Goal: Task Accomplishment & Management: Manage account settings

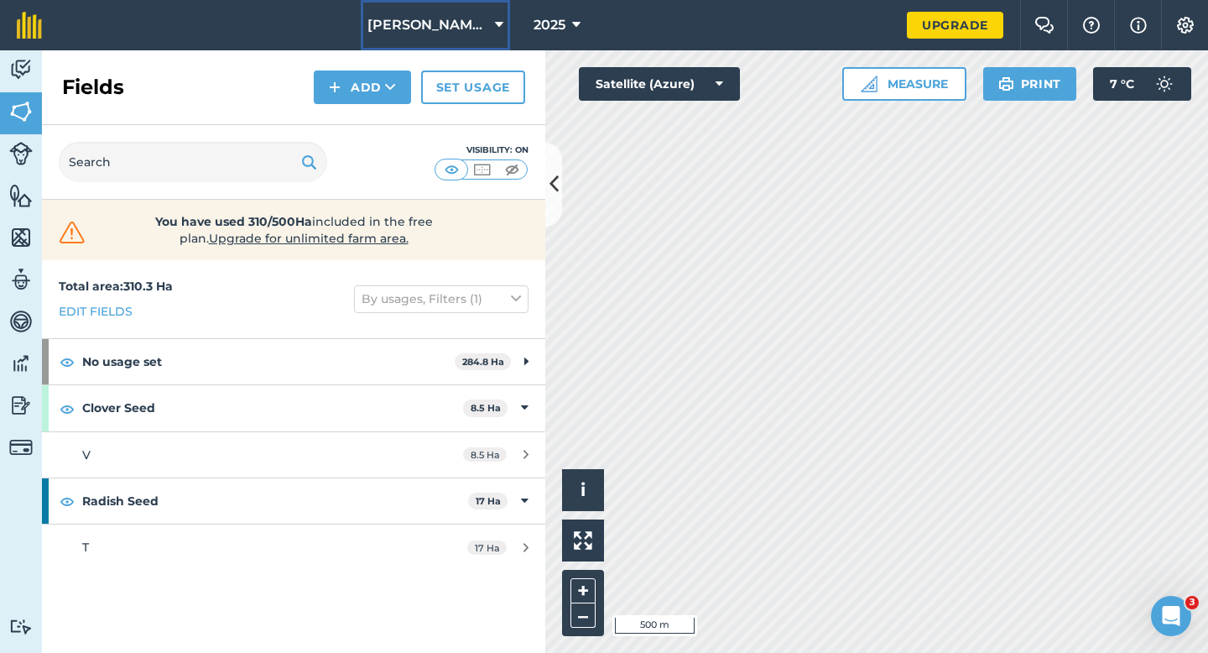
click at [415, 46] on button "[PERSON_NAME] Farming LTD" at bounding box center [435, 25] width 149 height 50
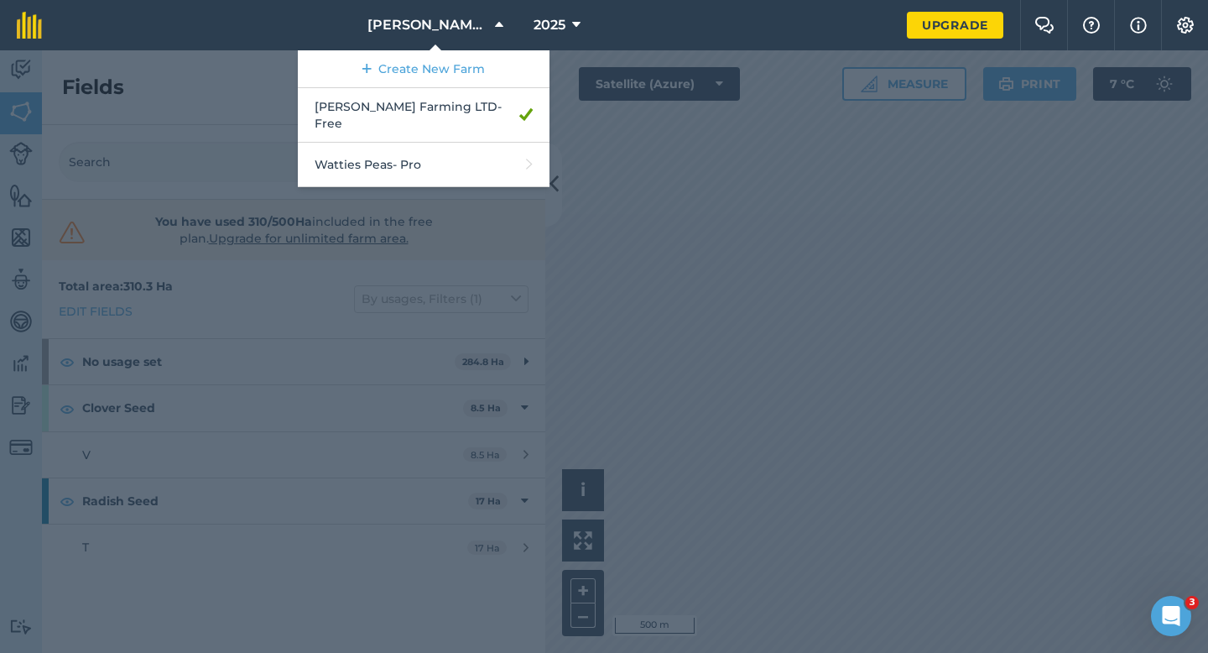
click at [643, 142] on div at bounding box center [604, 351] width 1208 height 602
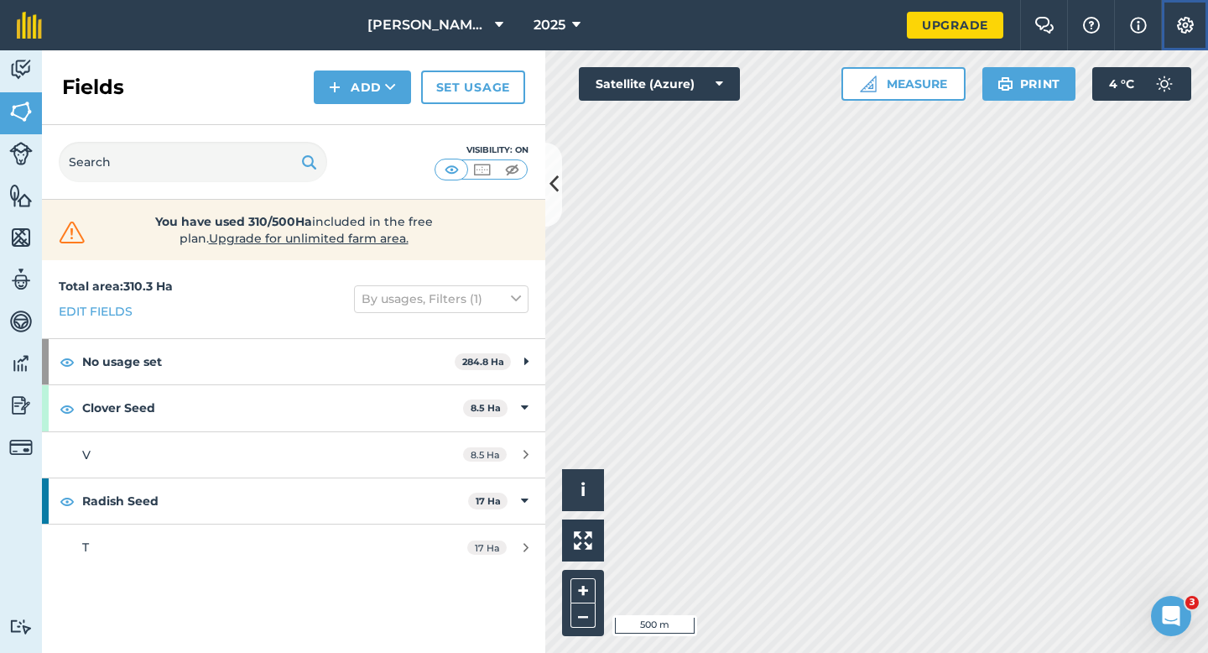
click at [1189, 42] on button "Settings" at bounding box center [1184, 25] width 47 height 50
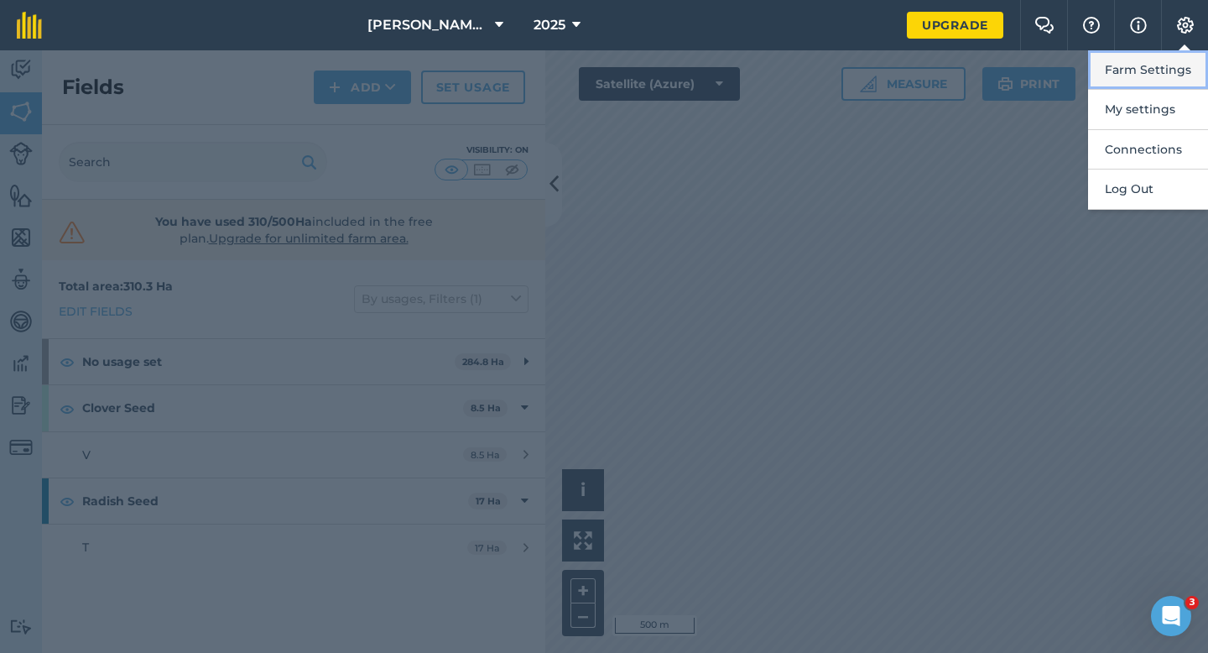
click at [1173, 60] on button "Farm Settings" at bounding box center [1148, 69] width 120 height 39
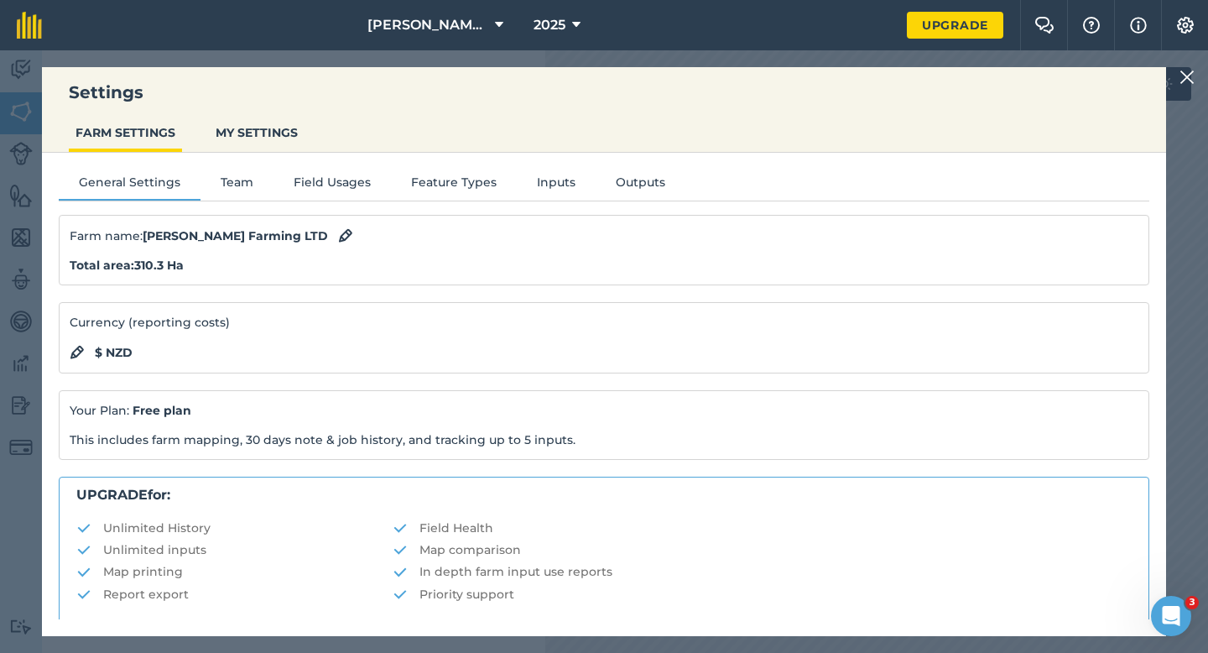
scroll to position [322, 0]
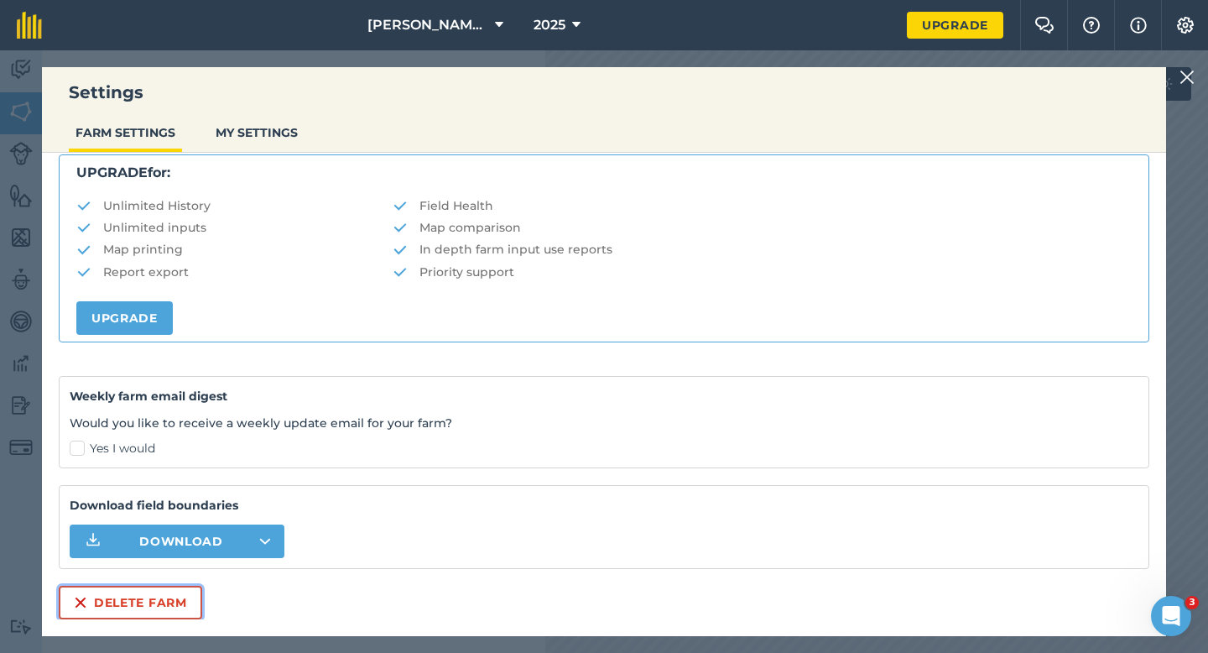
click at [177, 599] on button "Delete farm" at bounding box center [130, 603] width 143 height 34
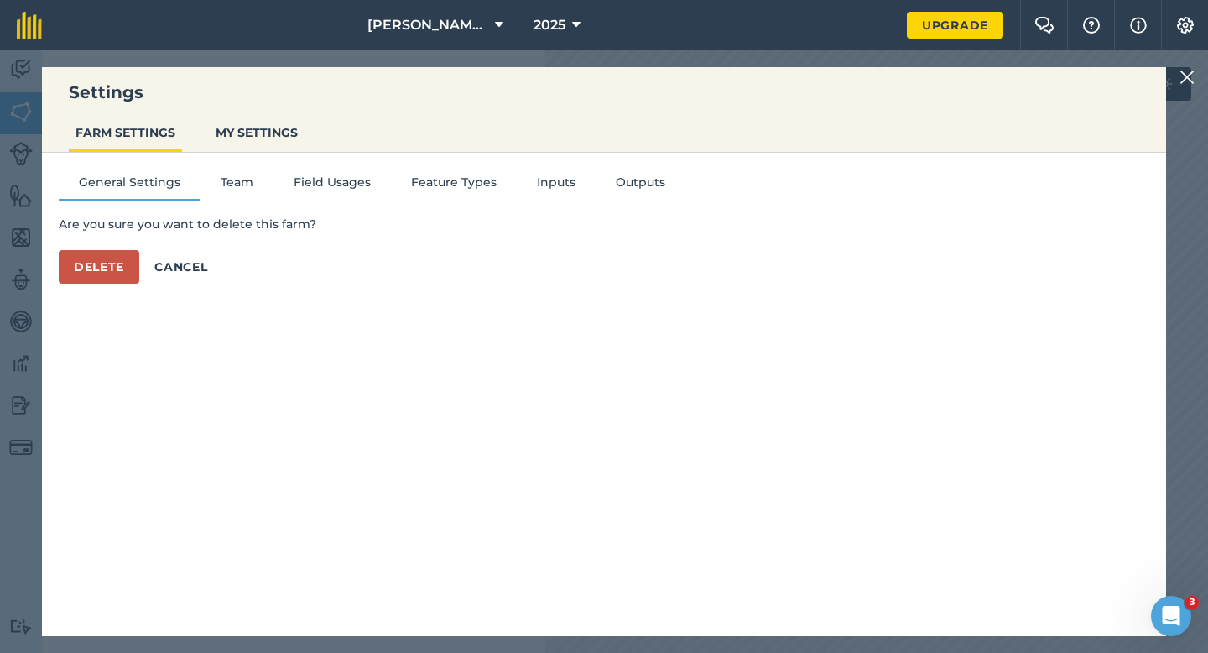
scroll to position [0, 0]
click at [60, 275] on button "Delete" at bounding box center [99, 267] width 81 height 34
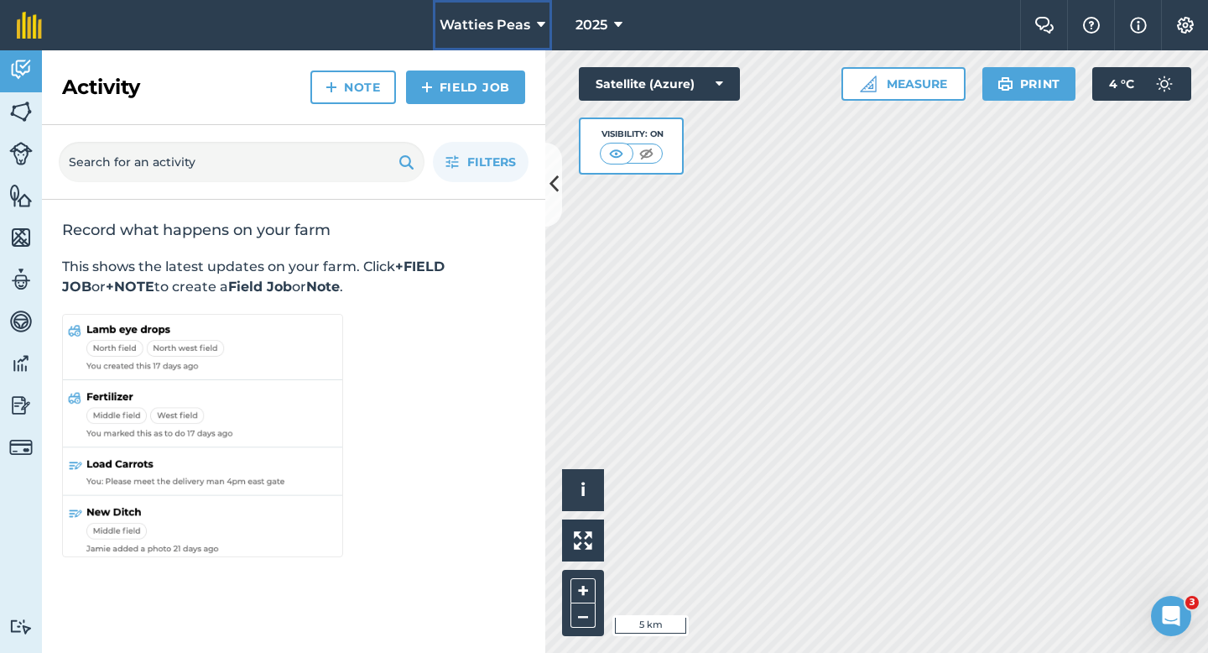
click at [519, 32] on span "Watties Peas" at bounding box center [485, 25] width 91 height 20
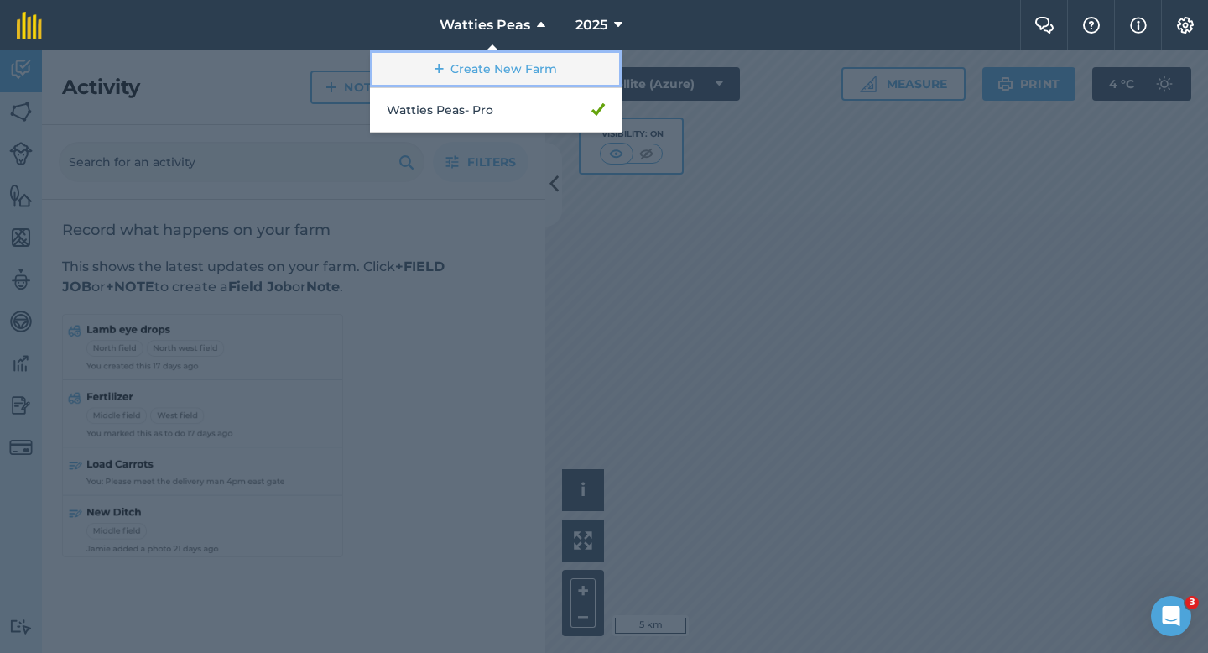
click at [484, 63] on link "Create New Farm" at bounding box center [496, 69] width 252 height 38
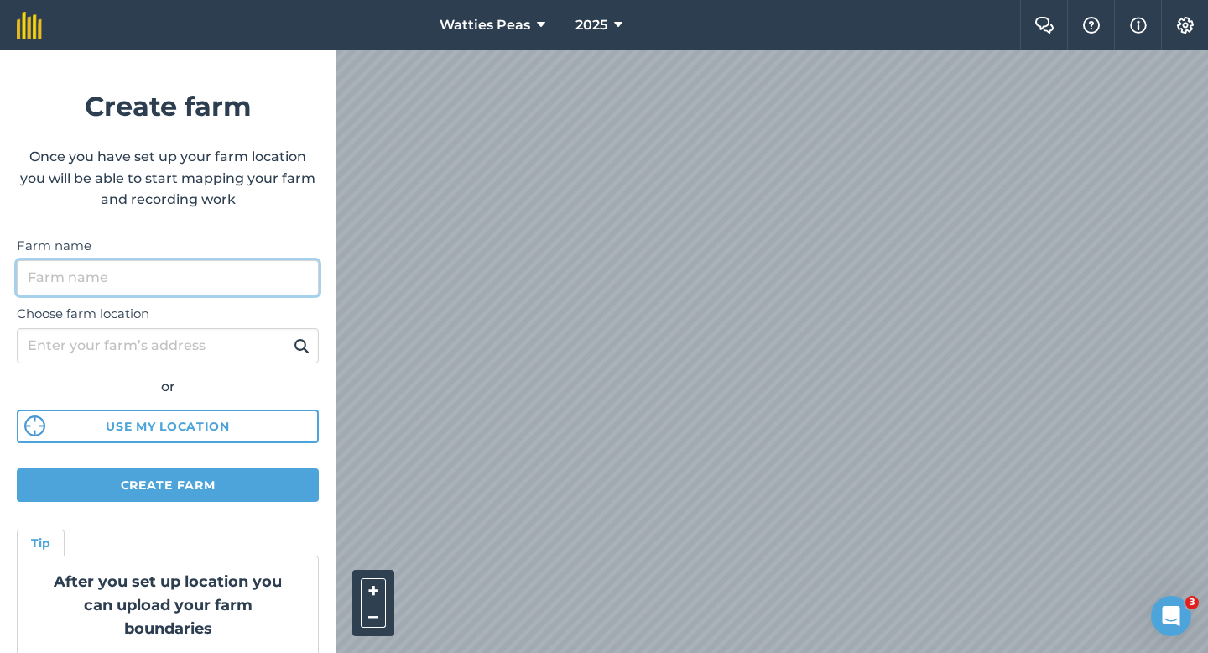
click at [237, 276] on input "Farm name" at bounding box center [168, 277] width 302 height 35
click at [84, 281] on input "[PERSON_NAME] & sons" at bounding box center [168, 277] width 302 height 35
type input "[PERSON_NAME] & Sons"
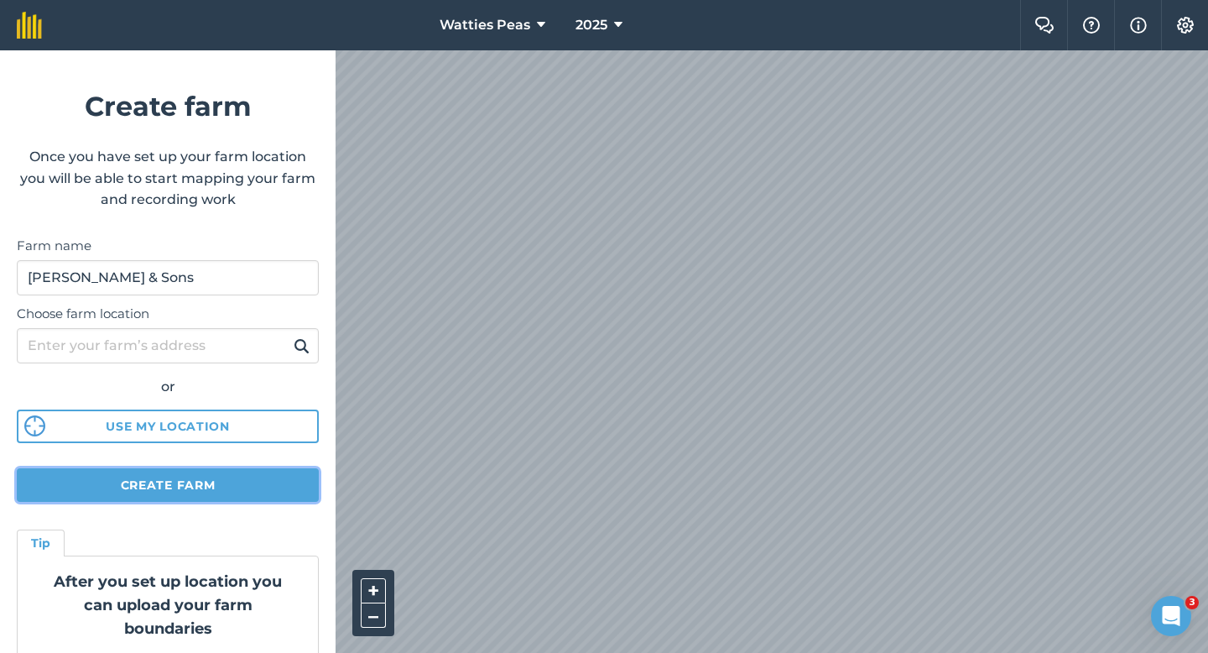
click at [149, 477] on button "Create farm" at bounding box center [168, 485] width 302 height 34
click at [125, 484] on button "Create farm" at bounding box center [168, 485] width 302 height 34
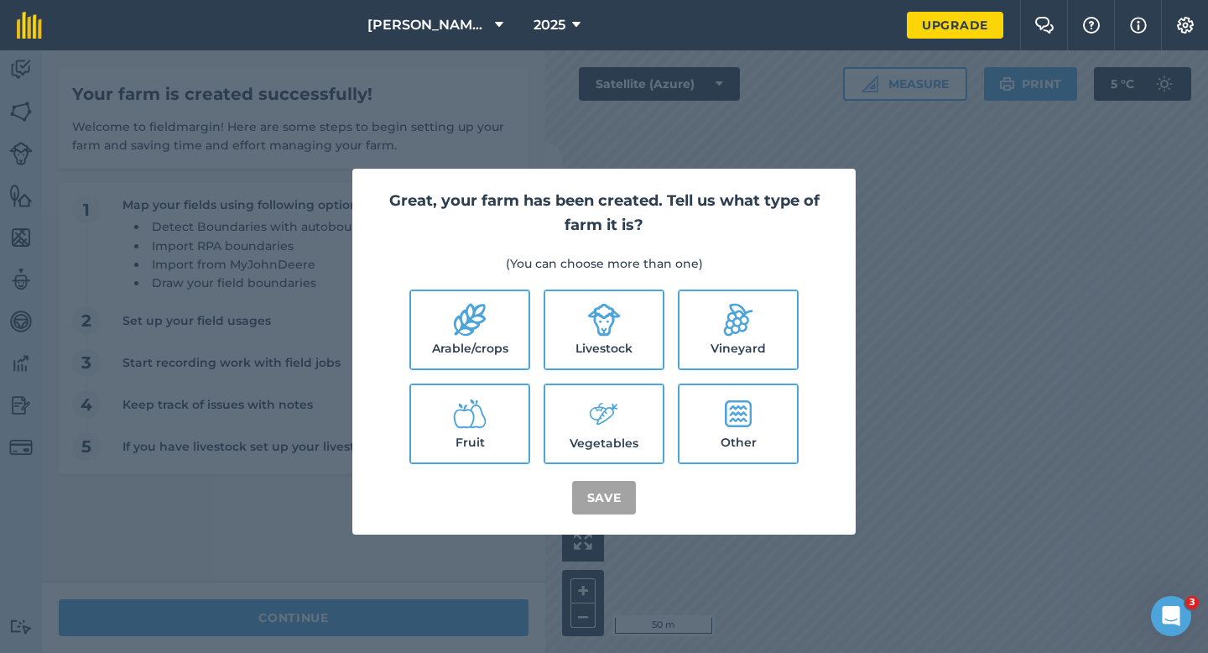
click at [459, 331] on icon at bounding box center [470, 320] width 32 height 33
checkbox input "true"
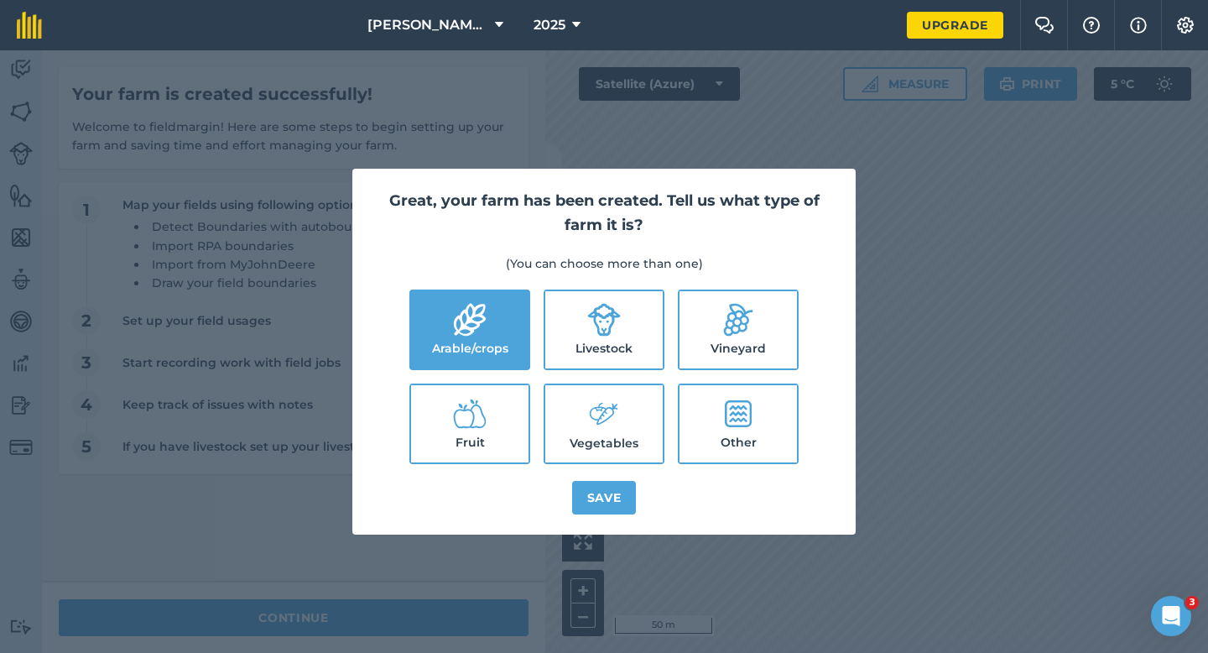
click at [545, 323] on label "Livestock" at bounding box center [603, 329] width 117 height 77
checkbox input "true"
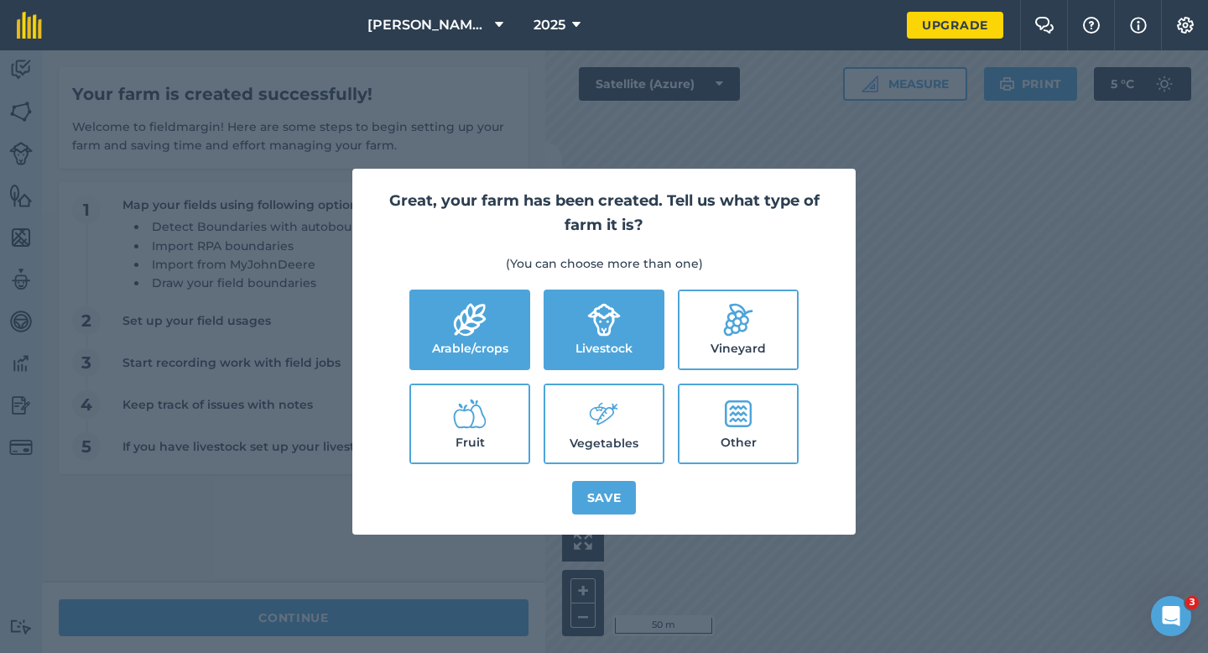
click at [575, 399] on label "Vegetables" at bounding box center [603, 423] width 117 height 77
checkbox input "true"
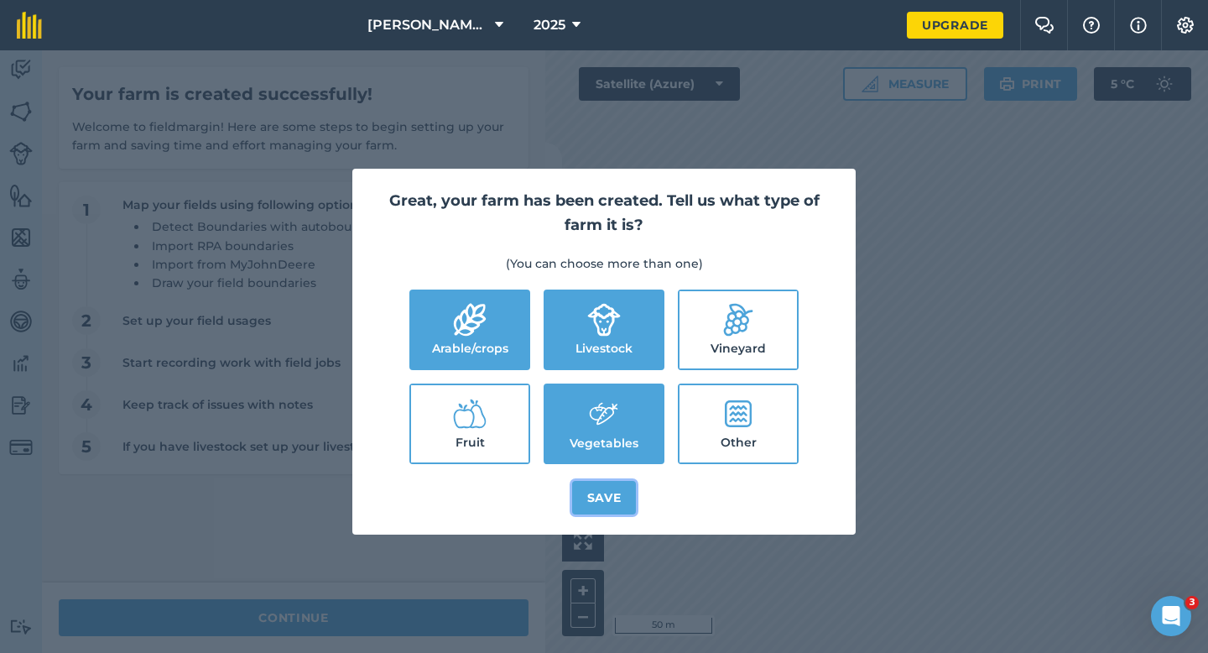
click at [610, 498] on button "Save" at bounding box center [604, 498] width 65 height 34
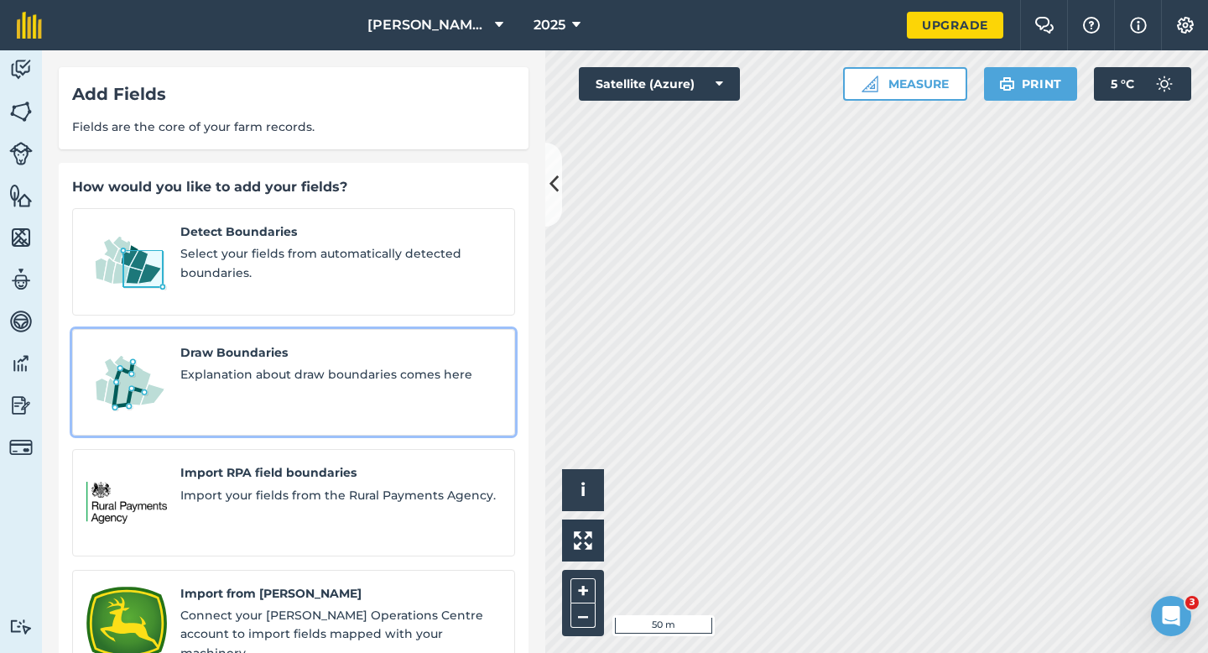
click at [333, 370] on div "Draw Boundaries Explanation about draw boundaries comes here" at bounding box center [340, 382] width 321 height 79
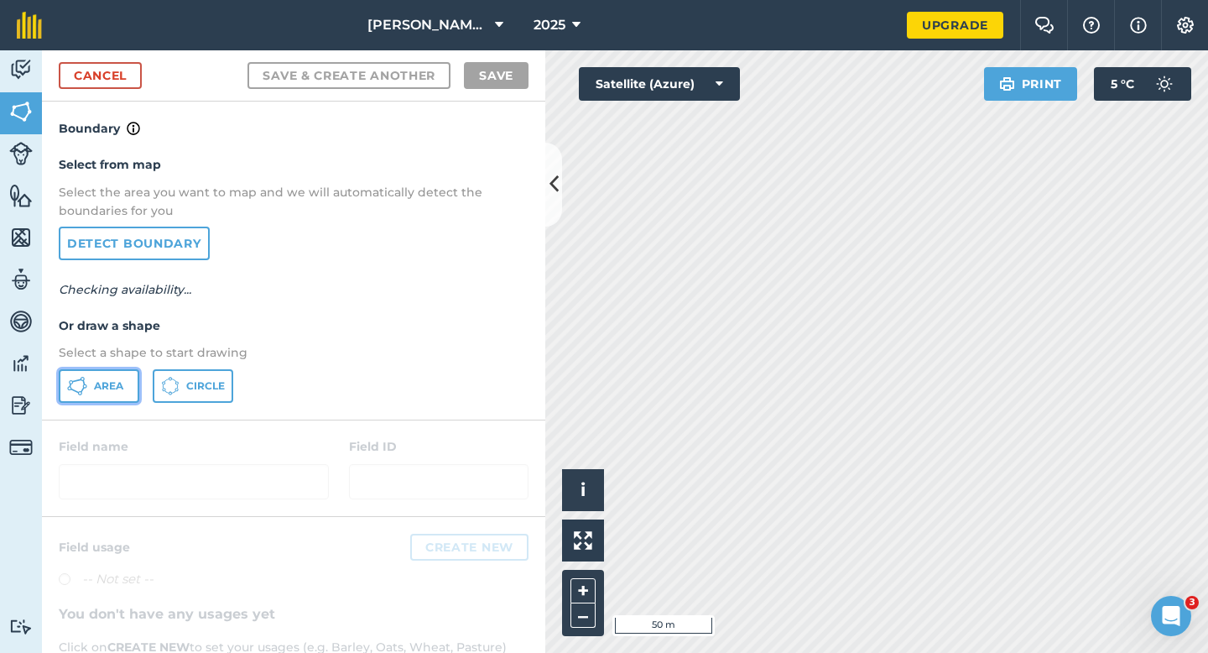
click at [117, 383] on span "Area" at bounding box center [108, 385] width 29 height 13
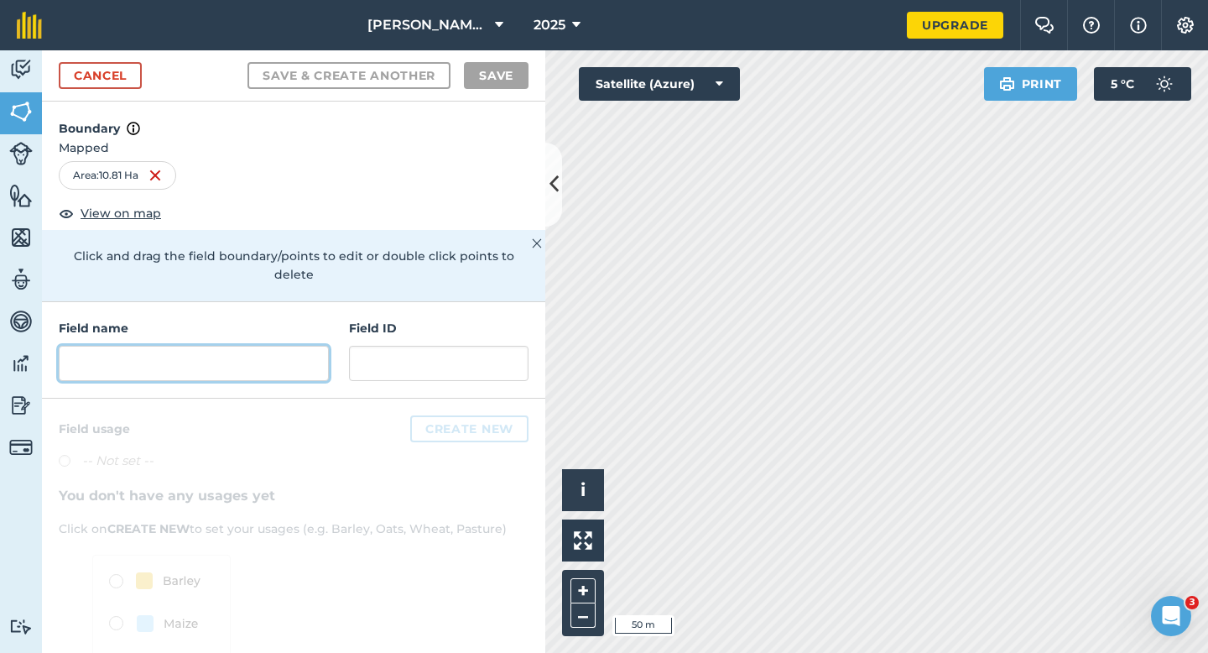
click at [271, 353] on input "text" at bounding box center [194, 363] width 270 height 35
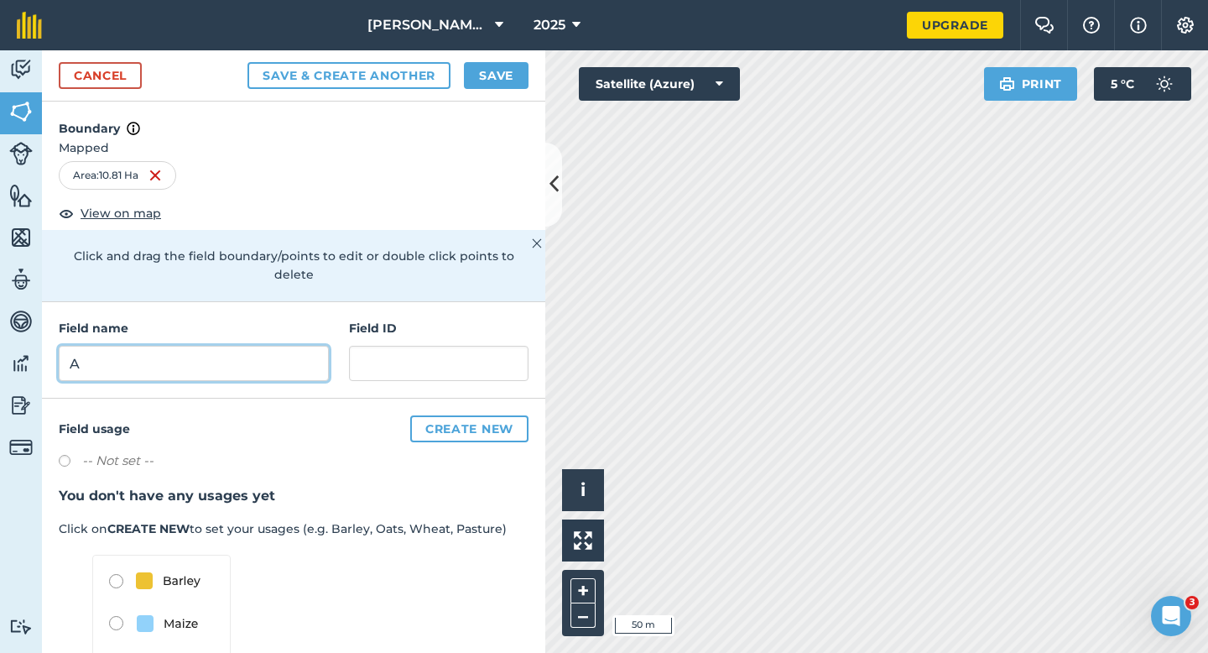
type input "A"
click at [488, 79] on button "Save" at bounding box center [496, 75] width 65 height 27
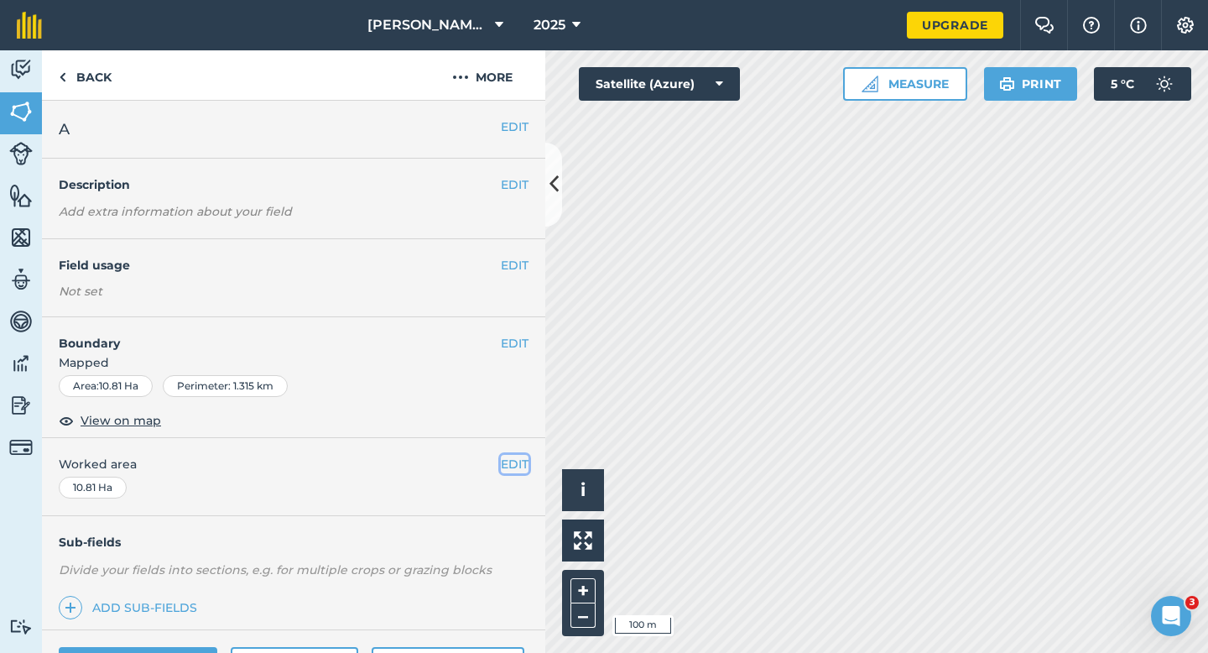
click at [517, 462] on button "EDIT" at bounding box center [515, 464] width 28 height 18
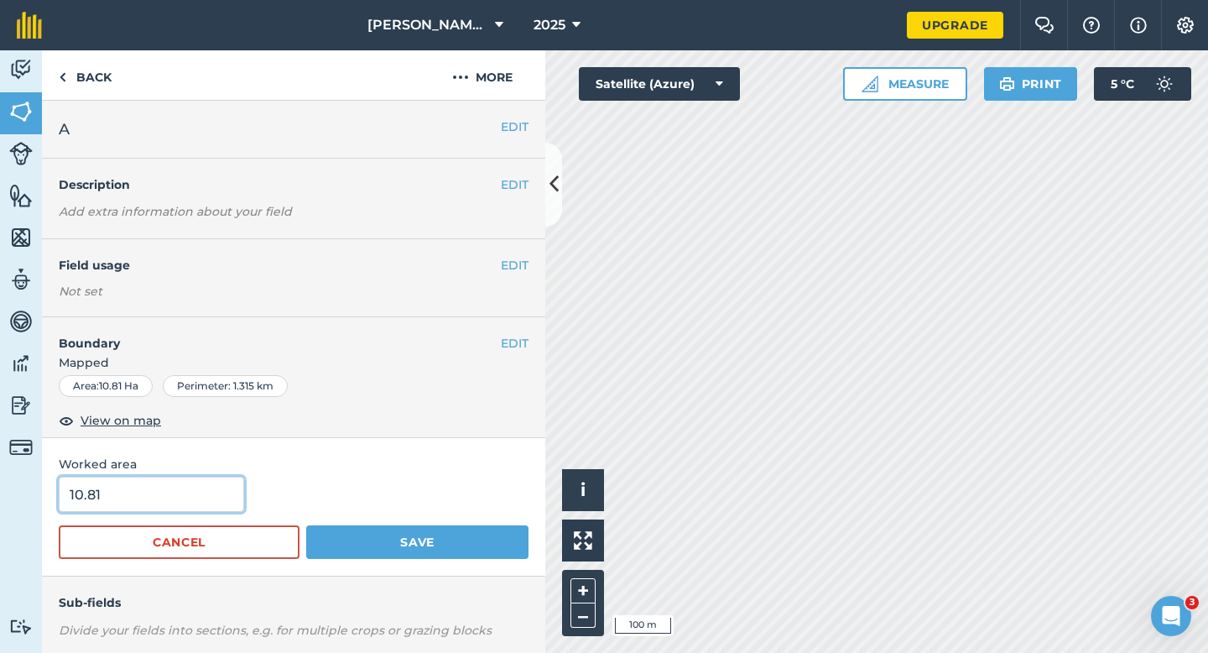
click at [107, 497] on input "10.81" at bounding box center [151, 494] width 185 height 35
type input "10.8"
click at [306, 525] on button "Save" at bounding box center [417, 542] width 222 height 34
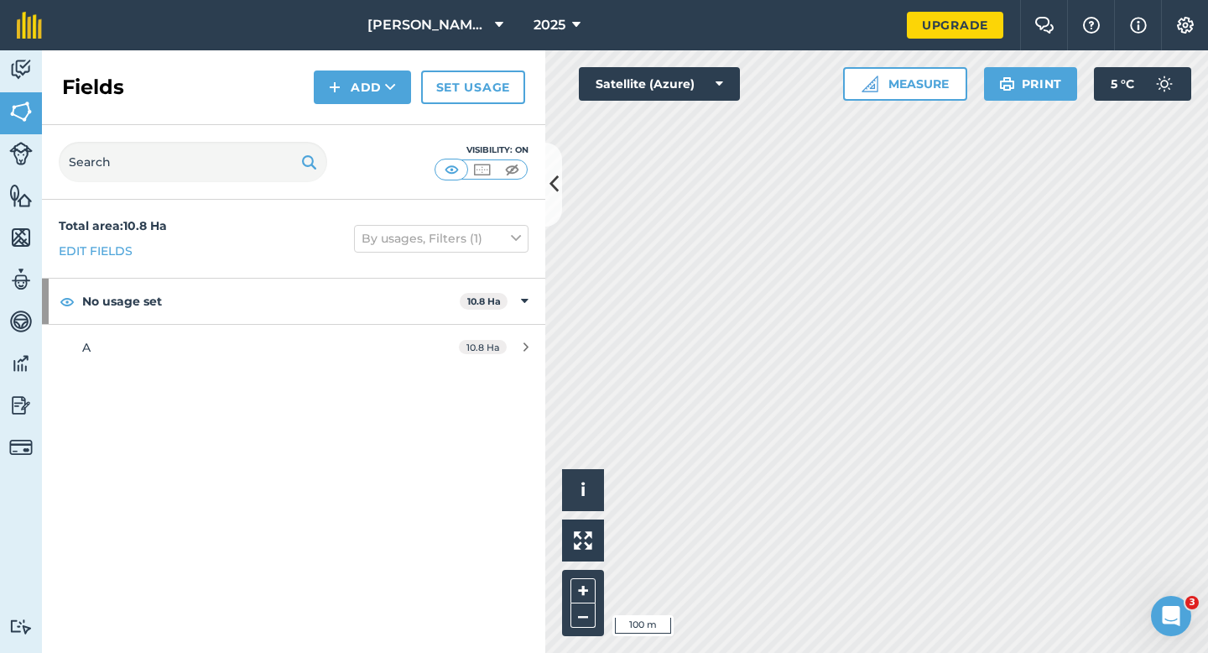
click at [355, 104] on div "Fields Add Set usage" at bounding box center [293, 87] width 503 height 75
click at [355, 96] on button "Add" at bounding box center [362, 87] width 97 height 34
click at [357, 127] on link "Draw" at bounding box center [362, 125] width 92 height 37
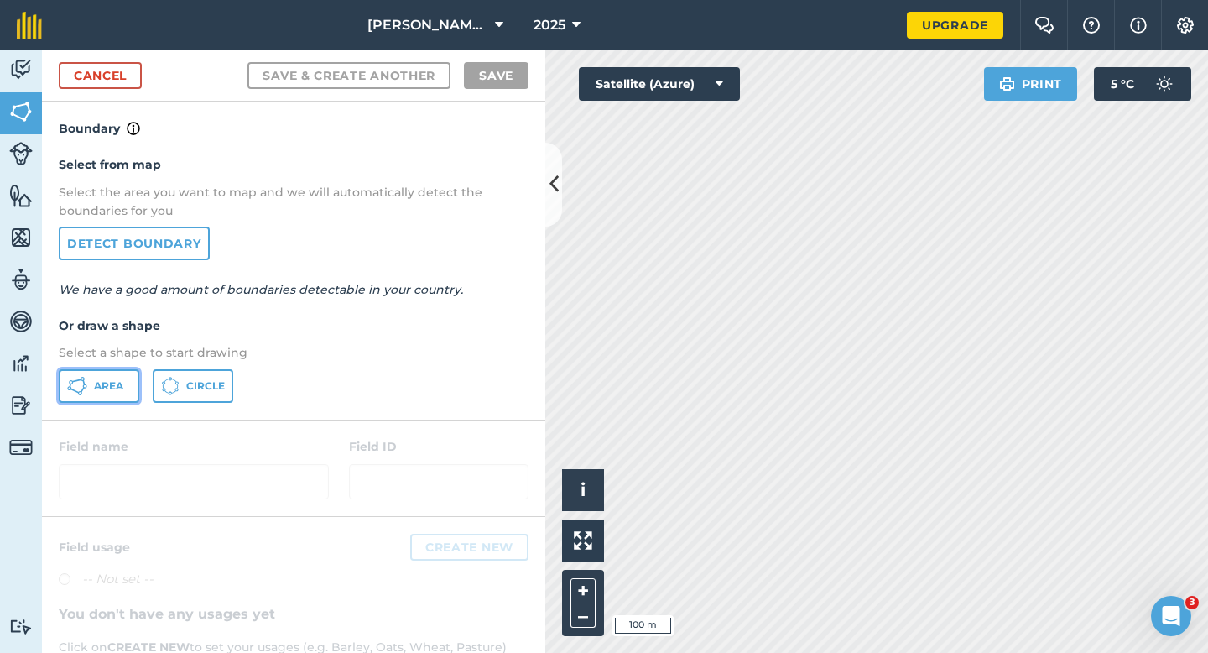
click at [98, 390] on span "Area" at bounding box center [108, 385] width 29 height 13
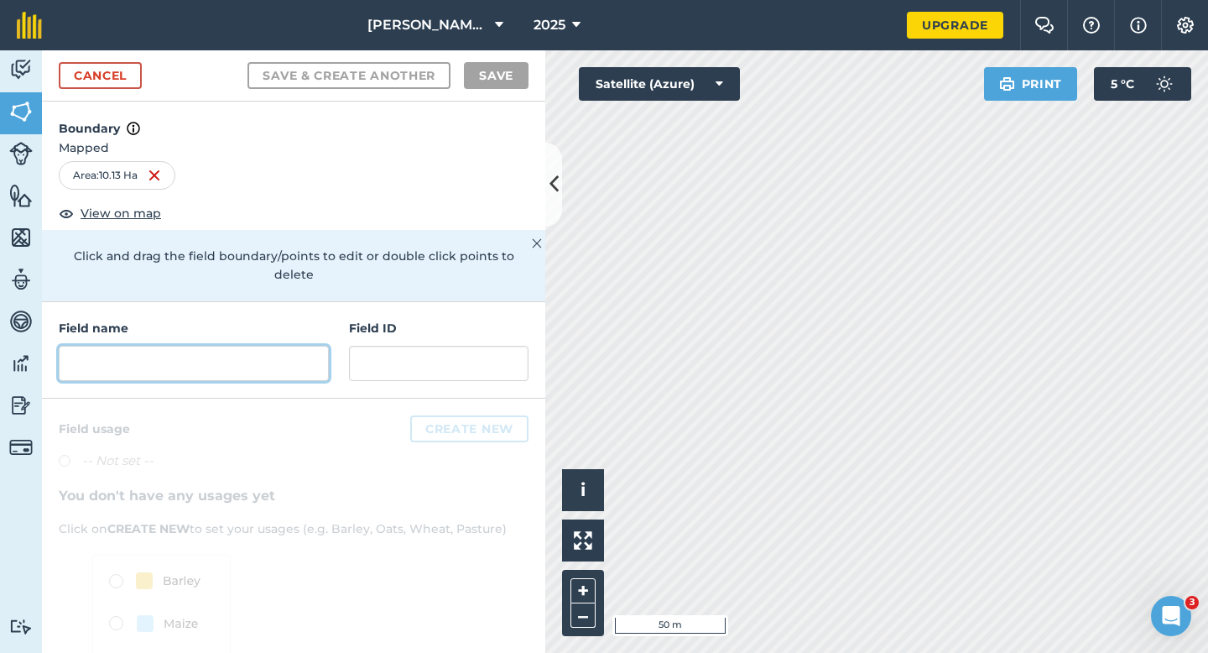
click at [305, 346] on input "text" at bounding box center [194, 363] width 270 height 35
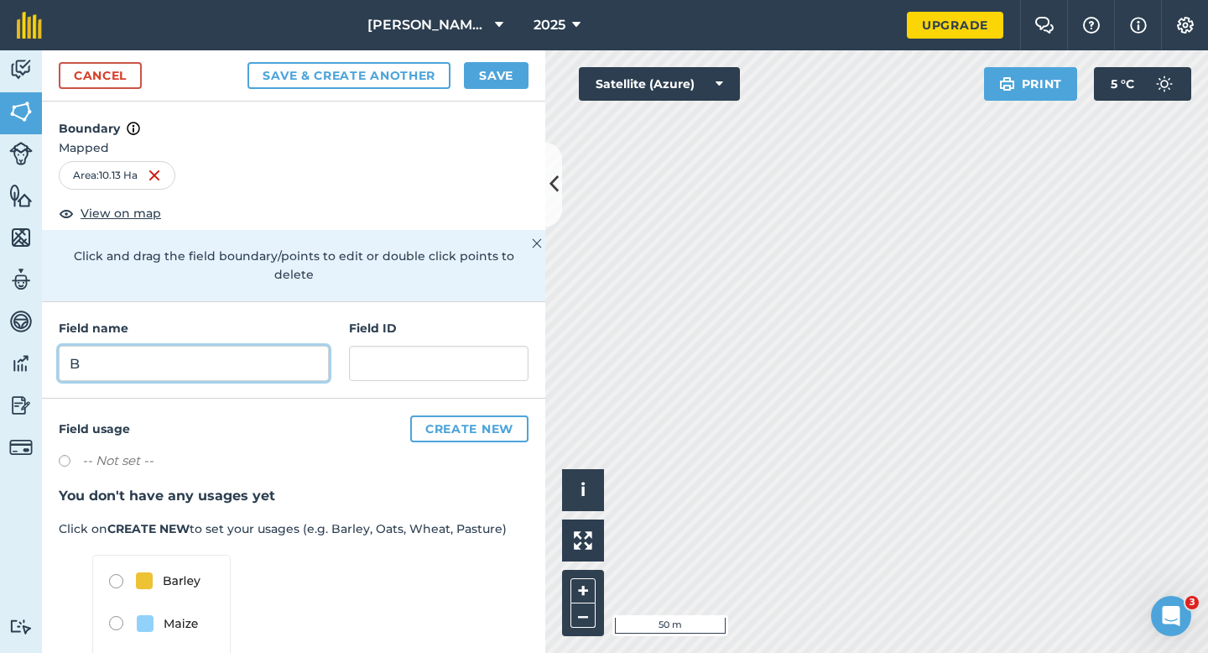
type input "B"
click at [477, 82] on button "Save" at bounding box center [496, 75] width 65 height 27
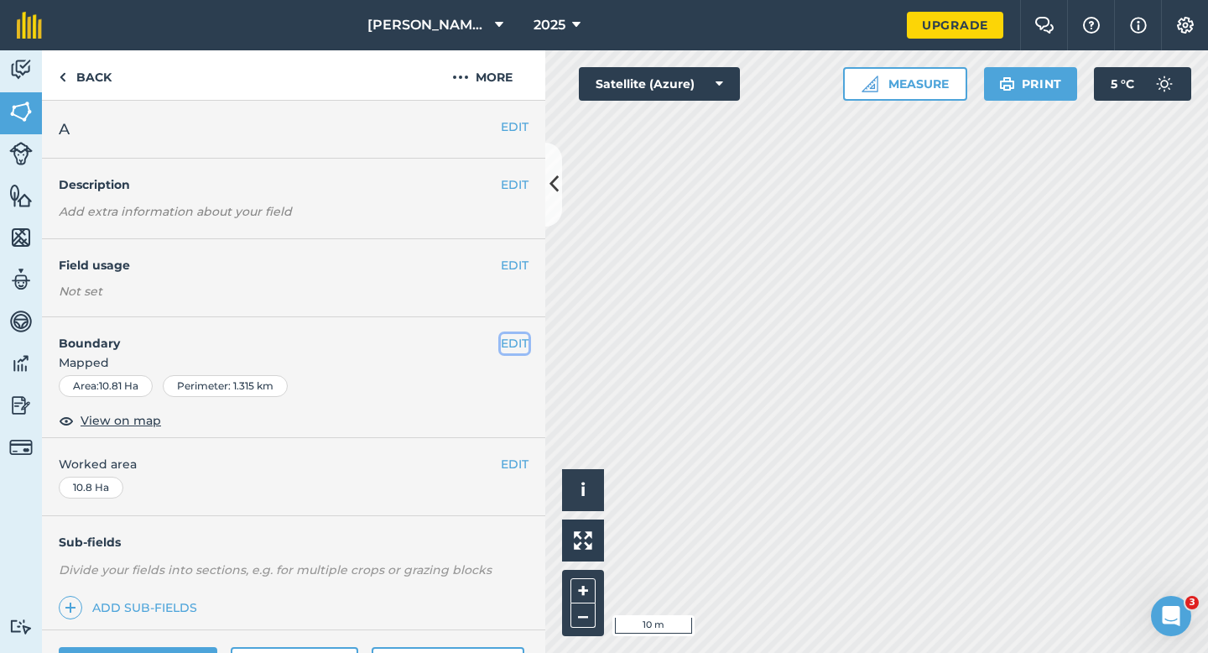
click at [514, 335] on button "EDIT" at bounding box center [515, 343] width 28 height 18
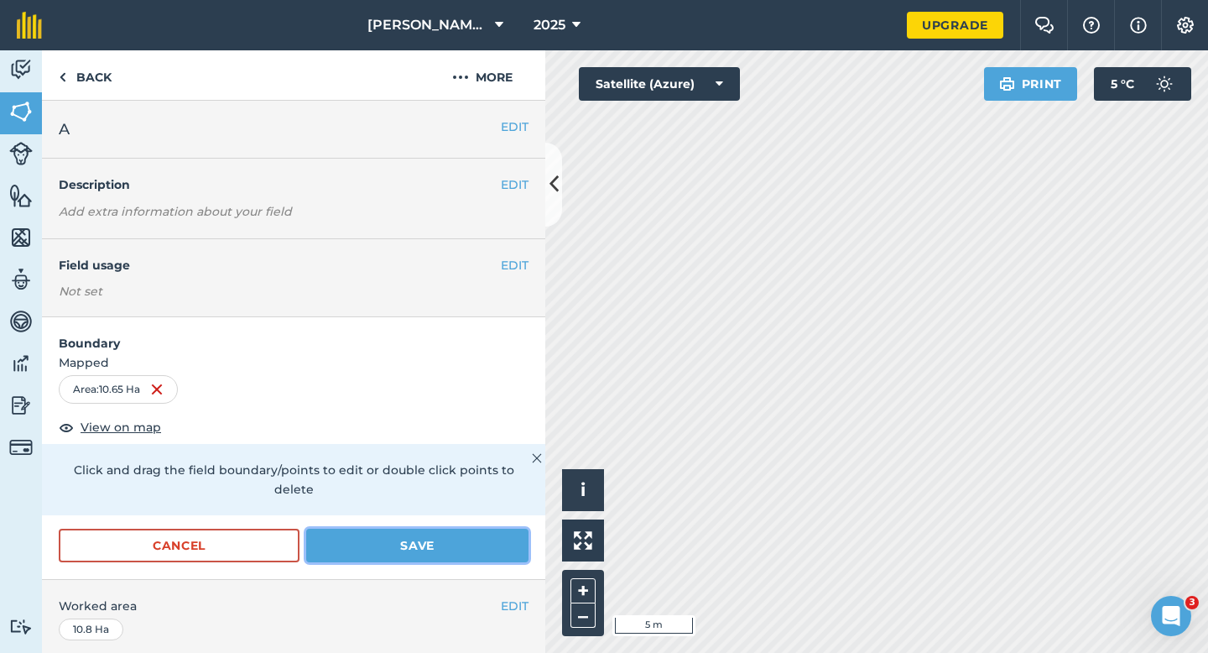
click at [504, 529] on button "Save" at bounding box center [417, 546] width 222 height 34
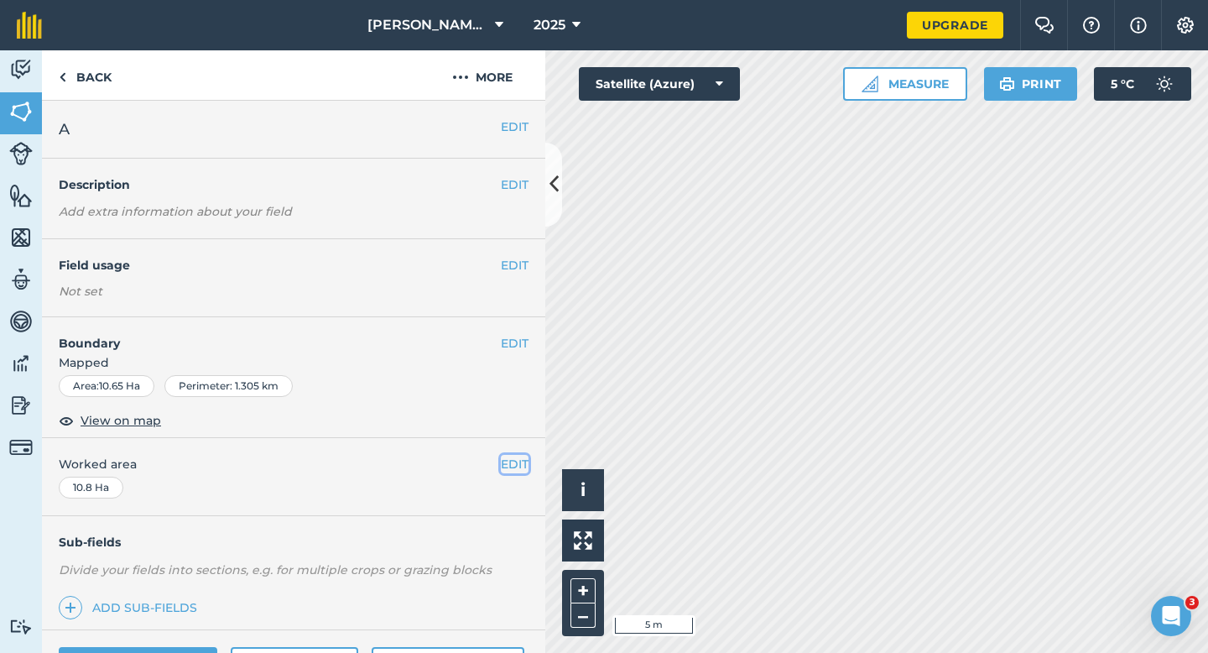
click at [504, 461] on button "EDIT" at bounding box center [515, 464] width 28 height 18
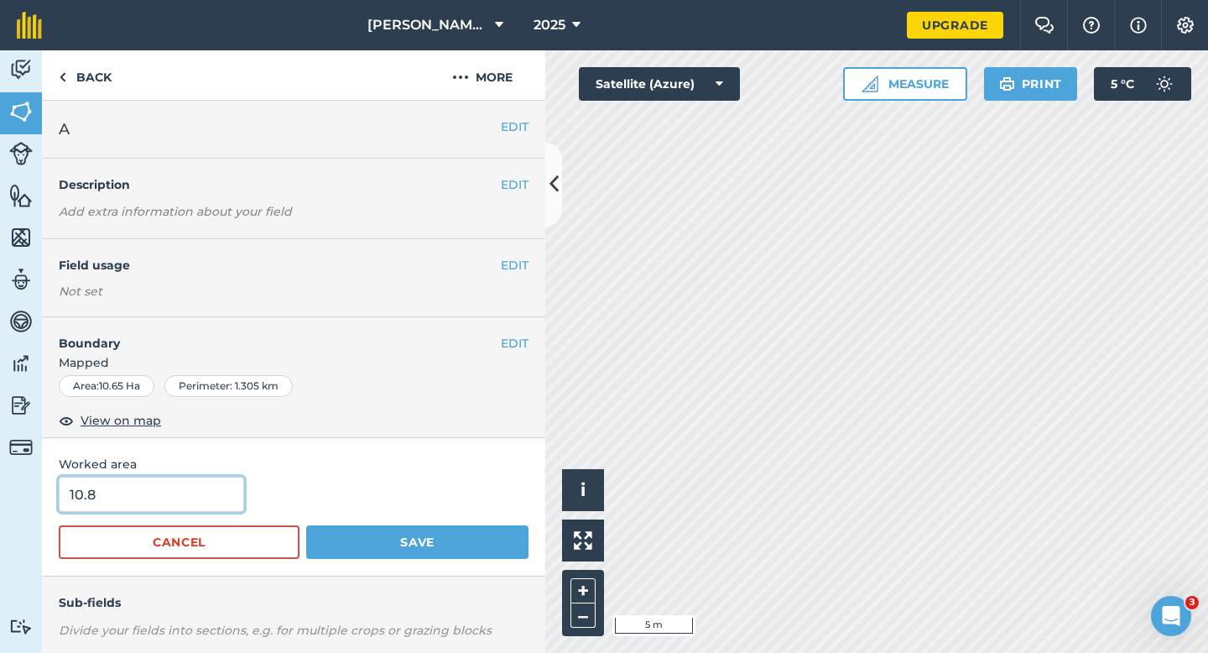
click at [213, 491] on input "10.8" at bounding box center [151, 494] width 185 height 35
type input "10.7"
click at [306, 525] on button "Save" at bounding box center [417, 542] width 222 height 34
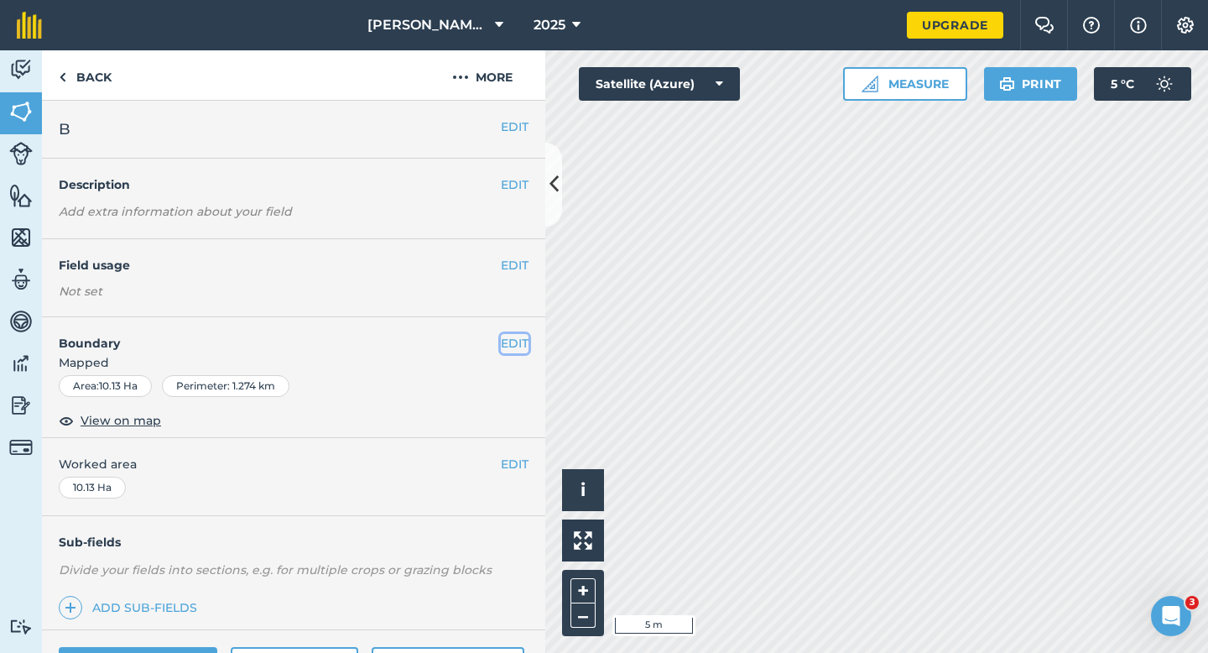
click at [514, 342] on button "EDIT" at bounding box center [515, 343] width 28 height 18
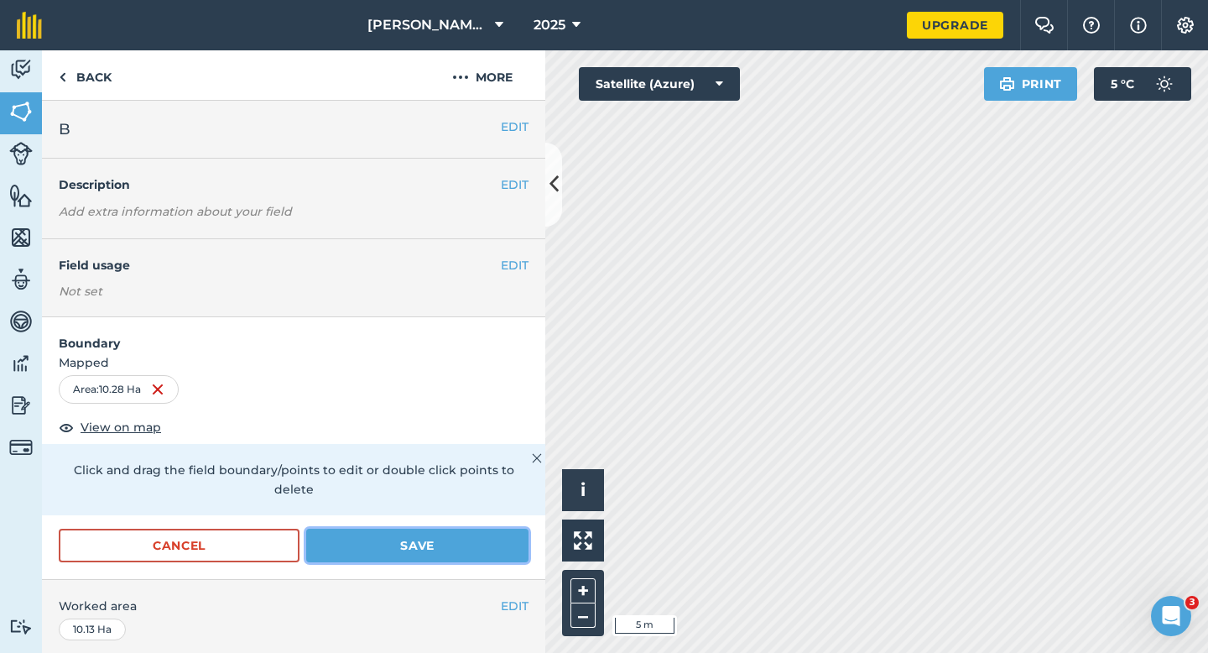
click at [490, 529] on button "Save" at bounding box center [417, 546] width 222 height 34
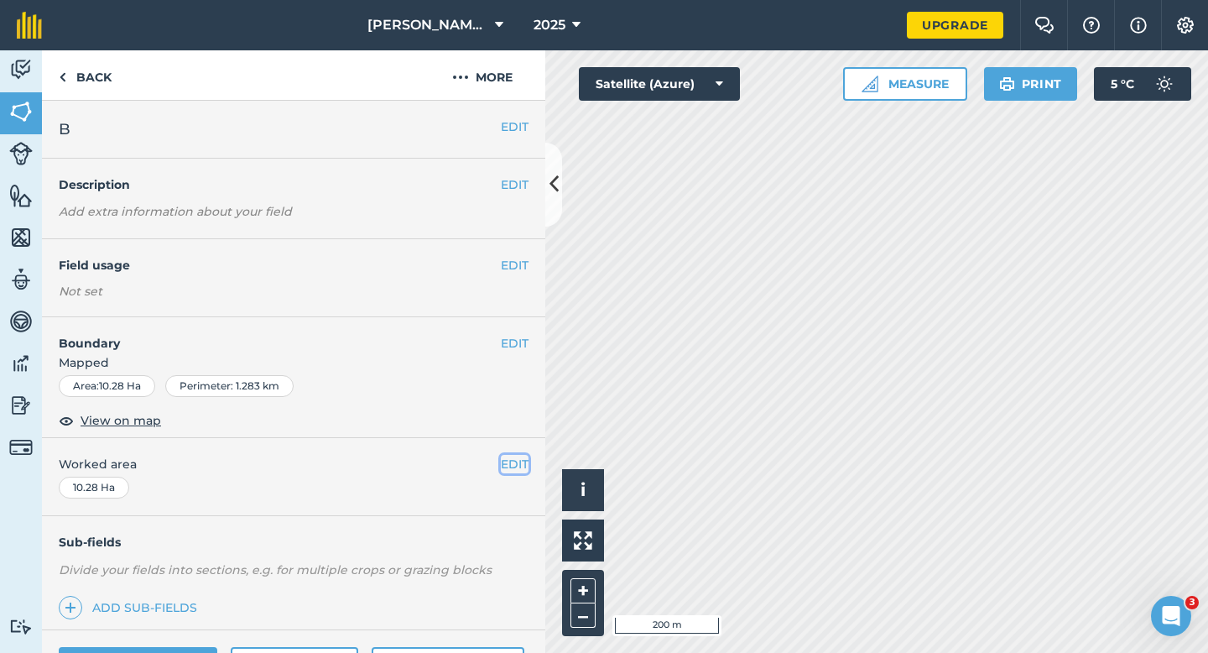
click at [505, 469] on button "EDIT" at bounding box center [515, 464] width 28 height 18
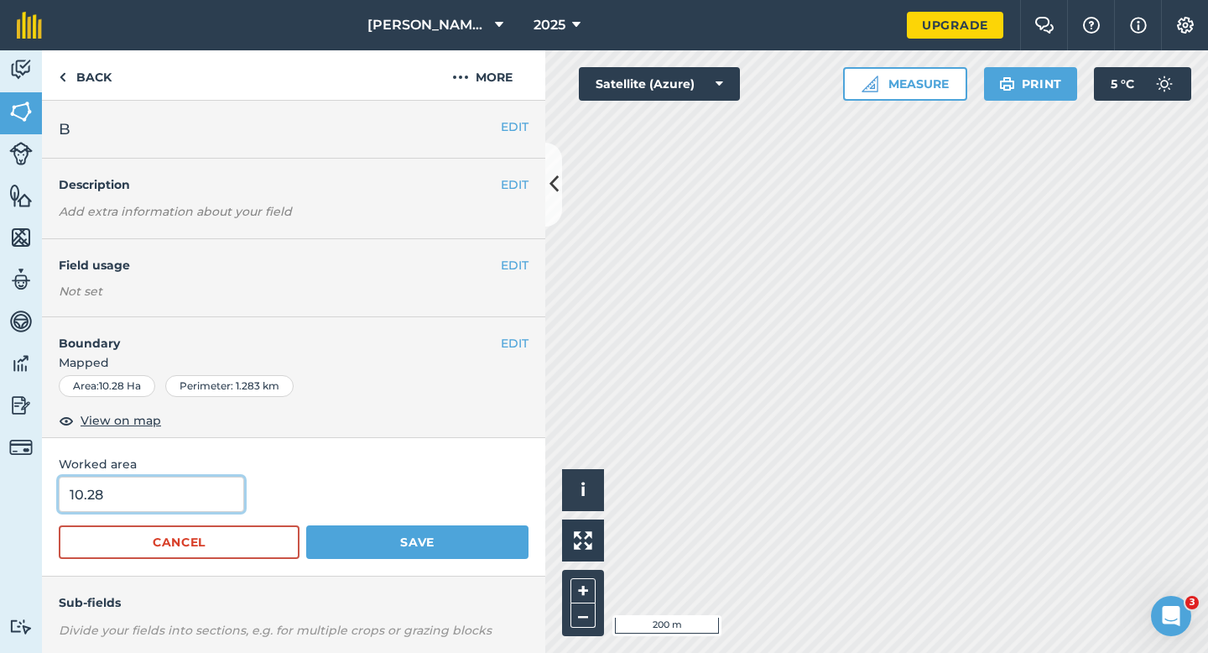
click at [220, 508] on input "10.28" at bounding box center [151, 494] width 185 height 35
type input "10.3"
click at [306, 525] on button "Save" at bounding box center [417, 542] width 222 height 34
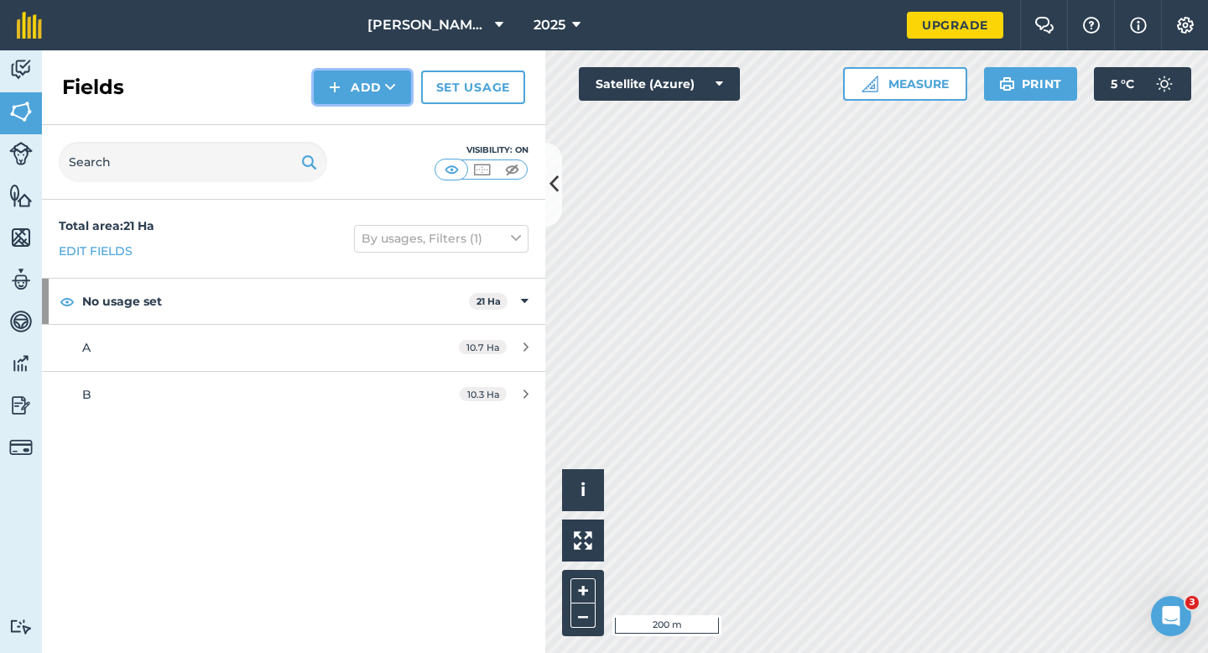
click at [362, 102] on button "Add" at bounding box center [362, 87] width 97 height 34
click at [362, 121] on link "Draw" at bounding box center [362, 125] width 92 height 37
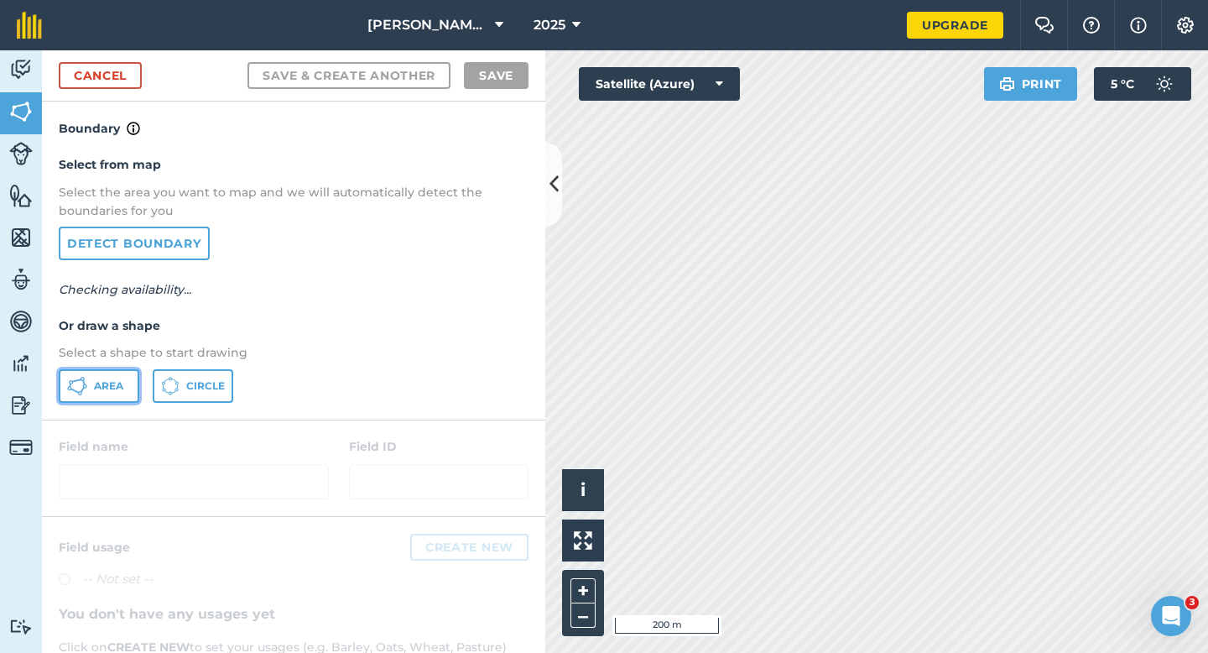
click at [135, 398] on button "Area" at bounding box center [99, 386] width 81 height 34
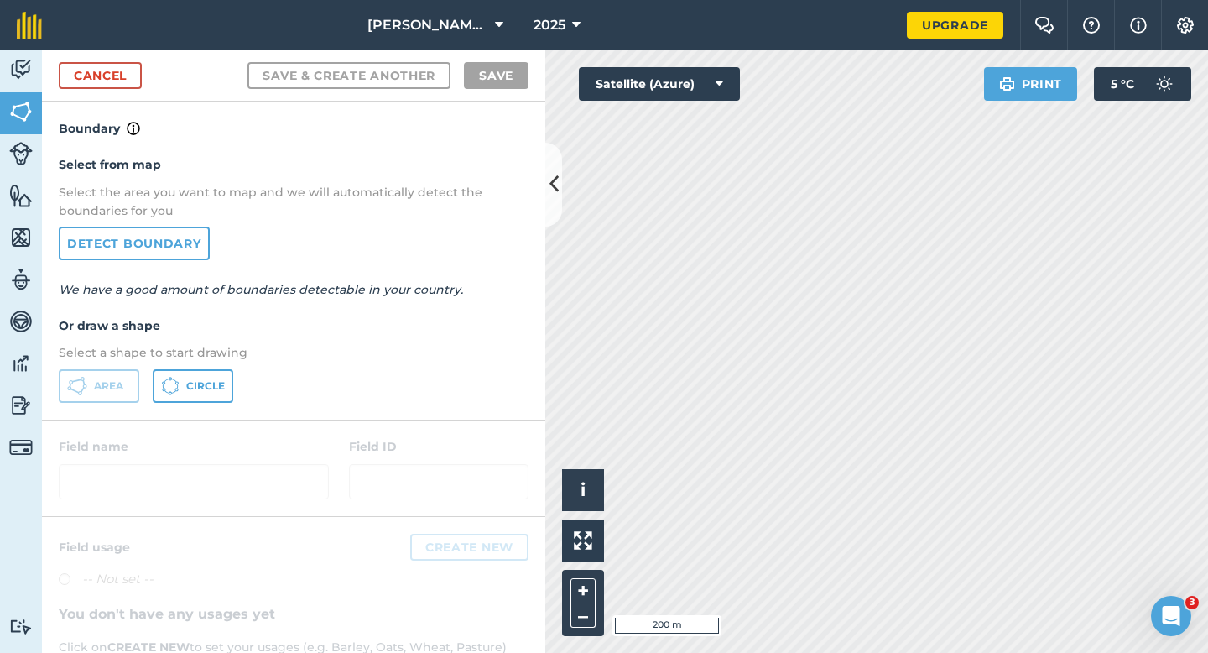
click at [699, 91] on div "Click to start drawing i © 2025 TomTom, Microsoft 200 m + – Satellite (Azure) P…" at bounding box center [876, 351] width 663 height 602
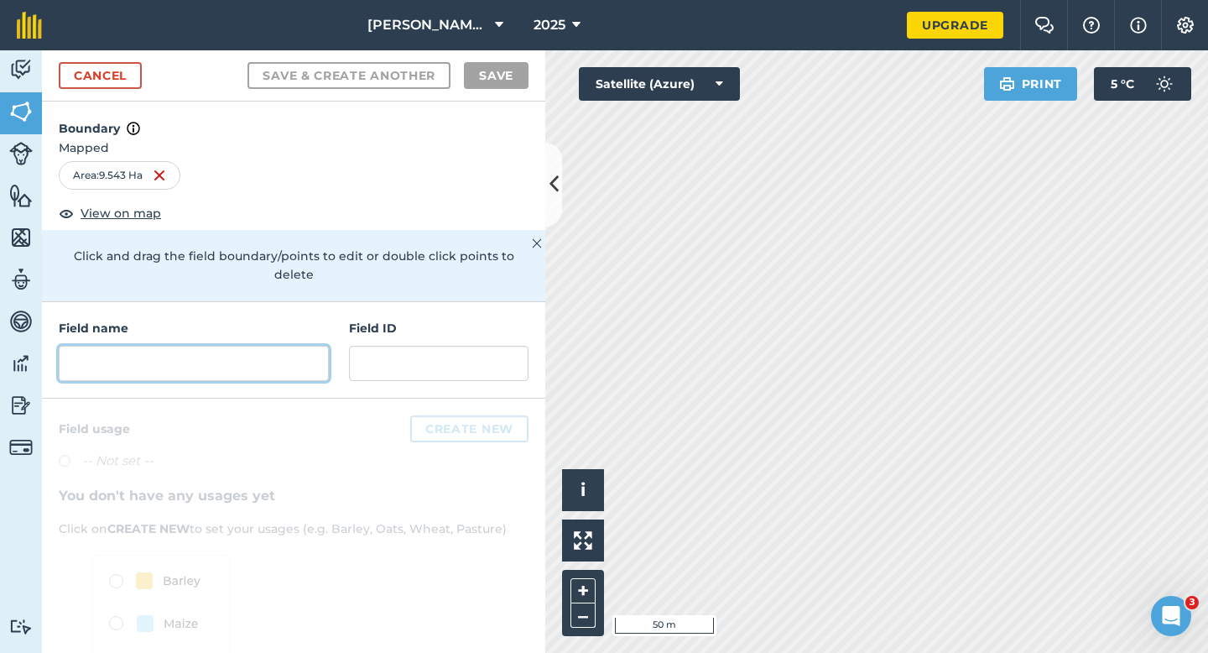
click at [294, 347] on input "text" at bounding box center [194, 363] width 270 height 35
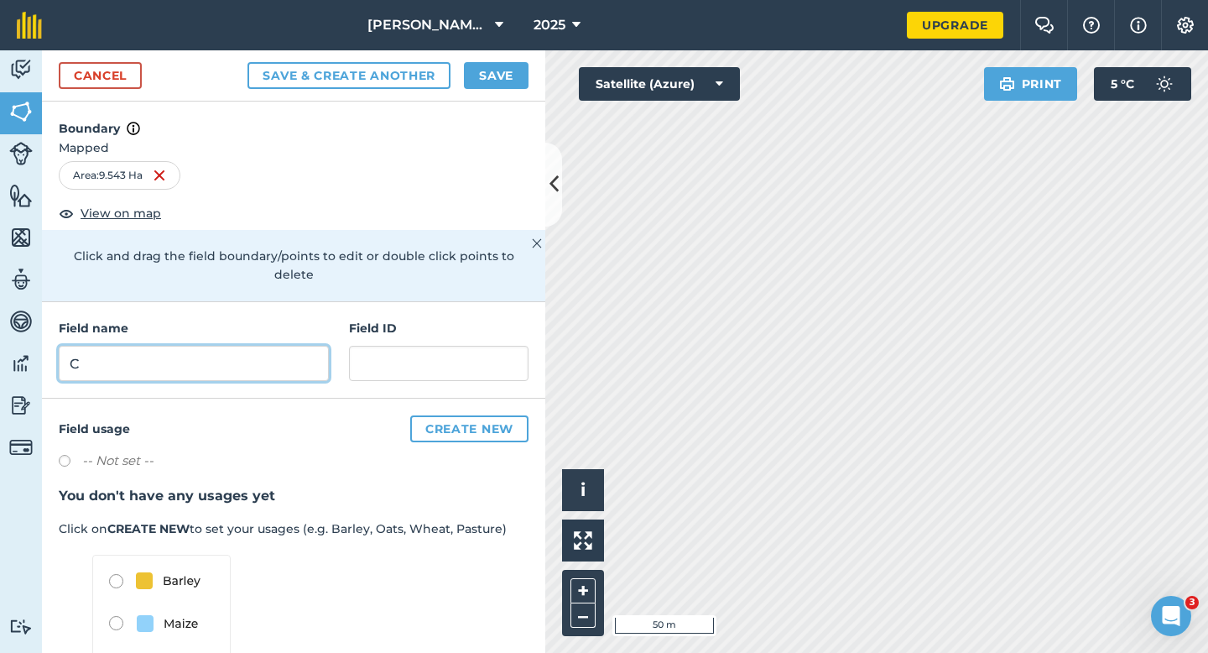
type input "C"
click at [475, 81] on button "Save" at bounding box center [496, 75] width 65 height 27
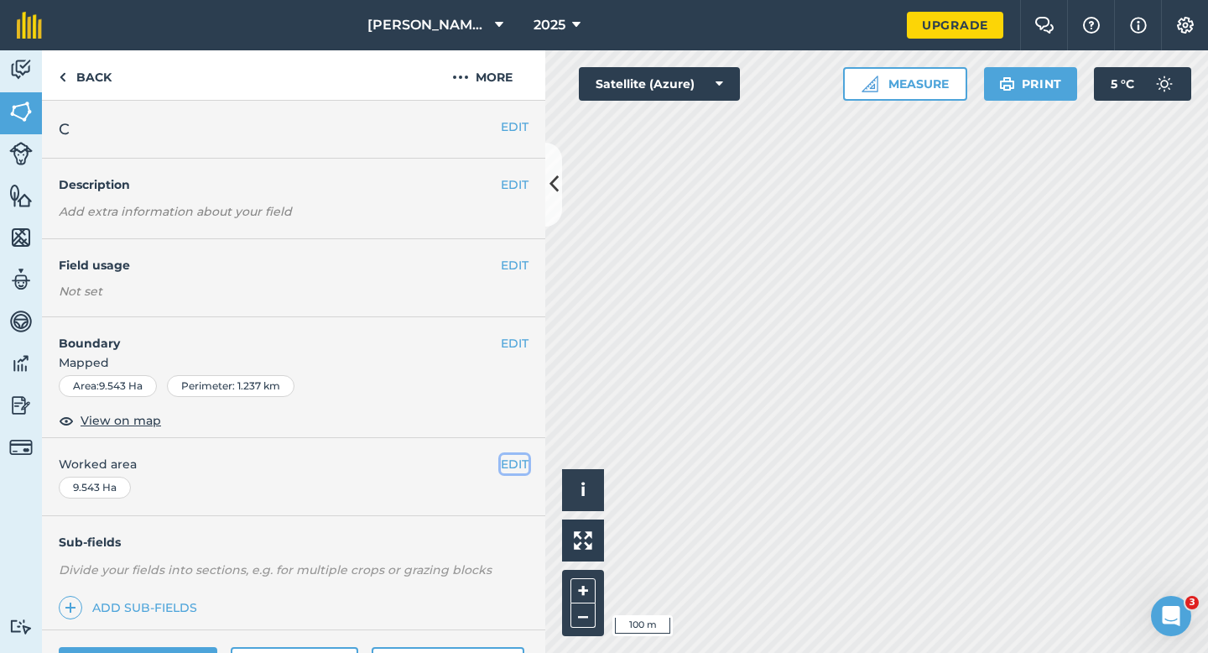
click at [522, 472] on button "EDIT" at bounding box center [515, 464] width 28 height 18
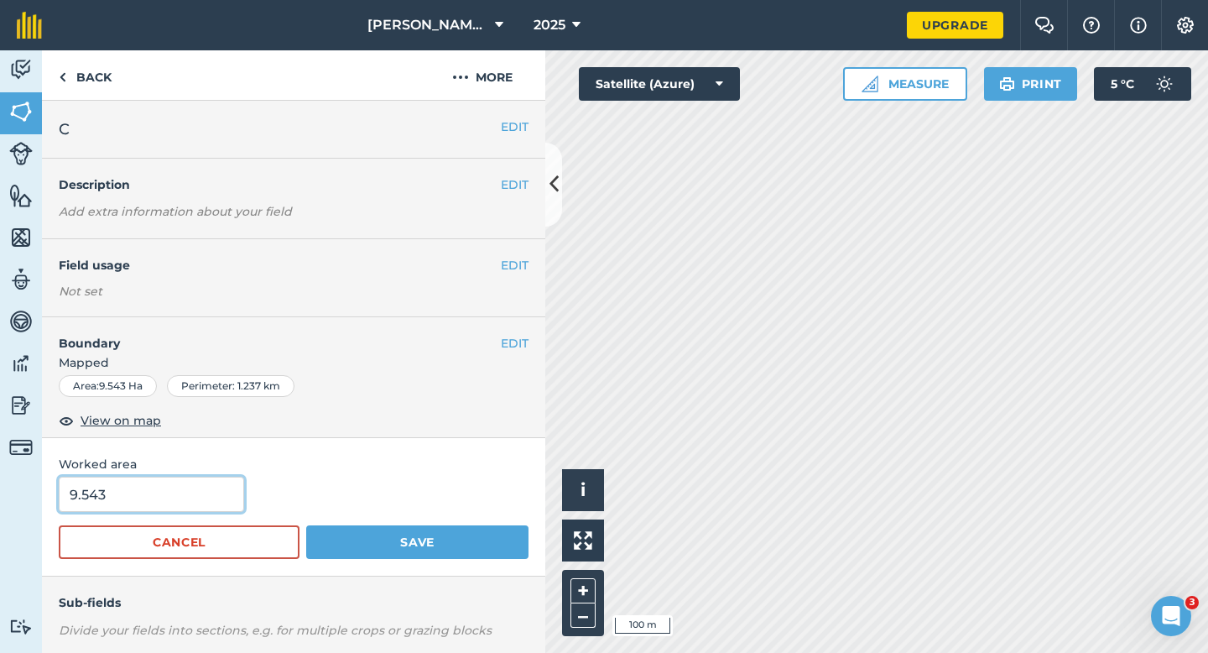
click at [123, 508] on input "9.543" at bounding box center [151, 494] width 185 height 35
type input "9.5"
click at [306, 525] on button "Save" at bounding box center [417, 542] width 222 height 34
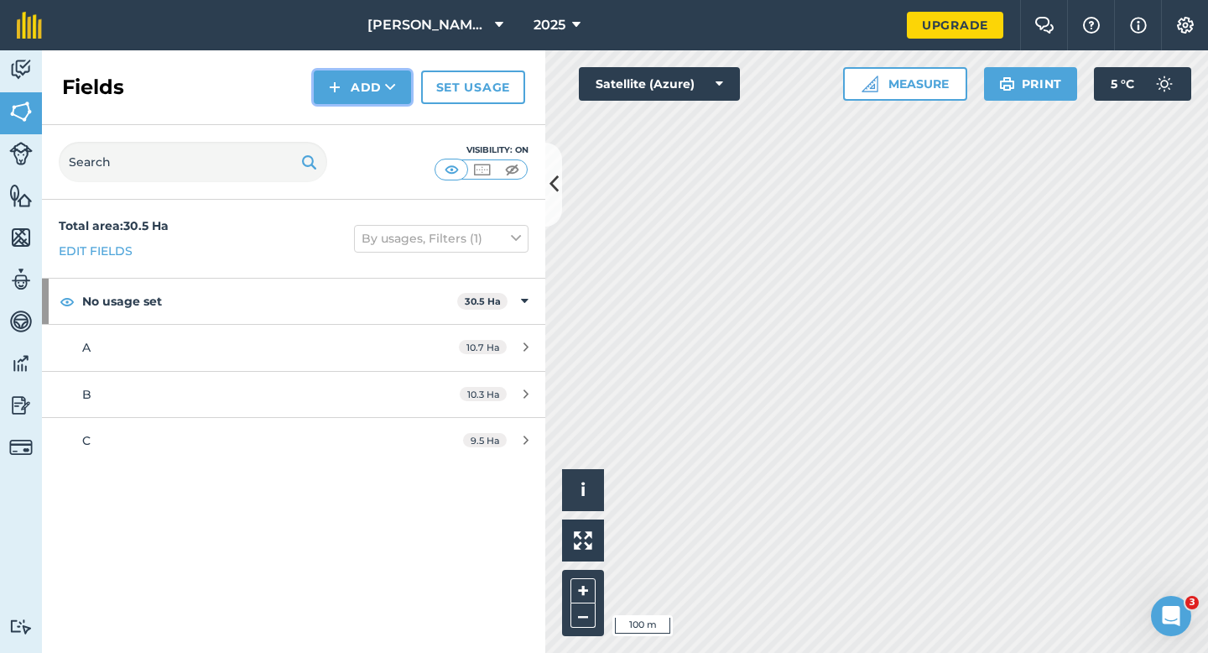
click at [338, 90] on img at bounding box center [335, 87] width 12 height 20
click at [345, 119] on link "Draw" at bounding box center [362, 125] width 92 height 37
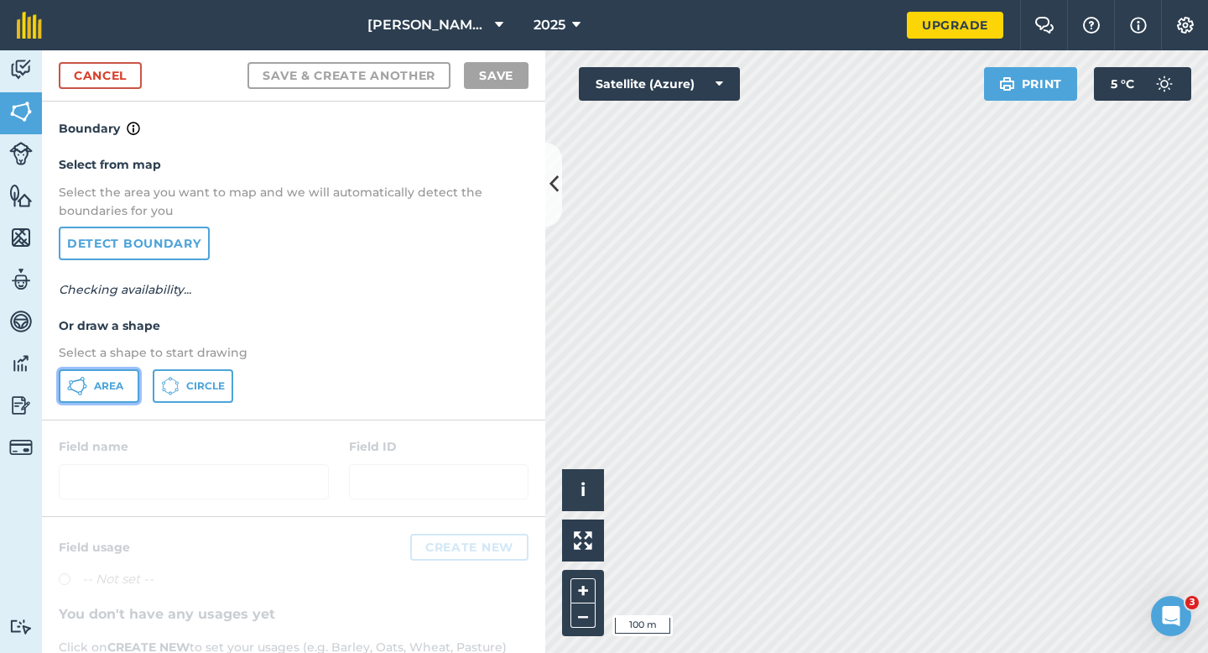
click at [117, 397] on button "Area" at bounding box center [99, 386] width 81 height 34
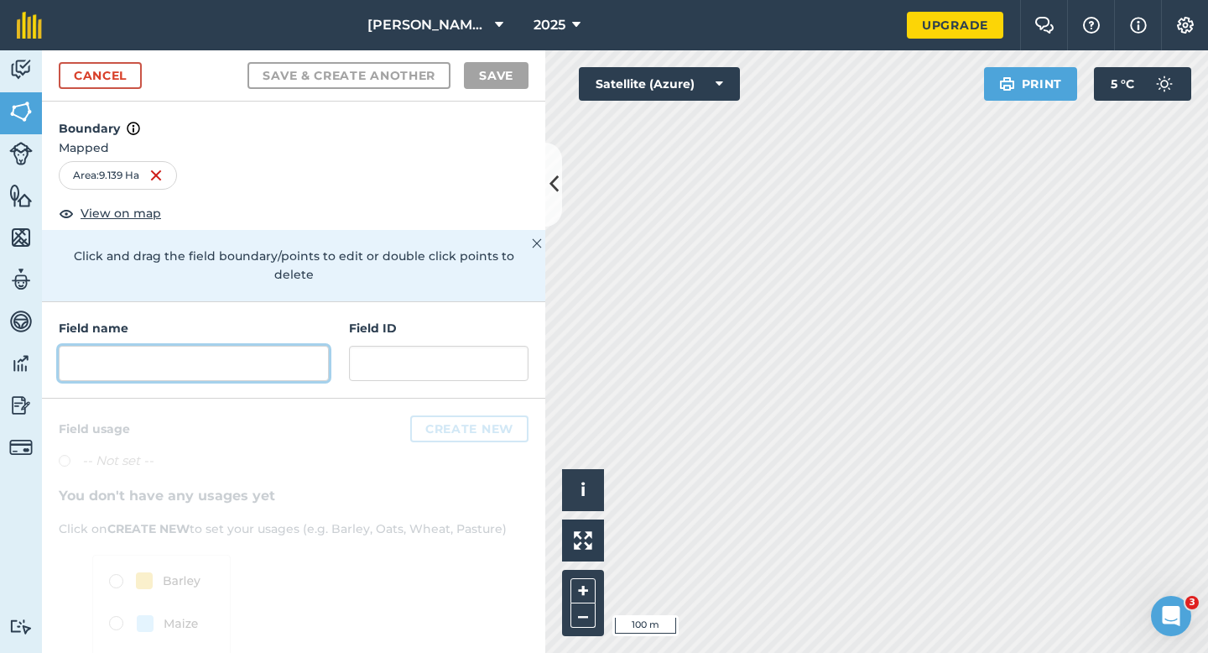
click at [263, 360] on input "text" at bounding box center [194, 363] width 270 height 35
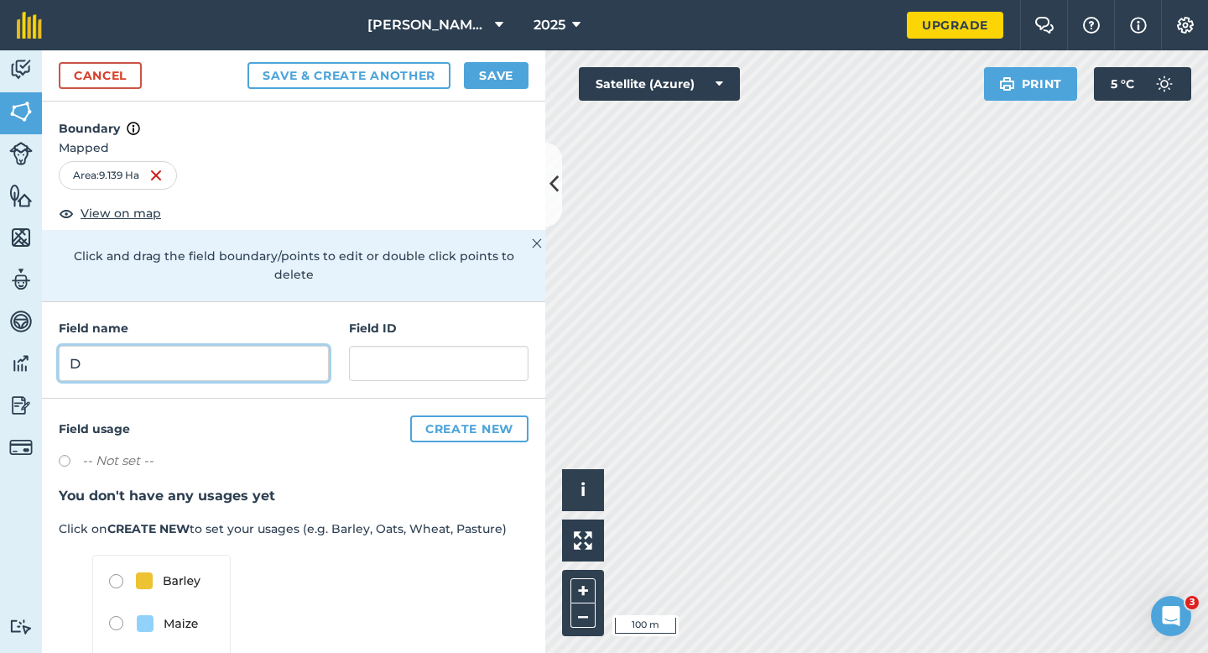
type input "D"
click at [508, 60] on div "Cancel Save & Create Another Save" at bounding box center [293, 75] width 503 height 51
click at [508, 68] on button "Save" at bounding box center [496, 75] width 65 height 27
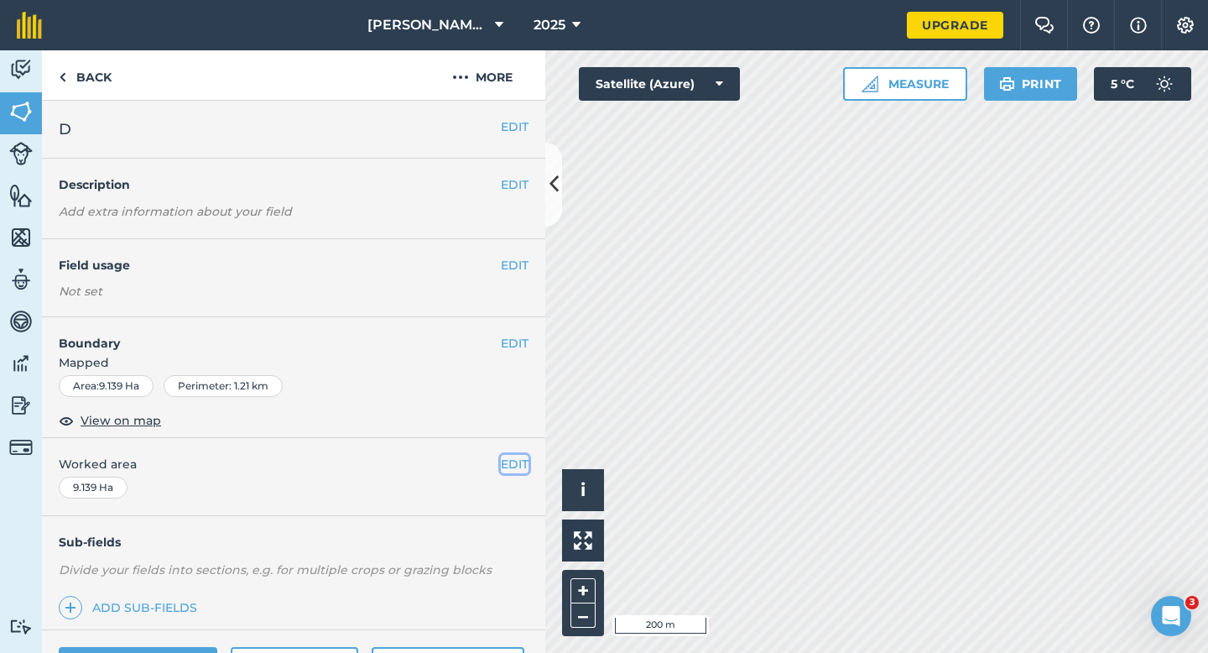
click at [514, 472] on button "EDIT" at bounding box center [515, 464] width 28 height 18
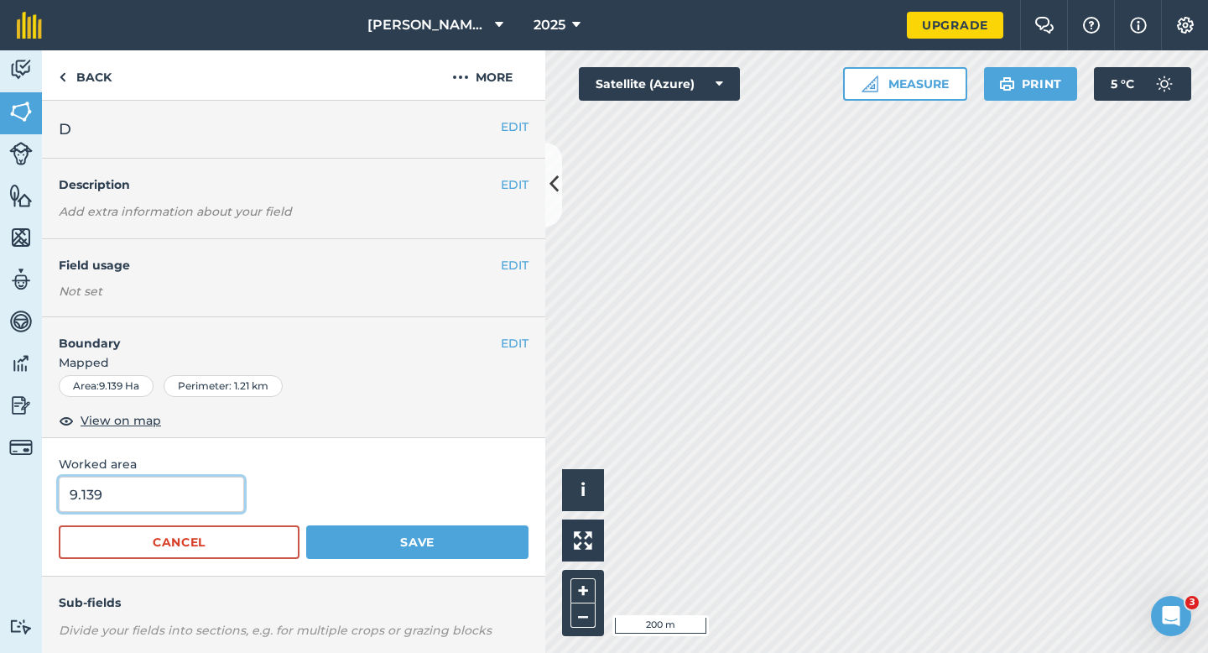
click at [186, 507] on input "9.139" at bounding box center [151, 494] width 185 height 35
type input "9.1"
click at [306, 525] on button "Save" at bounding box center [417, 542] width 222 height 34
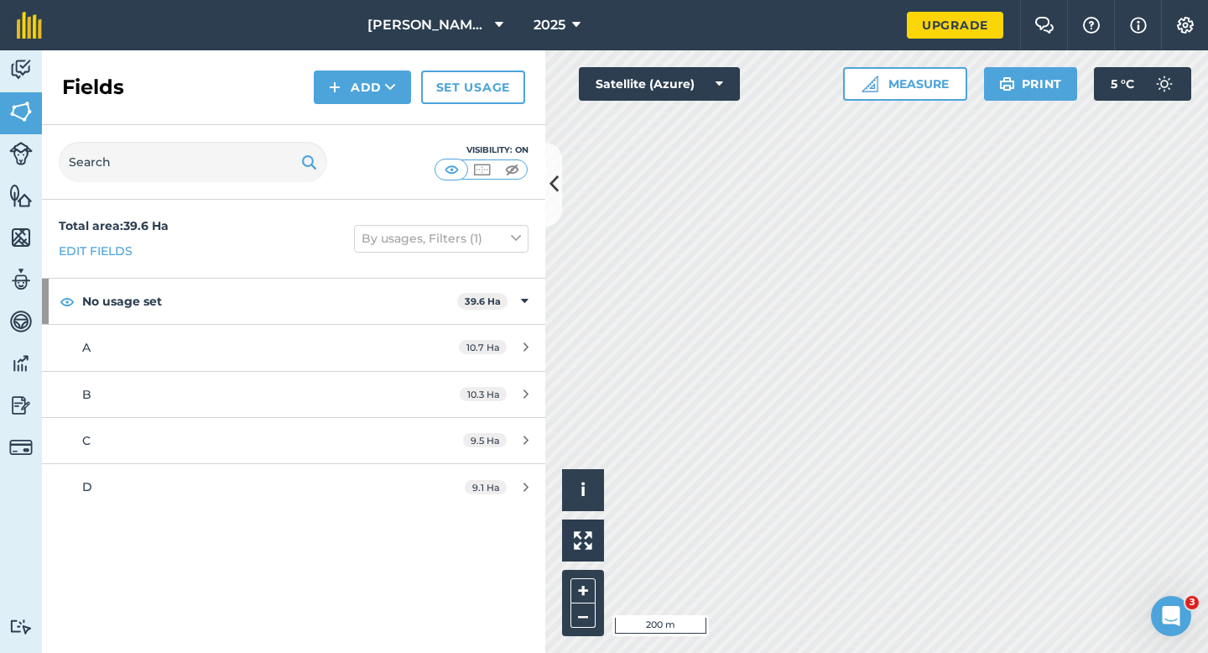
click at [664, 96] on div "Click to start drawing i © 2025 TomTom, Microsoft 200 m + – Satellite (Azure) M…" at bounding box center [876, 351] width 663 height 602
click at [358, 90] on button "Add" at bounding box center [362, 87] width 97 height 34
click at [358, 120] on link "Draw" at bounding box center [362, 125] width 92 height 37
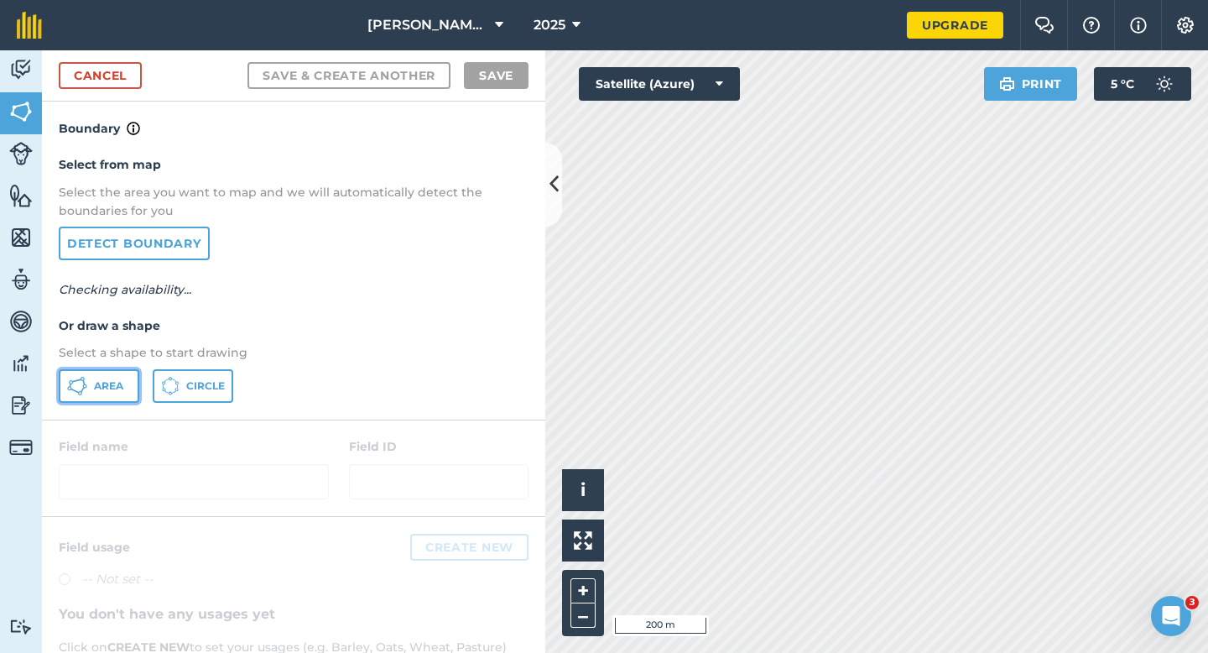
click at [70, 388] on icon at bounding box center [77, 386] width 20 height 20
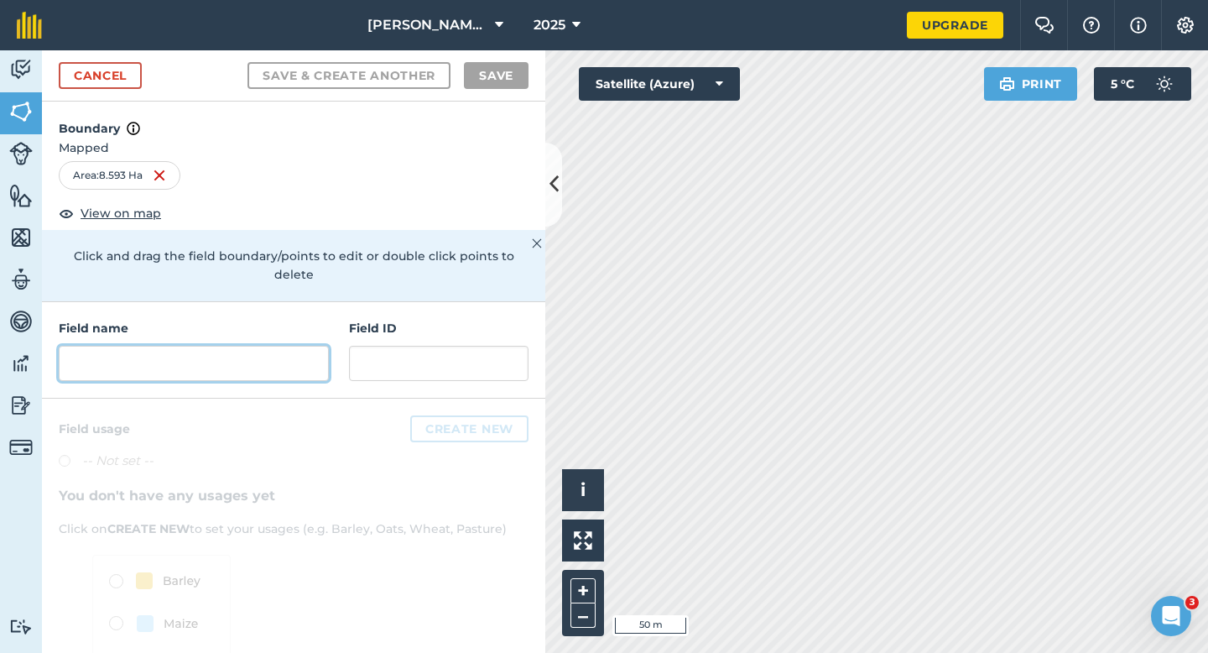
click at [324, 346] on input "text" at bounding box center [194, 363] width 270 height 35
type input "G"
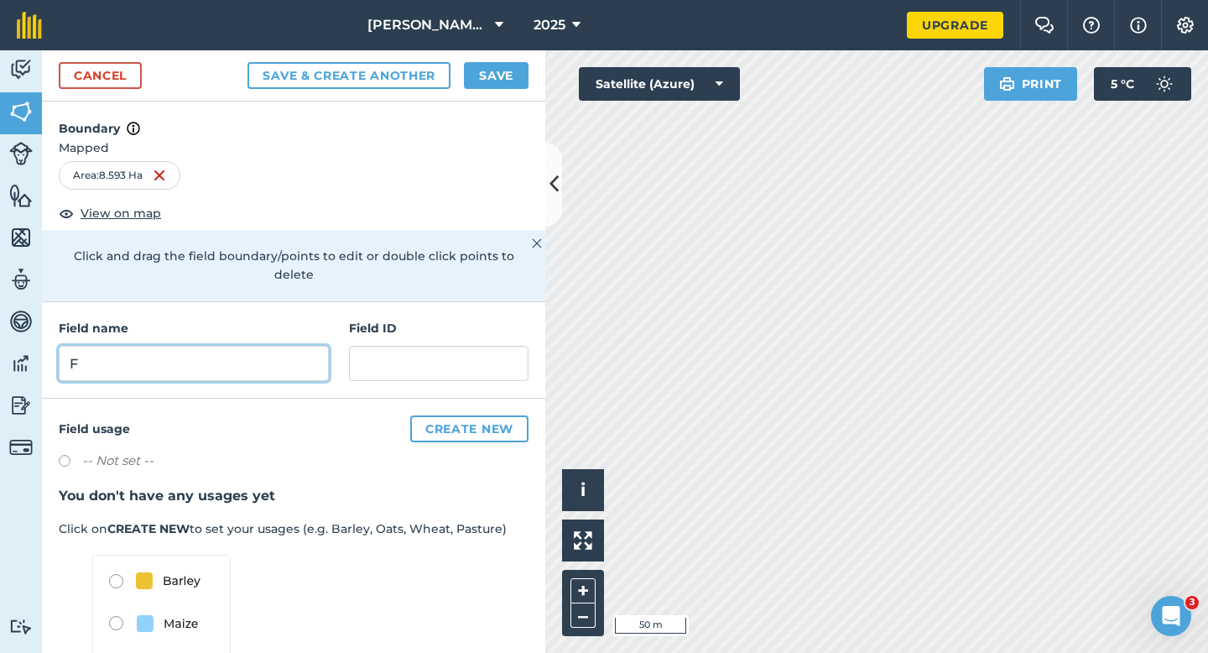
type input "F"
click at [495, 77] on button "Save" at bounding box center [496, 75] width 65 height 27
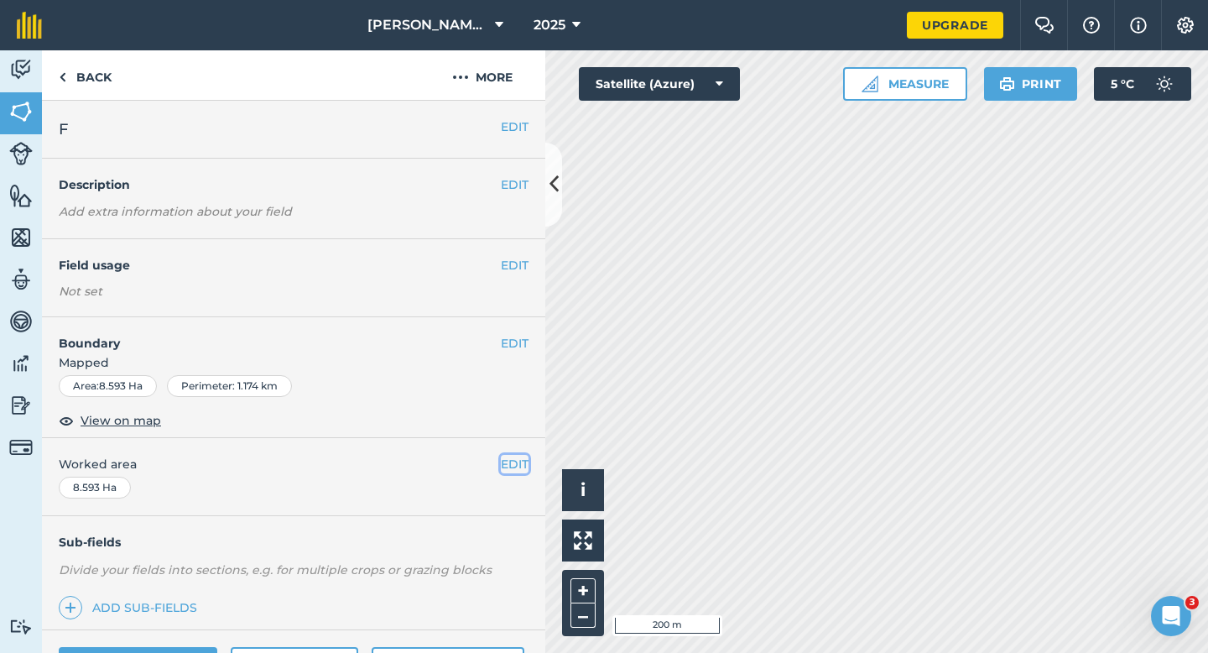
click at [518, 464] on button "EDIT" at bounding box center [515, 464] width 28 height 18
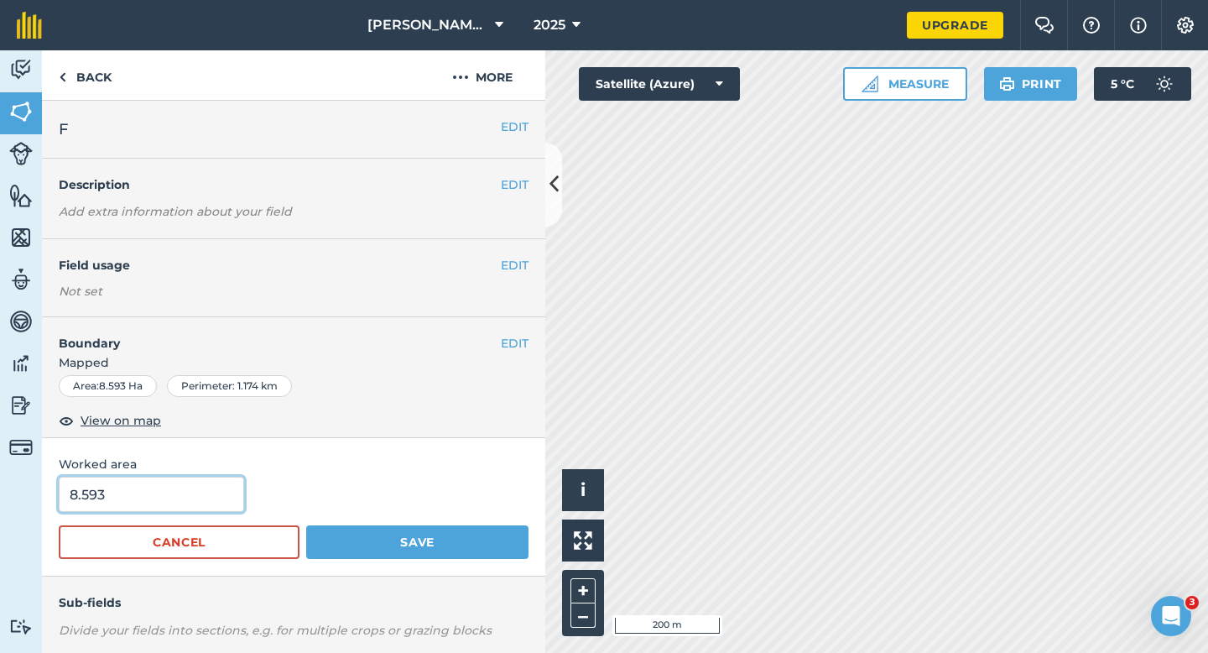
click at [206, 510] on input "8.593" at bounding box center [151, 494] width 185 height 35
type input "8.6"
click at [306, 525] on button "Save" at bounding box center [417, 542] width 222 height 34
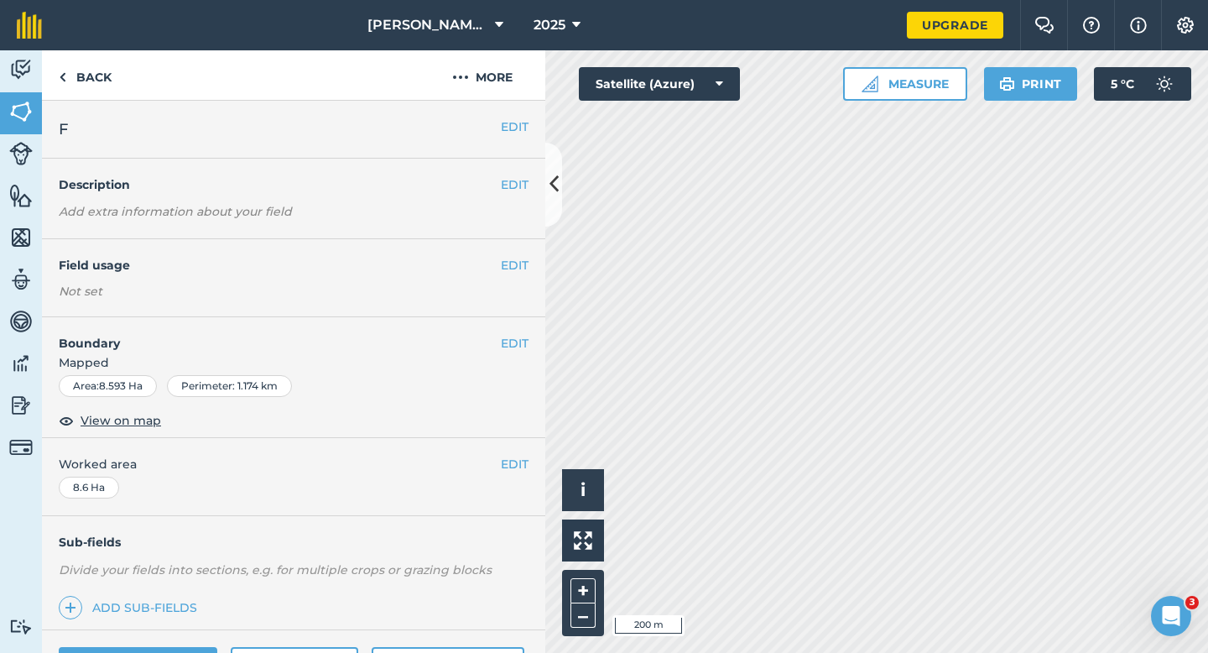
click at [503, 353] on span "Mapped" at bounding box center [293, 362] width 503 height 18
click at [508, 350] on button "EDIT" at bounding box center [515, 343] width 28 height 18
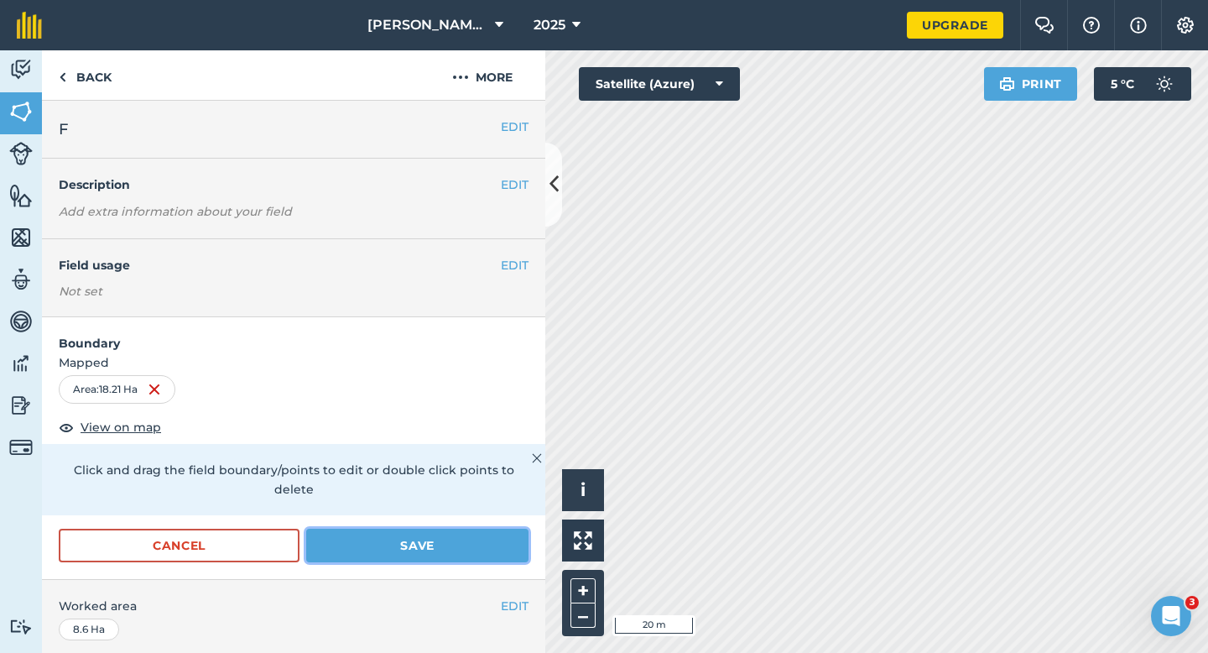
click at [486, 529] on button "Save" at bounding box center [417, 546] width 222 height 34
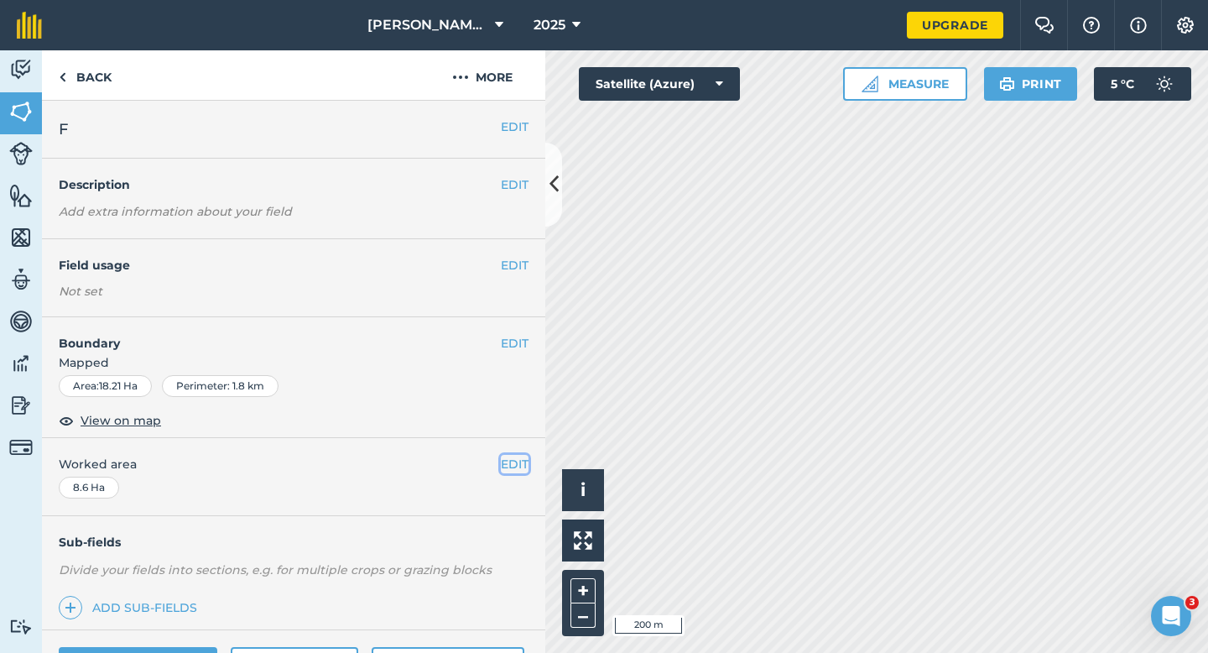
click at [507, 463] on button "EDIT" at bounding box center [515, 464] width 28 height 18
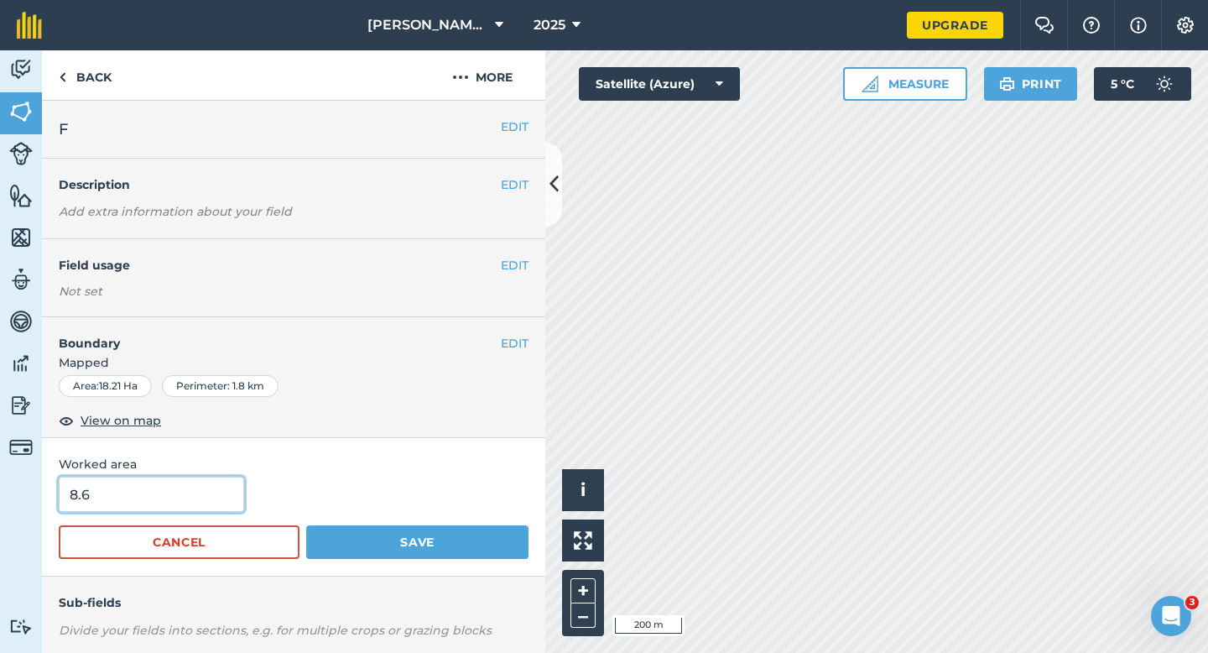
click at [178, 493] on input "8.6" at bounding box center [151, 494] width 185 height 35
type input "16.2"
click at [306, 525] on button "Save" at bounding box center [417, 542] width 222 height 34
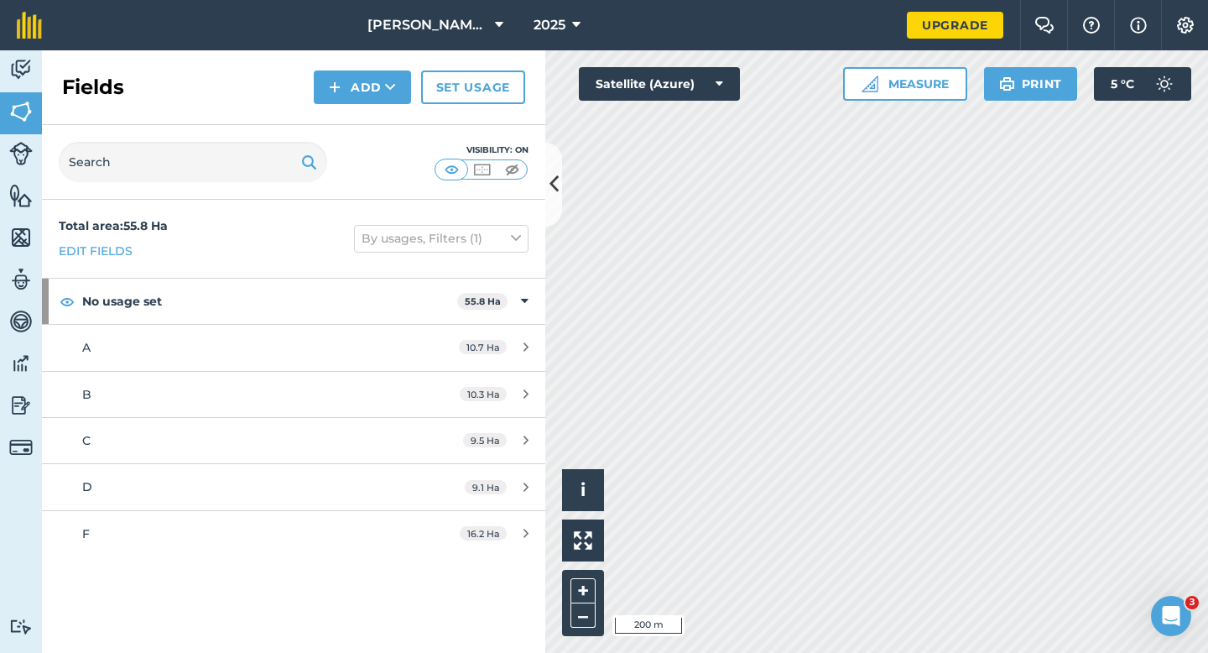
click at [373, 107] on div "Fields Add Set usage" at bounding box center [293, 87] width 503 height 75
click at [373, 102] on button "Add" at bounding box center [362, 87] width 97 height 34
click at [373, 124] on link "Draw" at bounding box center [362, 125] width 92 height 37
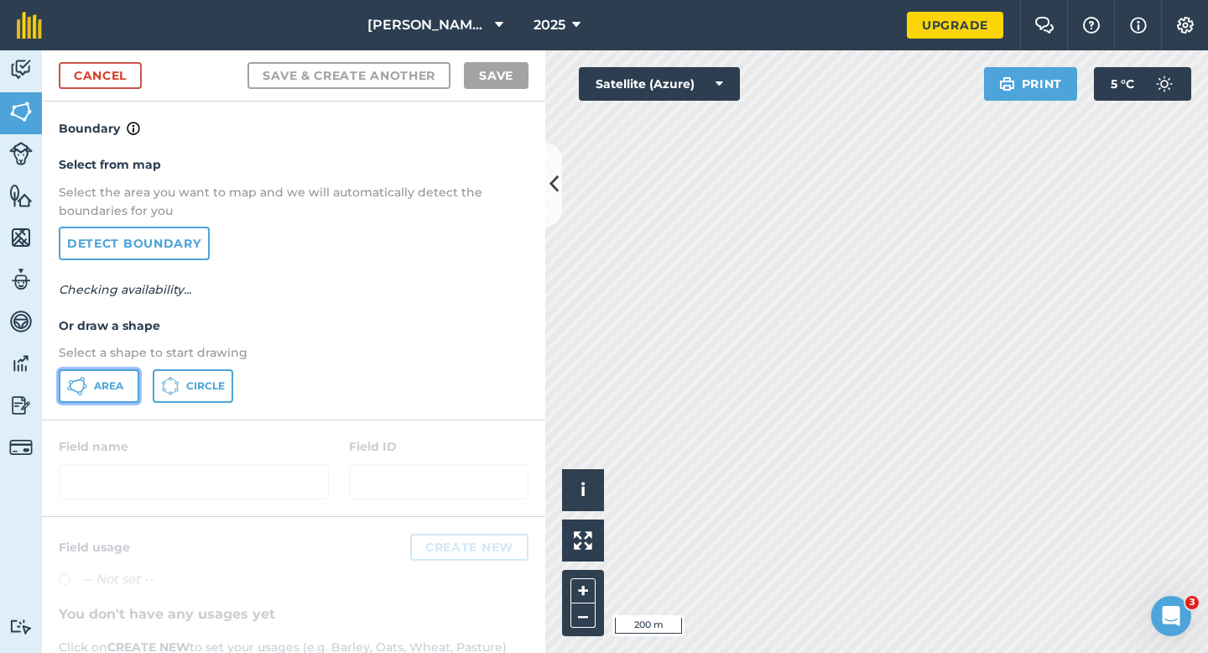
click at [138, 383] on button "Area" at bounding box center [99, 386] width 81 height 34
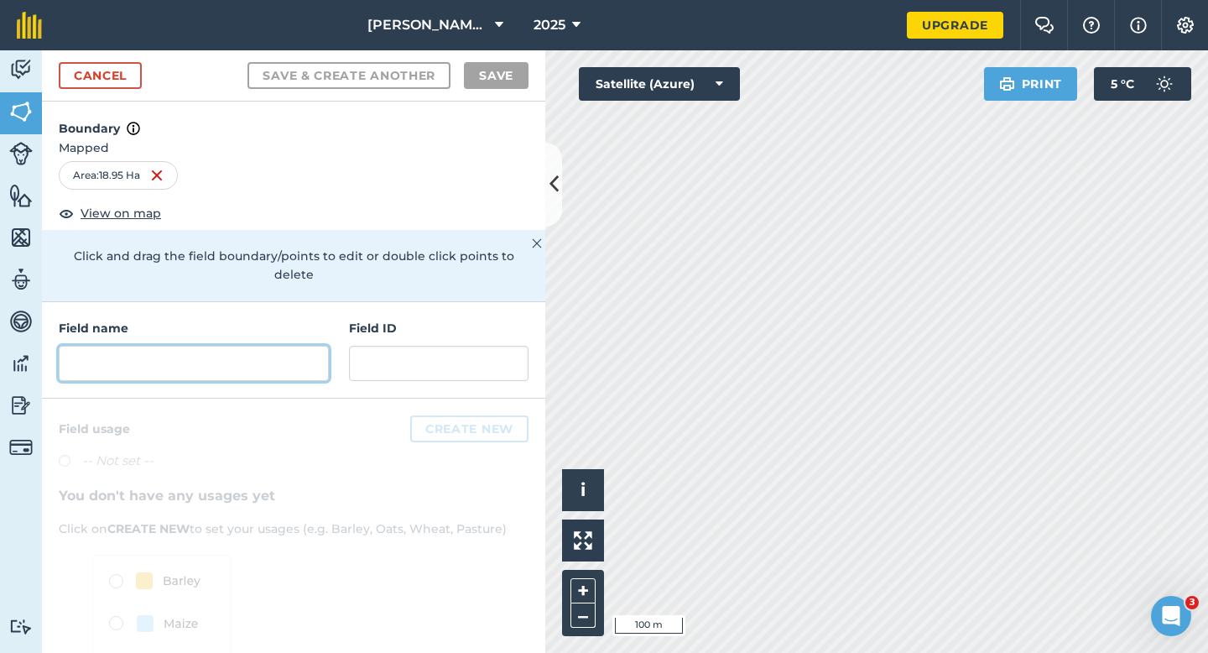
click at [271, 357] on input "text" at bounding box center [194, 363] width 270 height 35
type input "D"
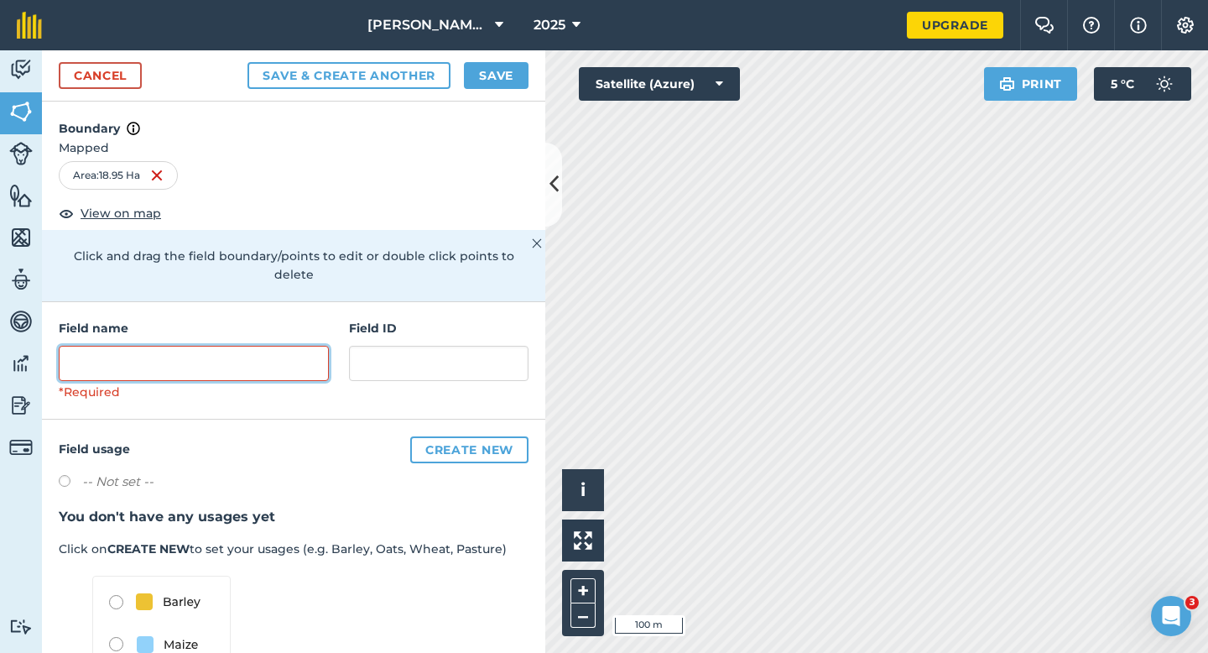
type input "W"
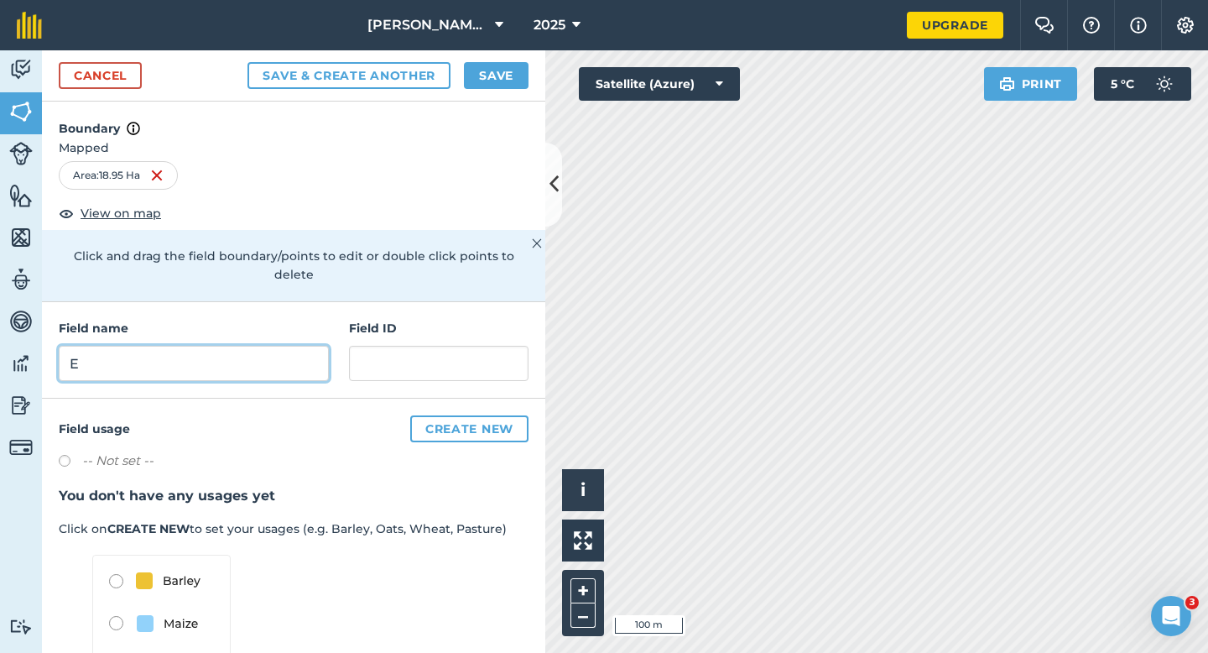
type input "E"
click at [487, 93] on div "Cancel Save & Create Another Save" at bounding box center [293, 75] width 503 height 51
click at [489, 85] on button "Save" at bounding box center [496, 75] width 65 height 27
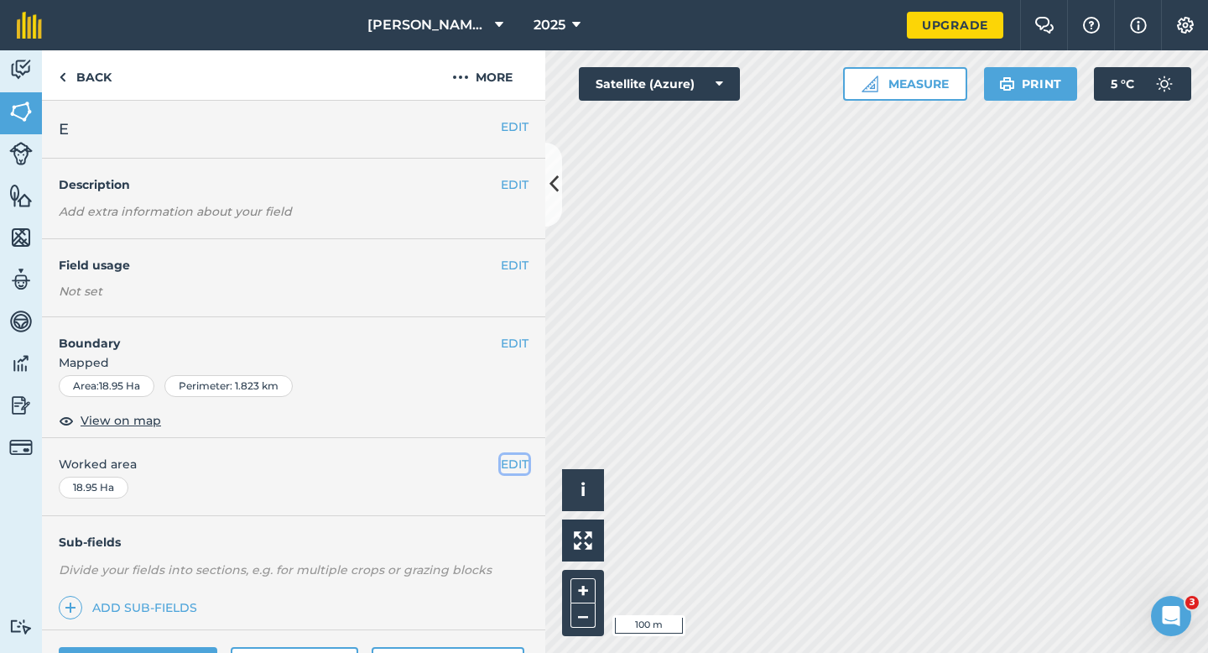
click at [525, 468] on button "EDIT" at bounding box center [515, 464] width 28 height 18
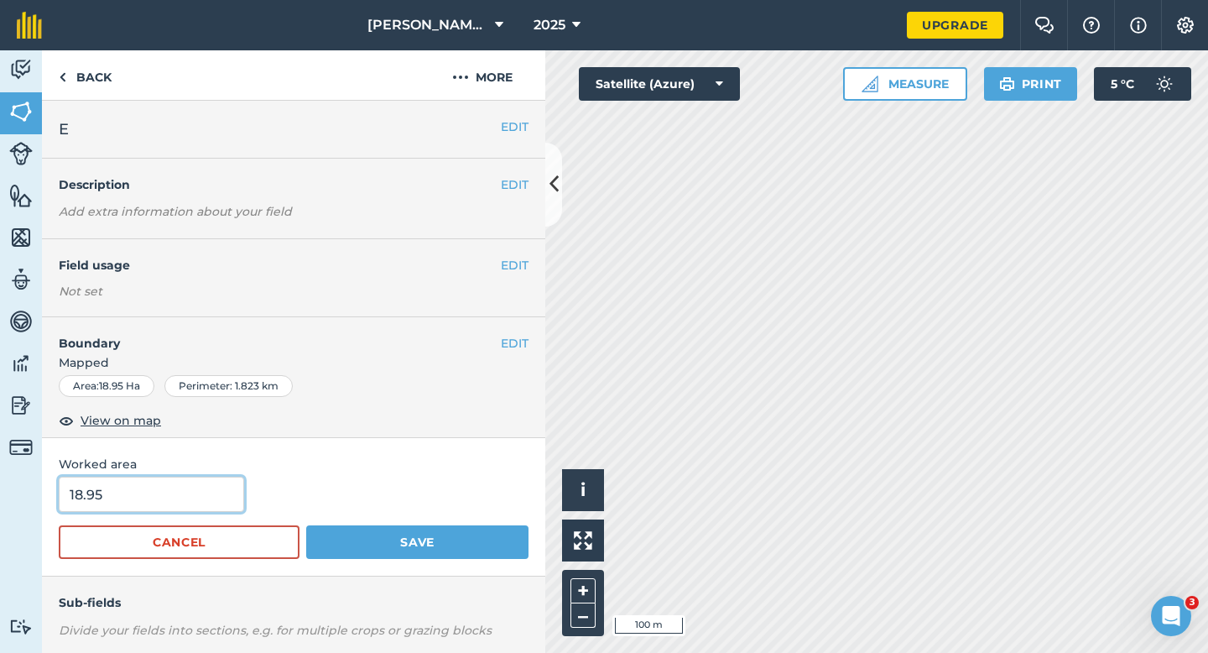
click at [168, 485] on input "18.95" at bounding box center [151, 494] width 185 height 35
type input "17"
click at [306, 525] on button "Save" at bounding box center [417, 542] width 222 height 34
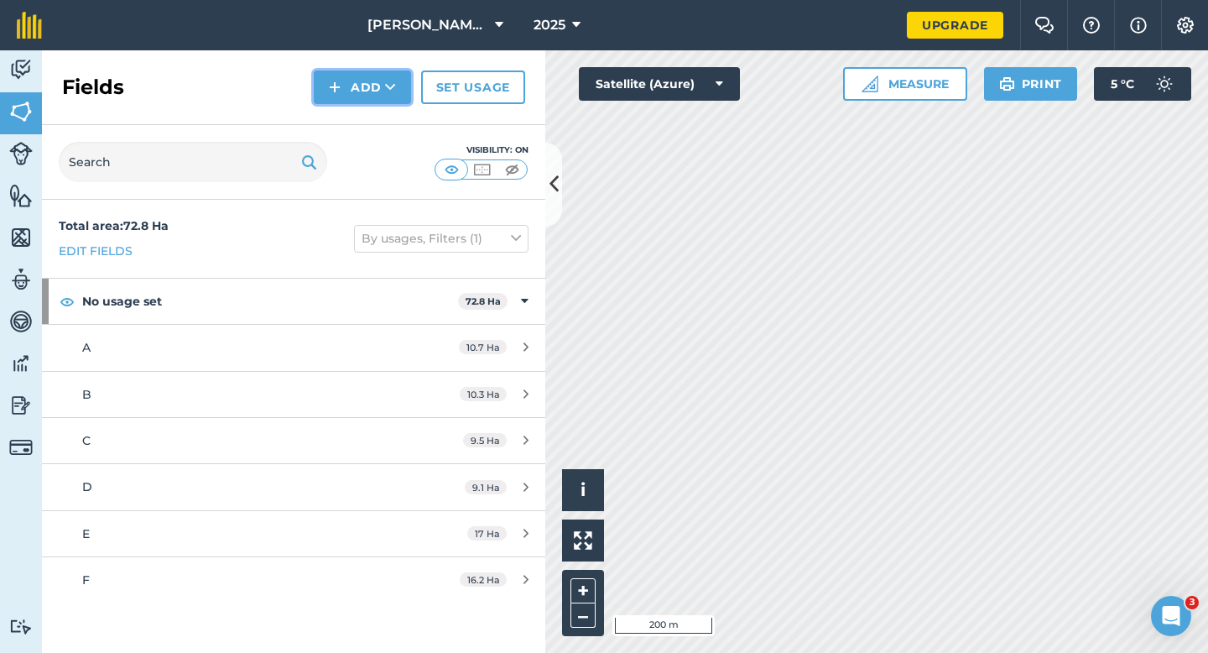
click at [346, 96] on button "Add" at bounding box center [362, 87] width 97 height 34
click at [353, 119] on link "Draw" at bounding box center [362, 125] width 92 height 37
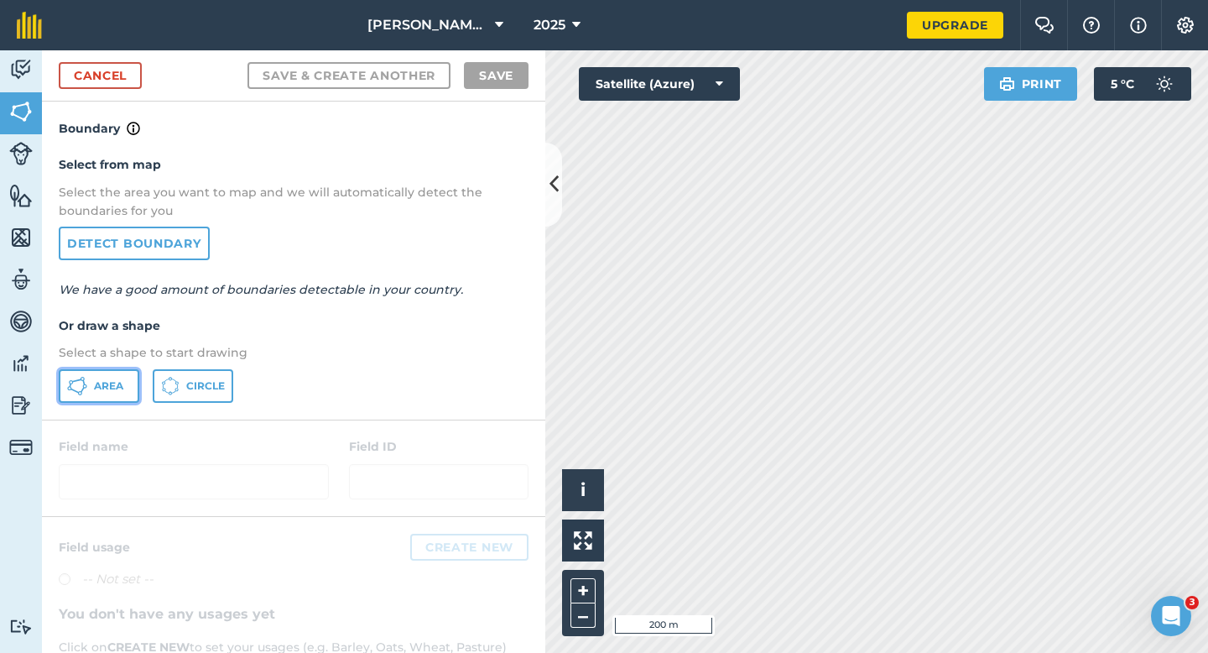
click at [111, 393] on button "Area" at bounding box center [99, 386] width 81 height 34
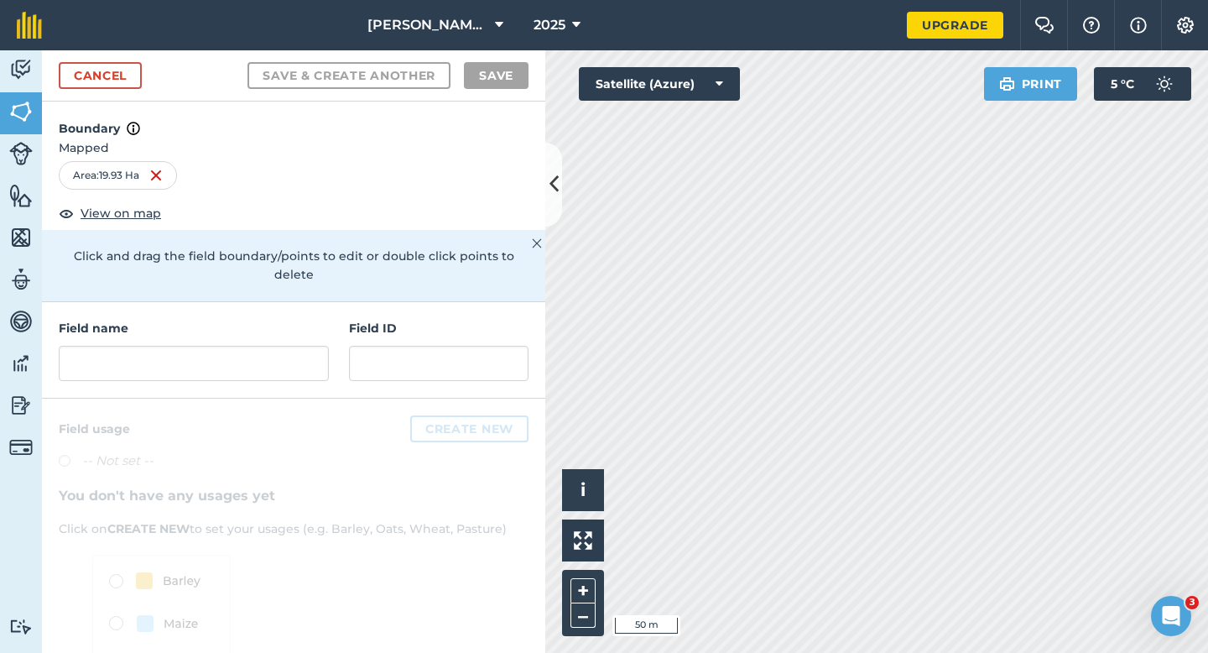
click at [272, 320] on div "Field name" at bounding box center [194, 350] width 270 height 62
click at [272, 346] on input "text" at bounding box center [194, 363] width 270 height 35
type input "F"
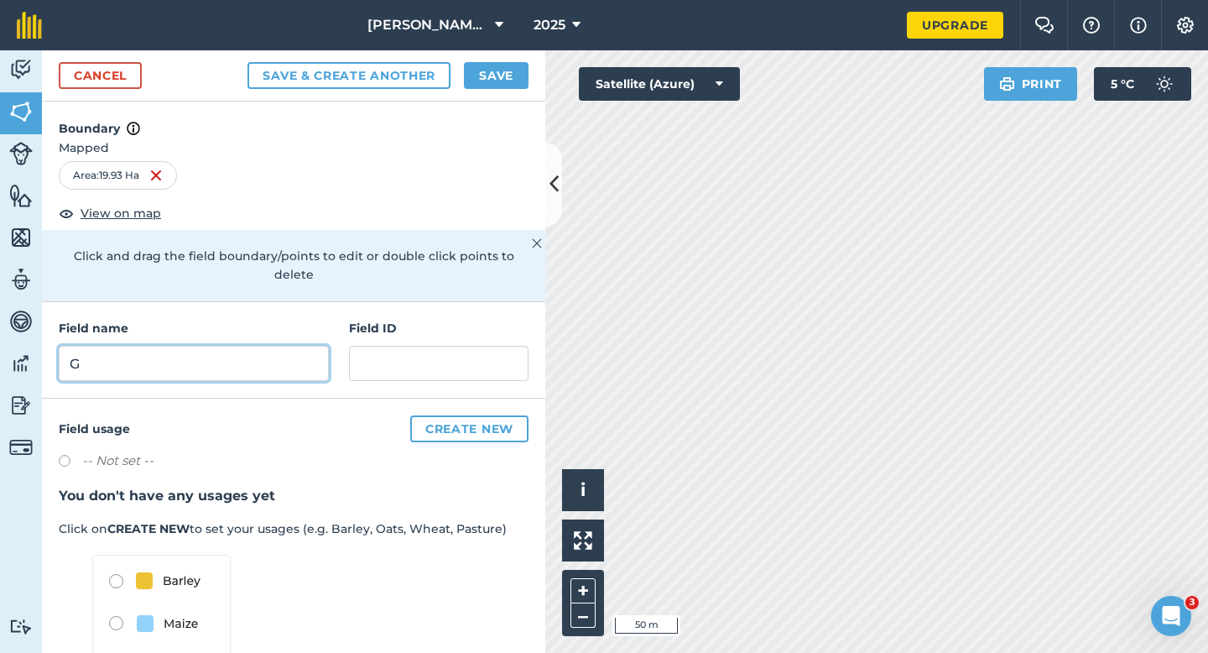
type input "G"
click at [486, 60] on div "Cancel Save & Create Another Save" at bounding box center [293, 75] width 503 height 51
click at [504, 96] on div "Cancel Save & Create Another Save" at bounding box center [293, 75] width 503 height 51
click at [504, 56] on div "Cancel Save & Create Another Save" at bounding box center [293, 75] width 503 height 51
click at [505, 76] on button "Save" at bounding box center [496, 75] width 65 height 27
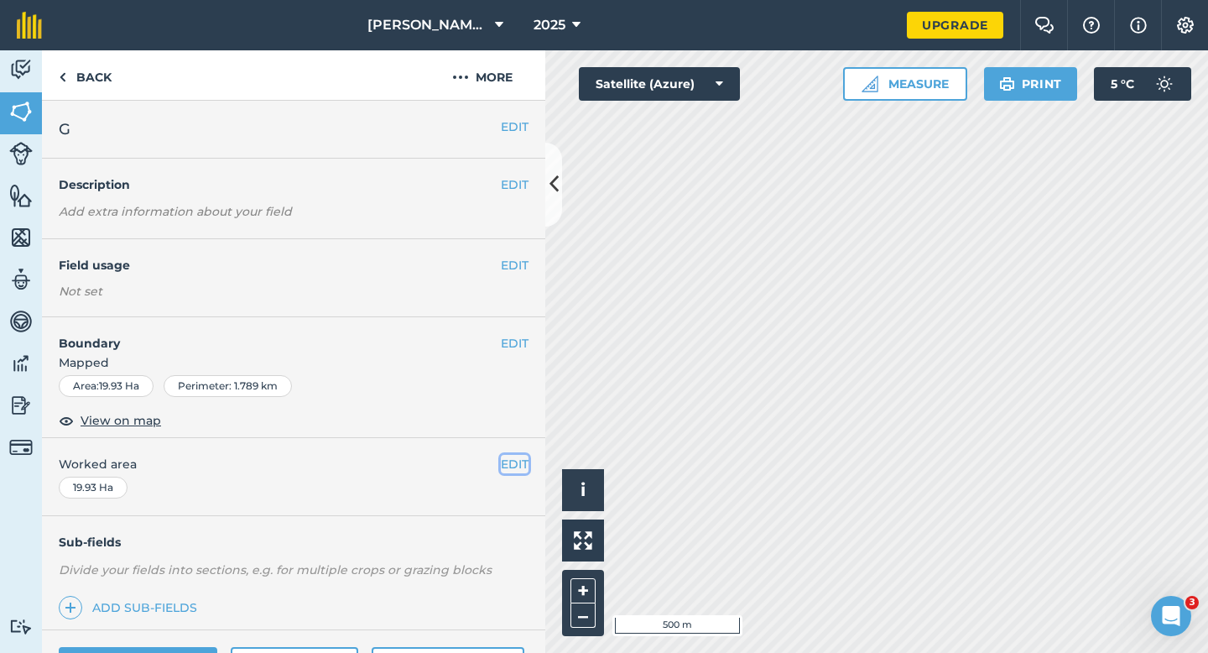
click at [503, 468] on button "EDIT" at bounding box center [515, 464] width 28 height 18
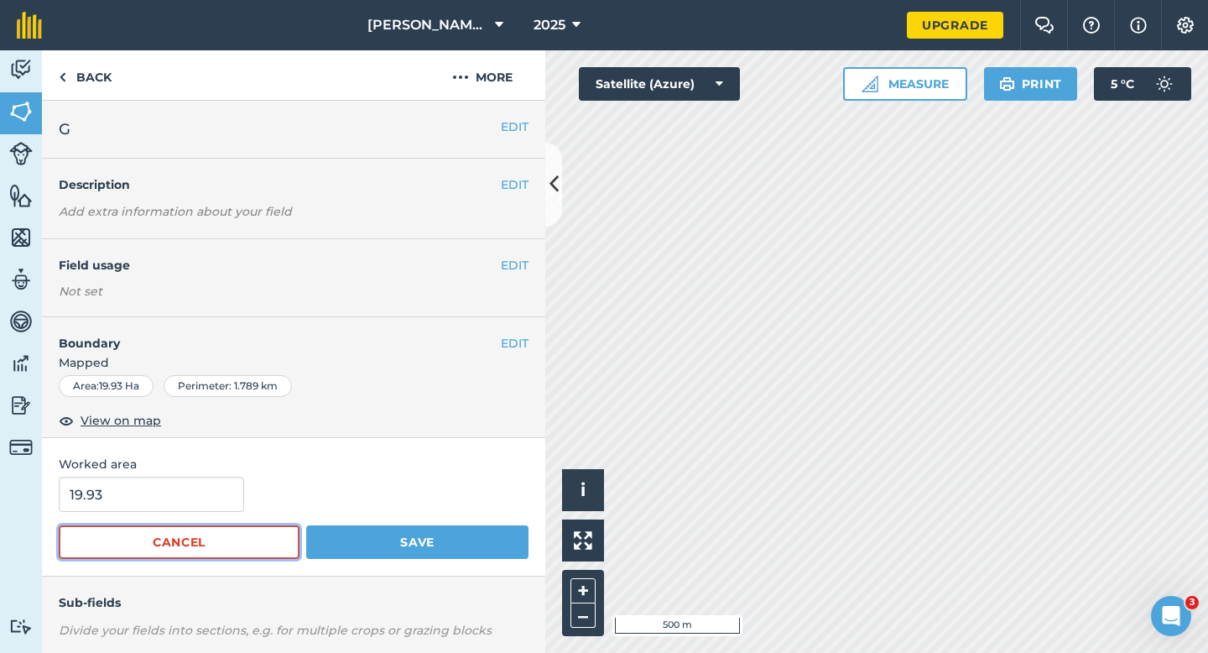
click at [159, 527] on button "Cancel" at bounding box center [179, 542] width 241 height 34
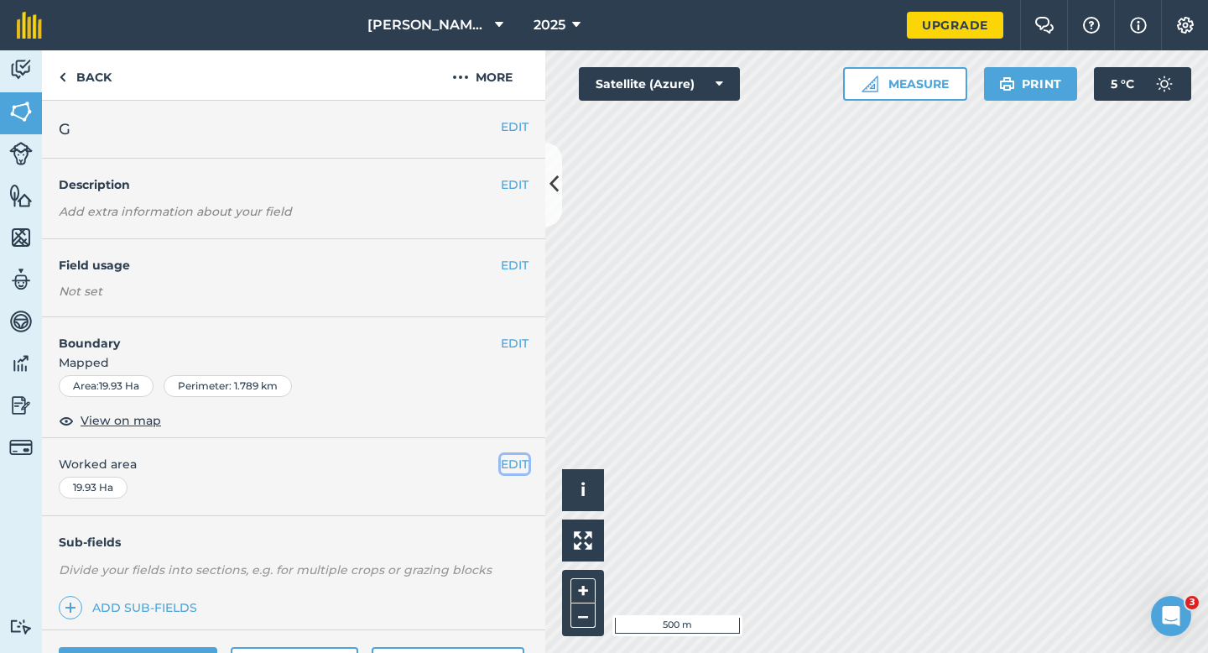
click at [514, 456] on button "EDIT" at bounding box center [515, 464] width 28 height 18
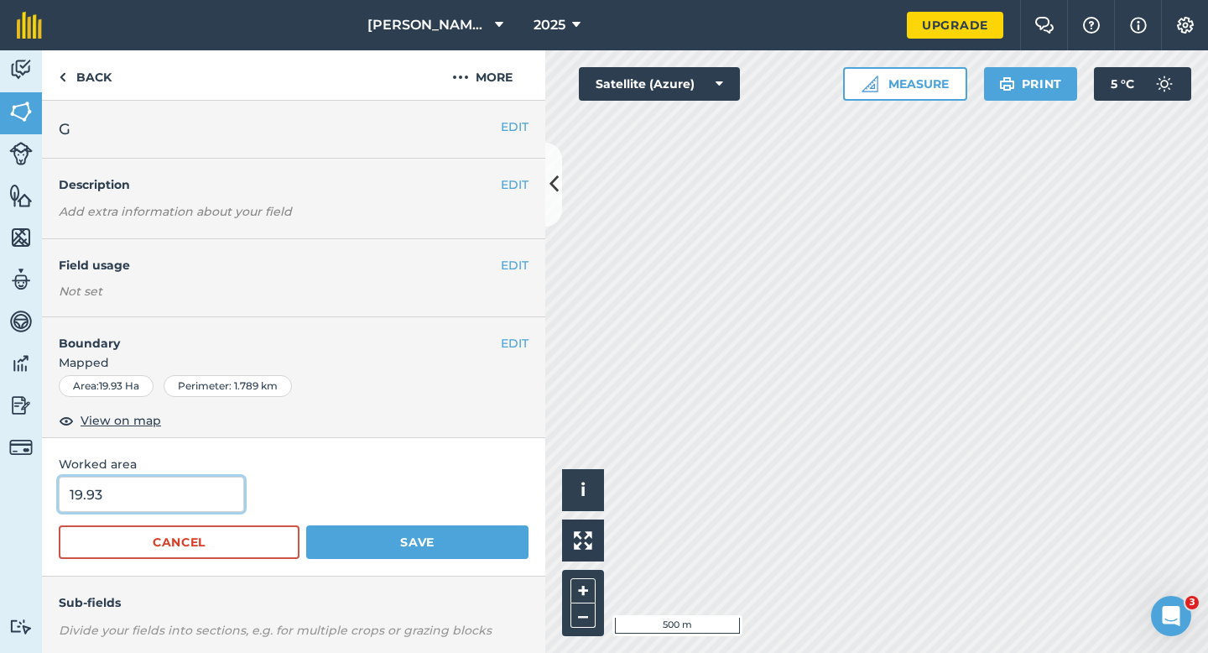
click at [211, 498] on input "19.93" at bounding box center [151, 494] width 185 height 35
type input "18"
click at [306, 525] on button "Save" at bounding box center [417, 542] width 222 height 34
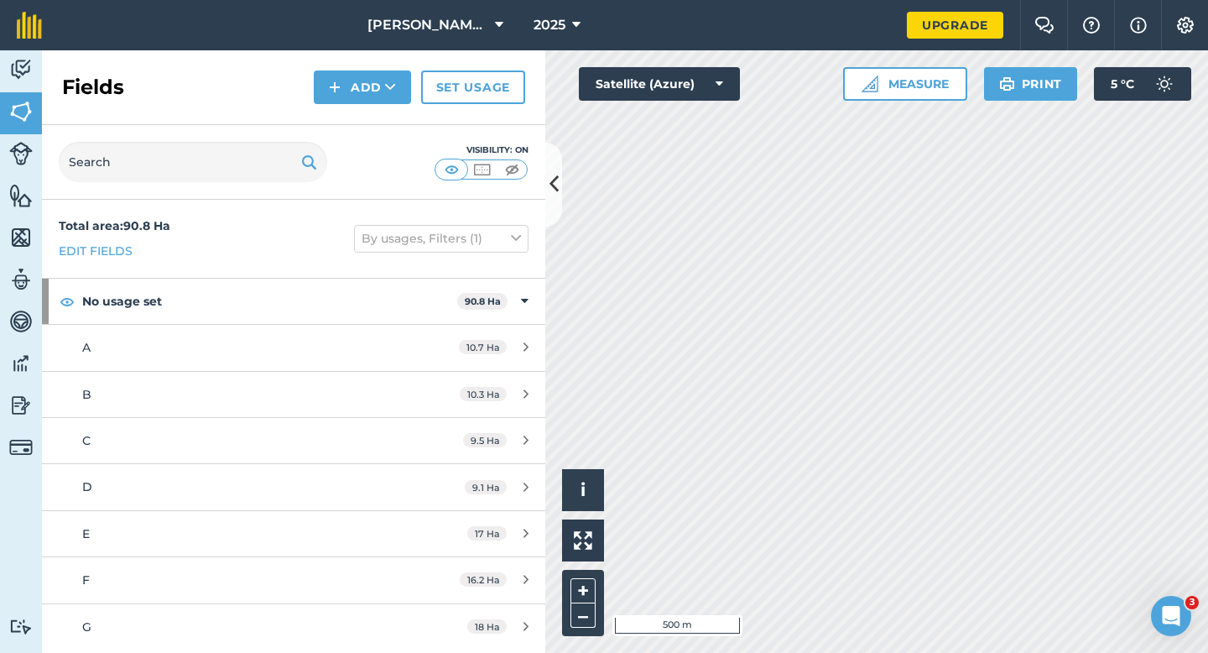
click at [331, 106] on div "Fields Add Set usage" at bounding box center [293, 87] width 503 height 75
click at [336, 96] on img at bounding box center [335, 87] width 12 height 20
click at [344, 125] on link "Draw" at bounding box center [362, 125] width 92 height 37
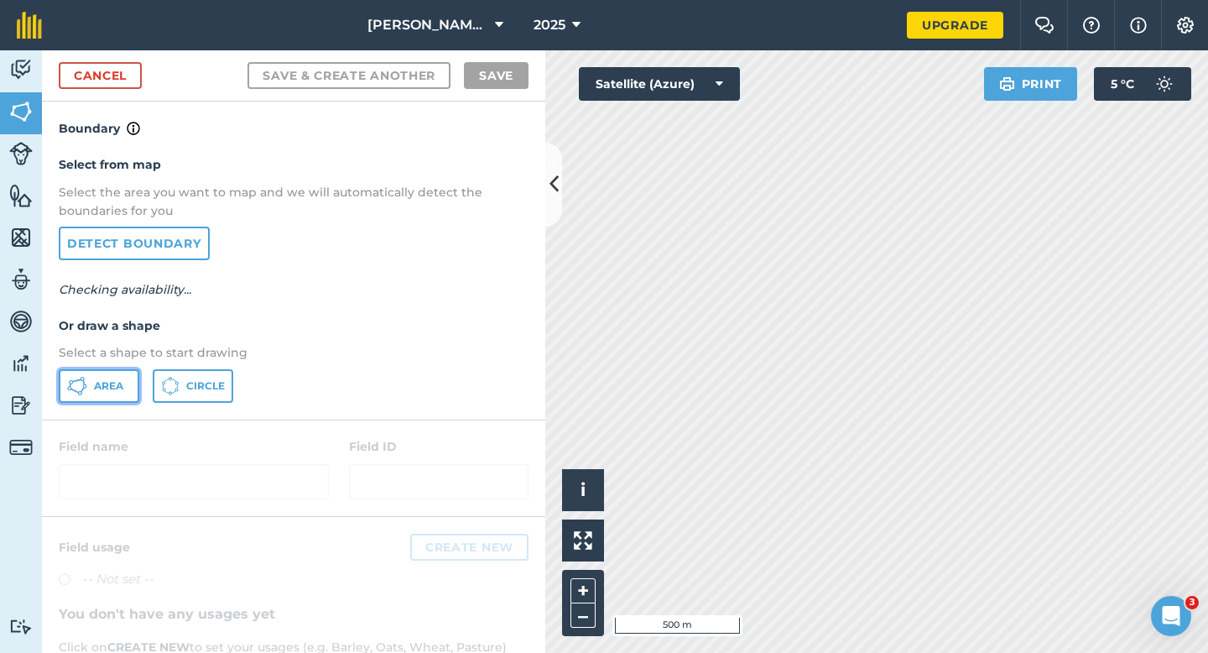
click at [123, 385] on button "Area" at bounding box center [99, 386] width 81 height 34
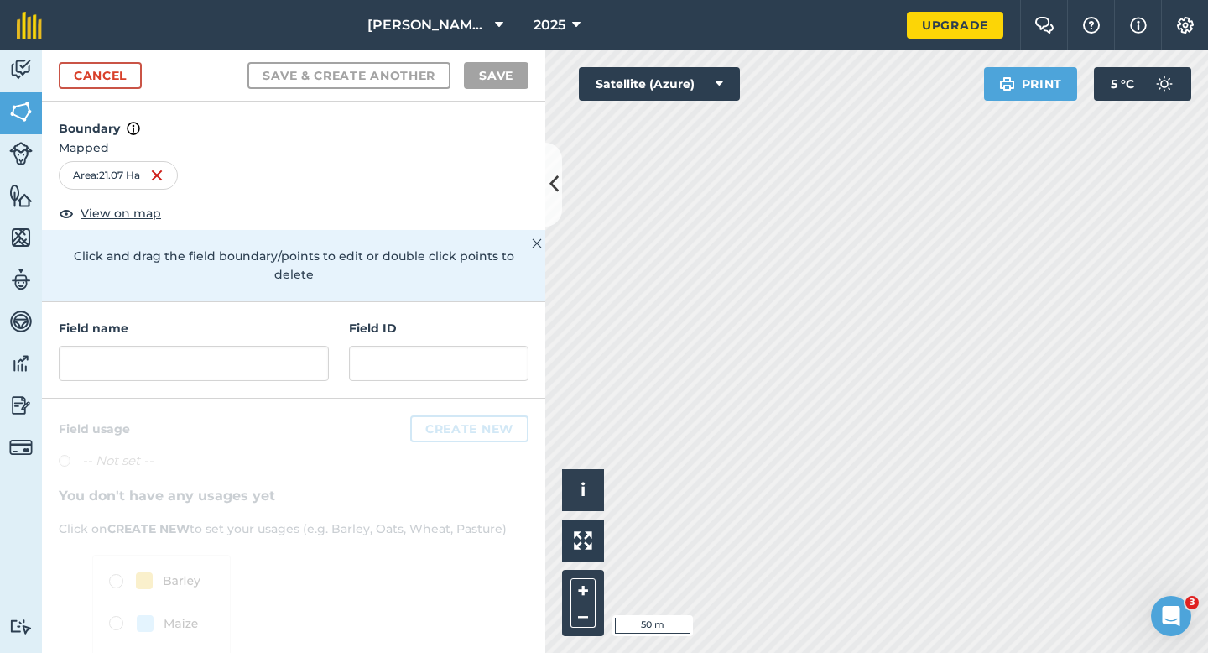
click at [333, 339] on div "Field name Field ID" at bounding box center [293, 350] width 503 height 96
click at [326, 346] on input "text" at bounding box center [194, 363] width 270 height 35
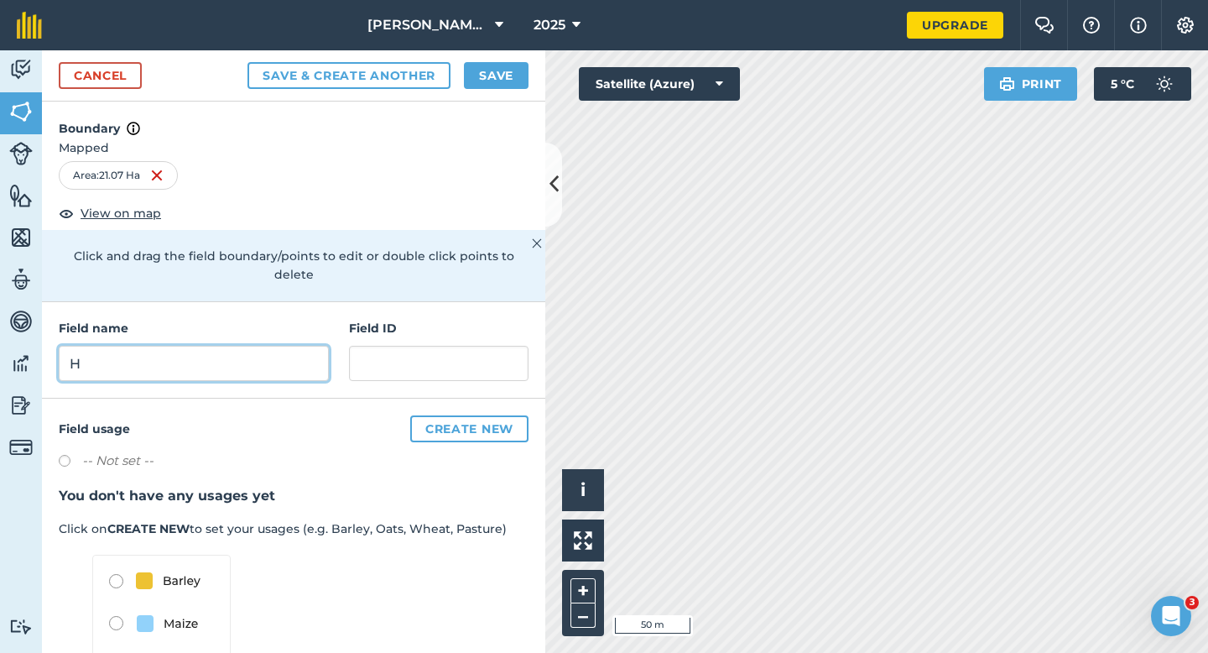
type input "H"
click at [504, 91] on div "Cancel Save & Create Another Save" at bounding box center [293, 75] width 503 height 51
click at [509, 70] on button "Save" at bounding box center [496, 75] width 65 height 27
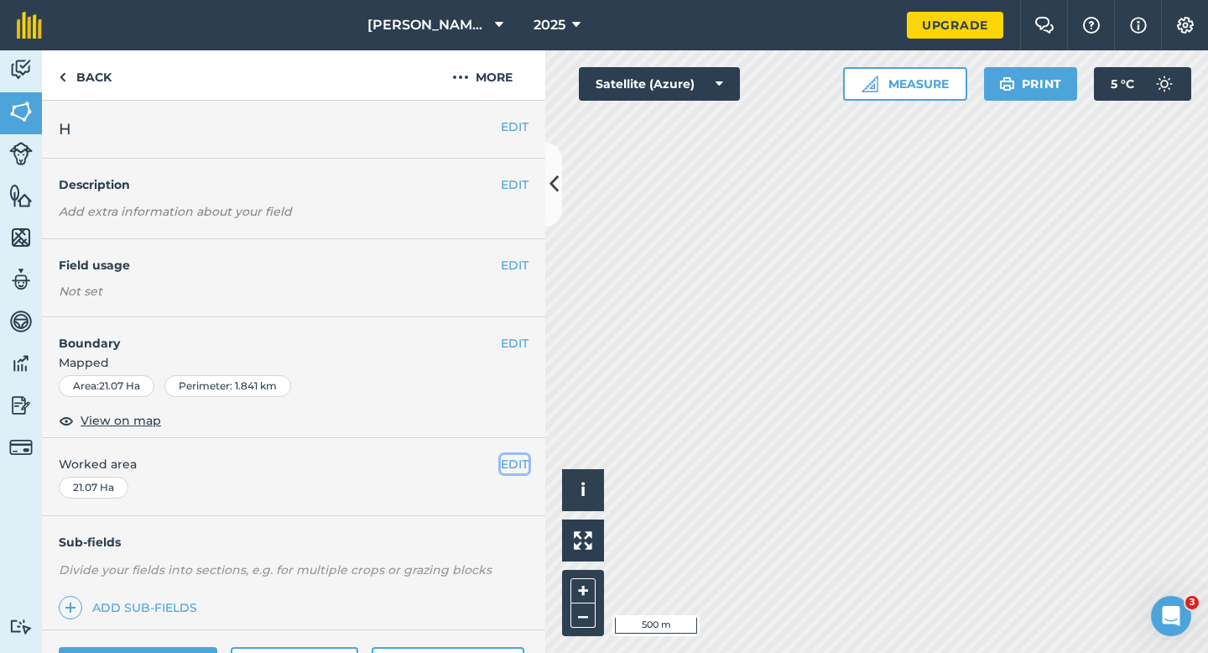
click at [503, 467] on button "EDIT" at bounding box center [515, 464] width 28 height 18
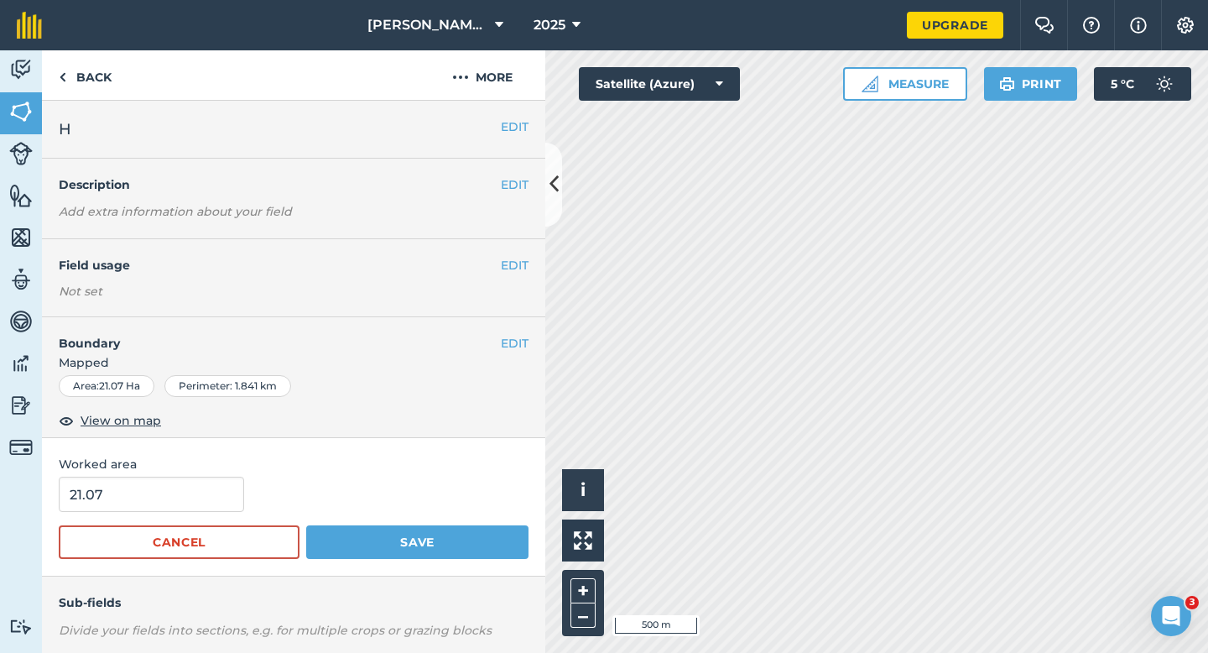
click at [175, 518] on form "21.07 Cancel Save" at bounding box center [294, 518] width 470 height 82
click at [180, 511] on input "21.07" at bounding box center [151, 494] width 185 height 35
type input "21"
click at [306, 525] on button "Save" at bounding box center [417, 542] width 222 height 34
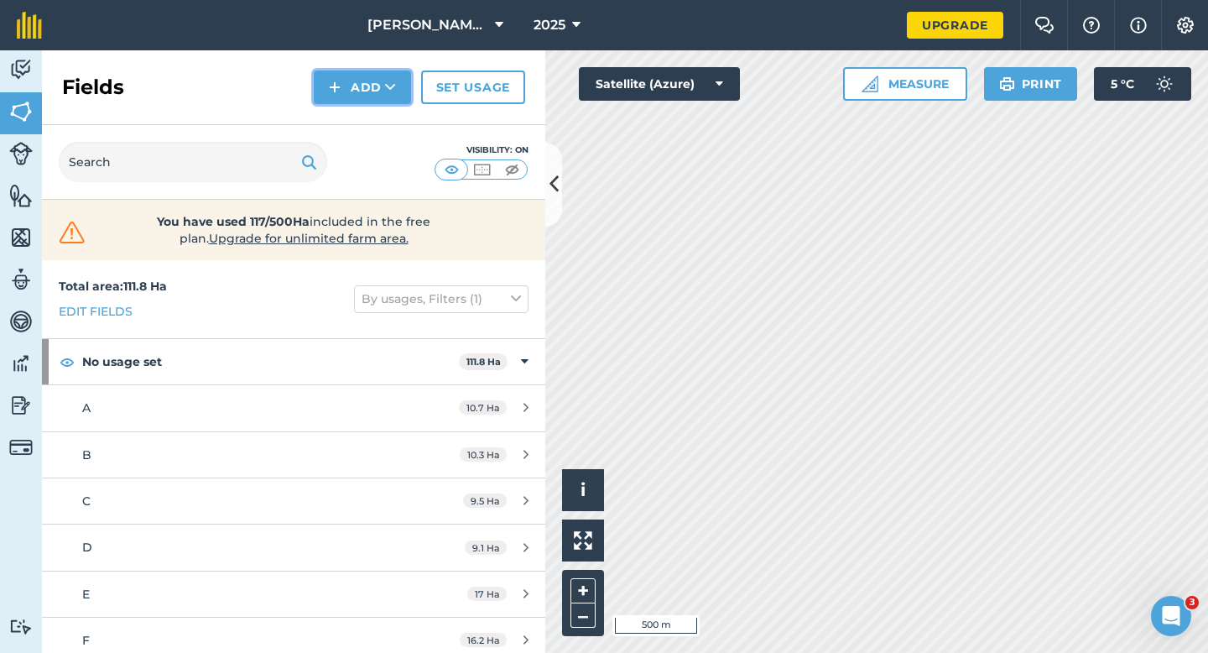
click at [346, 81] on button "Add" at bounding box center [362, 87] width 97 height 34
click at [351, 113] on link "Draw" at bounding box center [362, 125] width 92 height 37
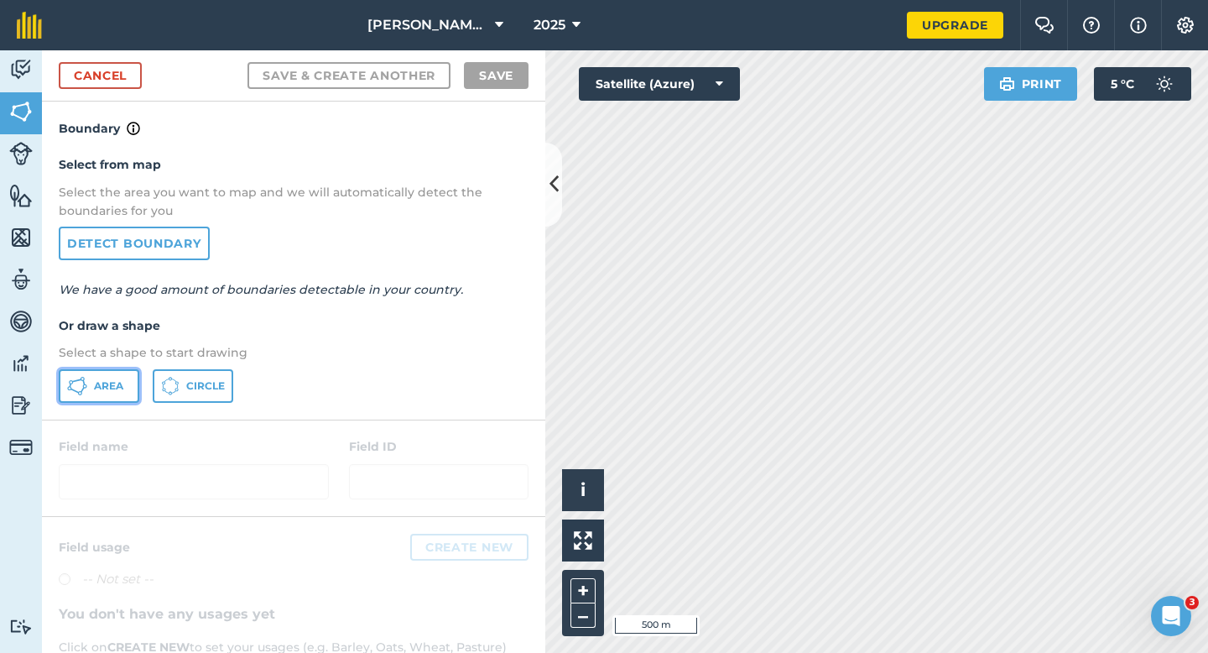
click at [103, 391] on span "Area" at bounding box center [108, 385] width 29 height 13
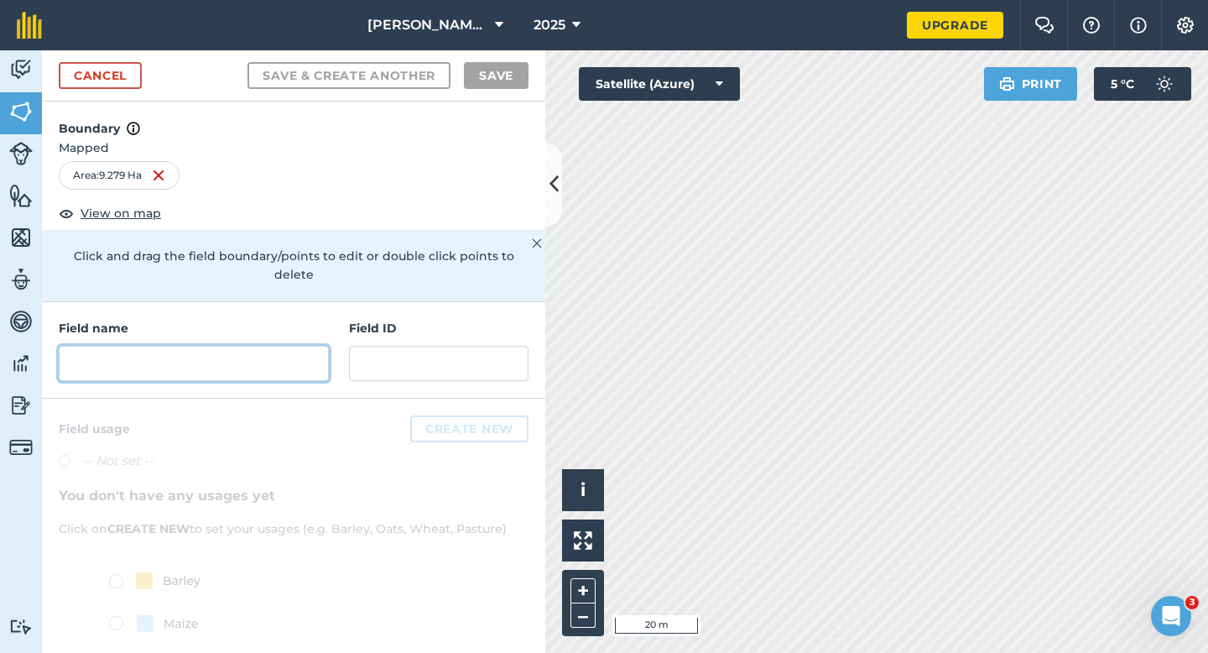
click at [245, 352] on input "text" at bounding box center [194, 363] width 270 height 35
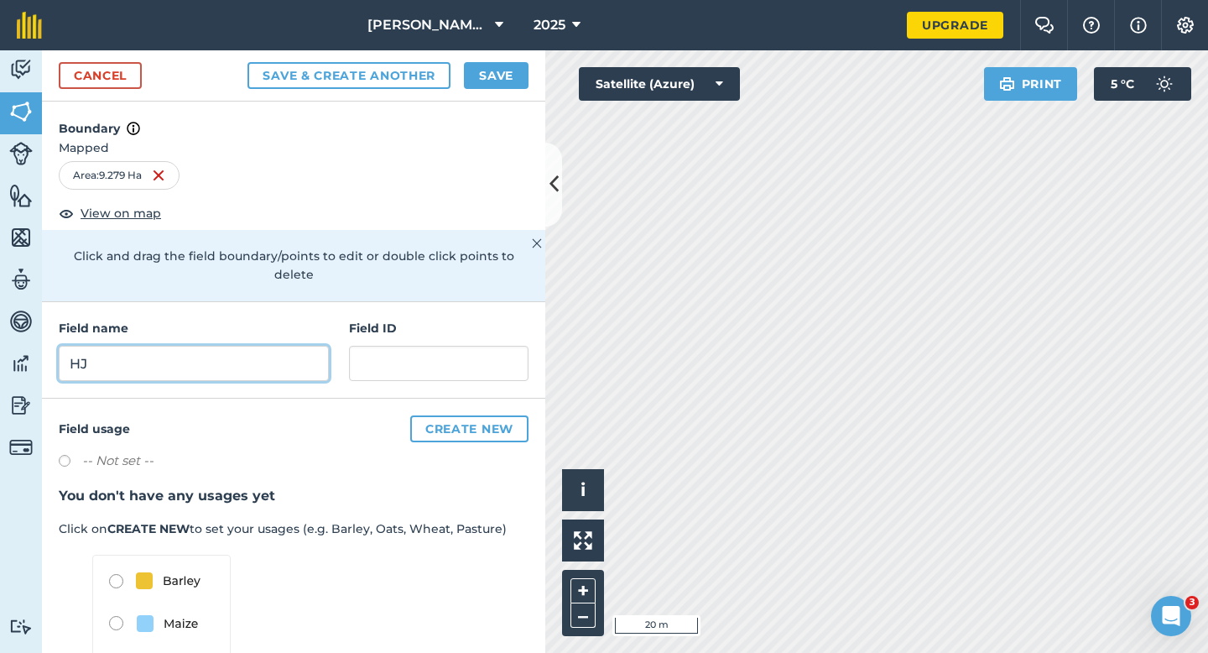
click at [245, 352] on input "HJ" at bounding box center [194, 363] width 270 height 35
type input "J"
click at [481, 71] on button "Save" at bounding box center [496, 75] width 65 height 27
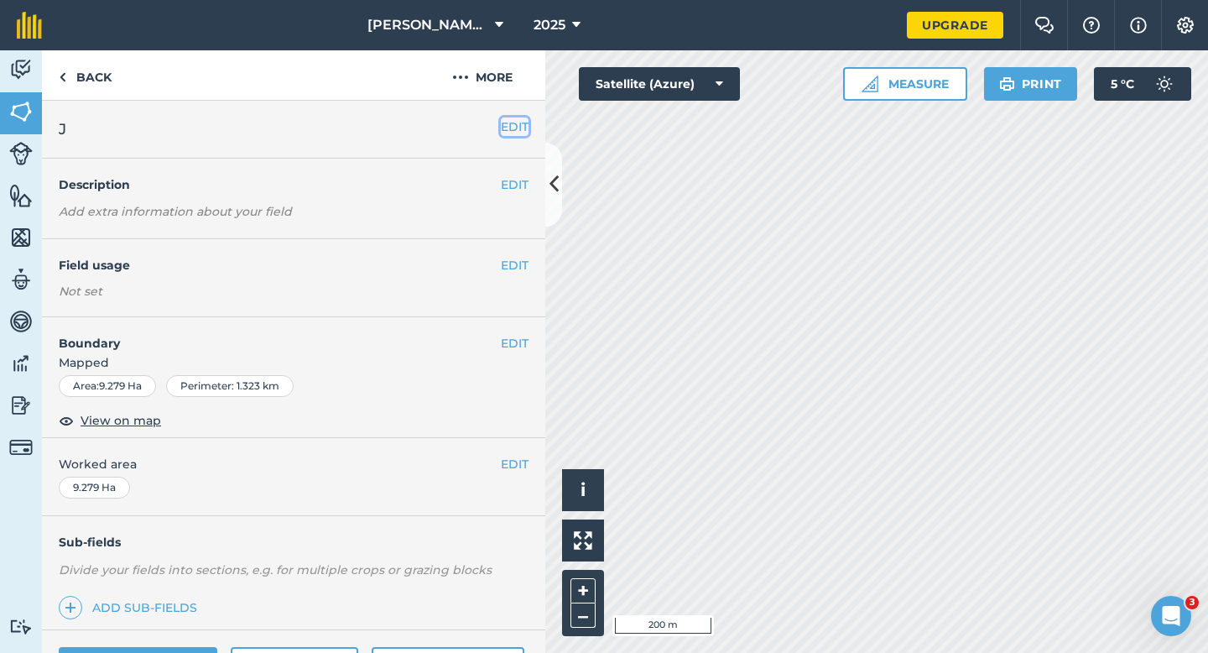
click at [514, 134] on button "EDIT" at bounding box center [515, 126] width 28 height 18
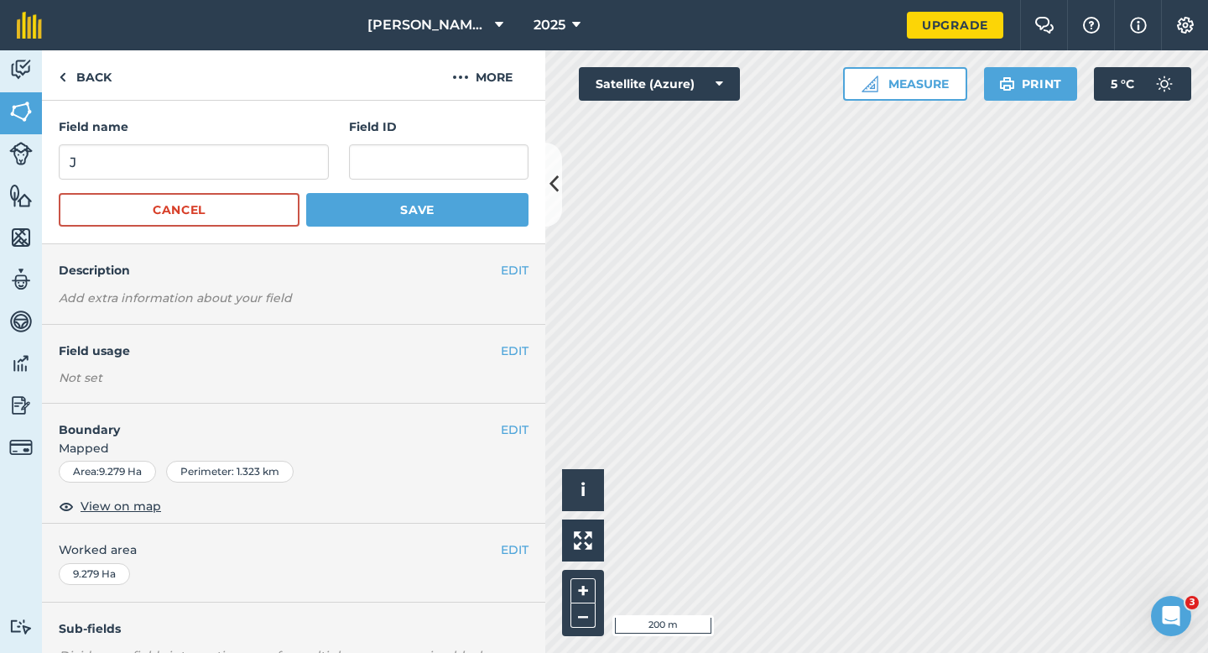
click at [238, 186] on form "Field name J Field ID Cancel Save" at bounding box center [294, 171] width 470 height 109
click at [238, 160] on input "J" at bounding box center [194, 161] width 270 height 35
type input "I"
click at [306, 193] on button "Save" at bounding box center [417, 210] width 222 height 34
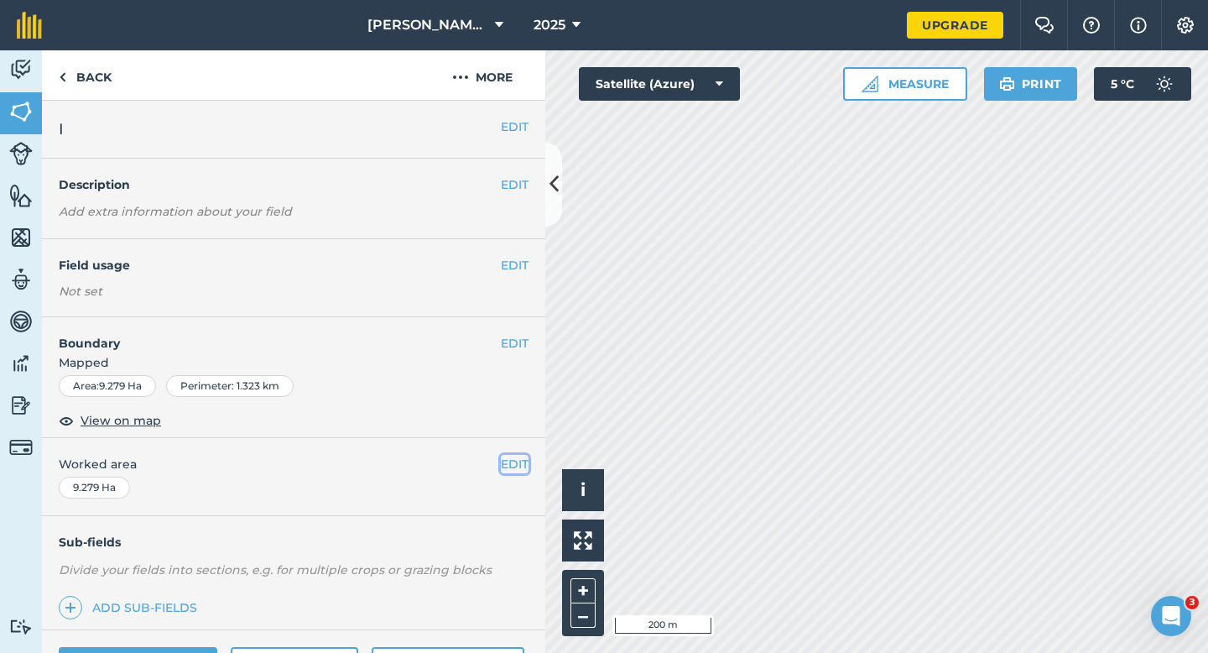
click at [509, 462] on button "EDIT" at bounding box center [515, 464] width 28 height 18
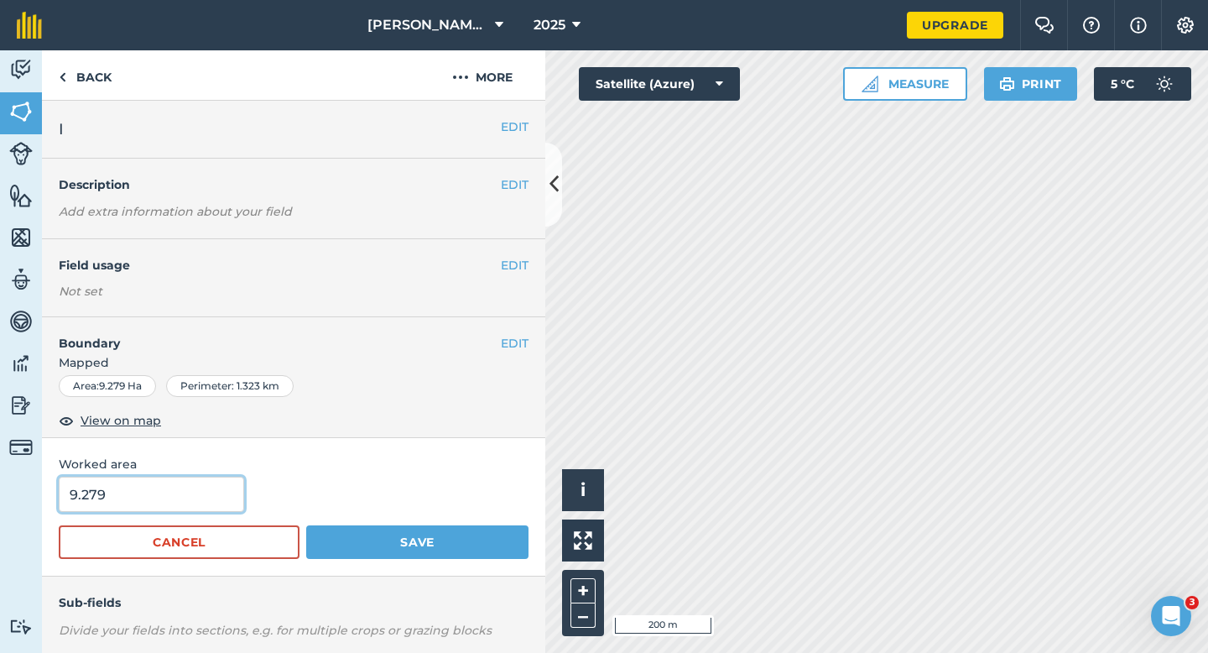
click at [192, 497] on input "9.279" at bounding box center [151, 494] width 185 height 35
type input "9.3"
click at [306, 525] on button "Save" at bounding box center [417, 542] width 222 height 34
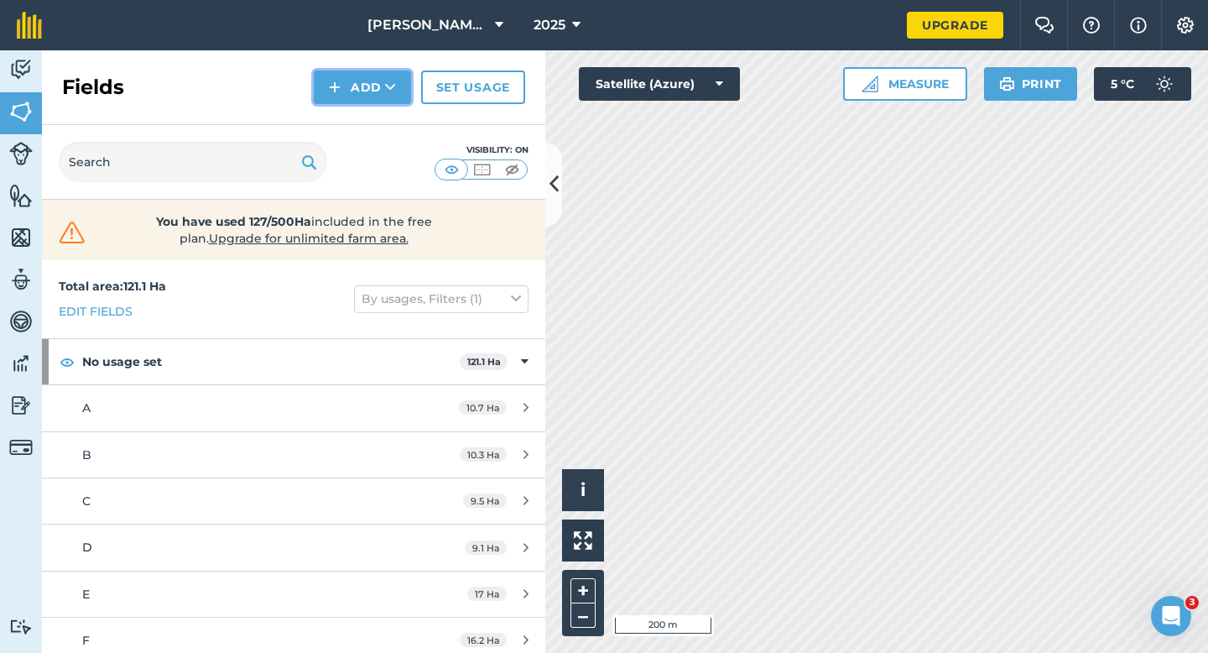
click at [322, 94] on button "Add" at bounding box center [362, 87] width 97 height 34
click at [327, 107] on link "Draw" at bounding box center [362, 125] width 92 height 37
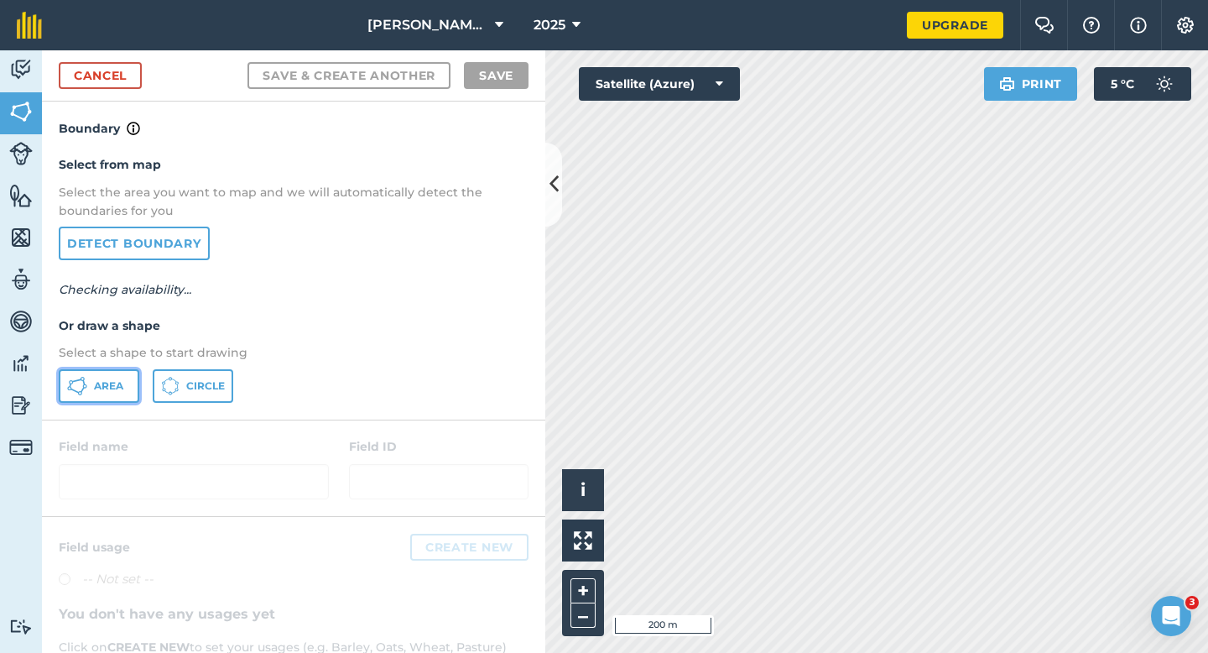
click at [128, 397] on button "Area" at bounding box center [99, 386] width 81 height 34
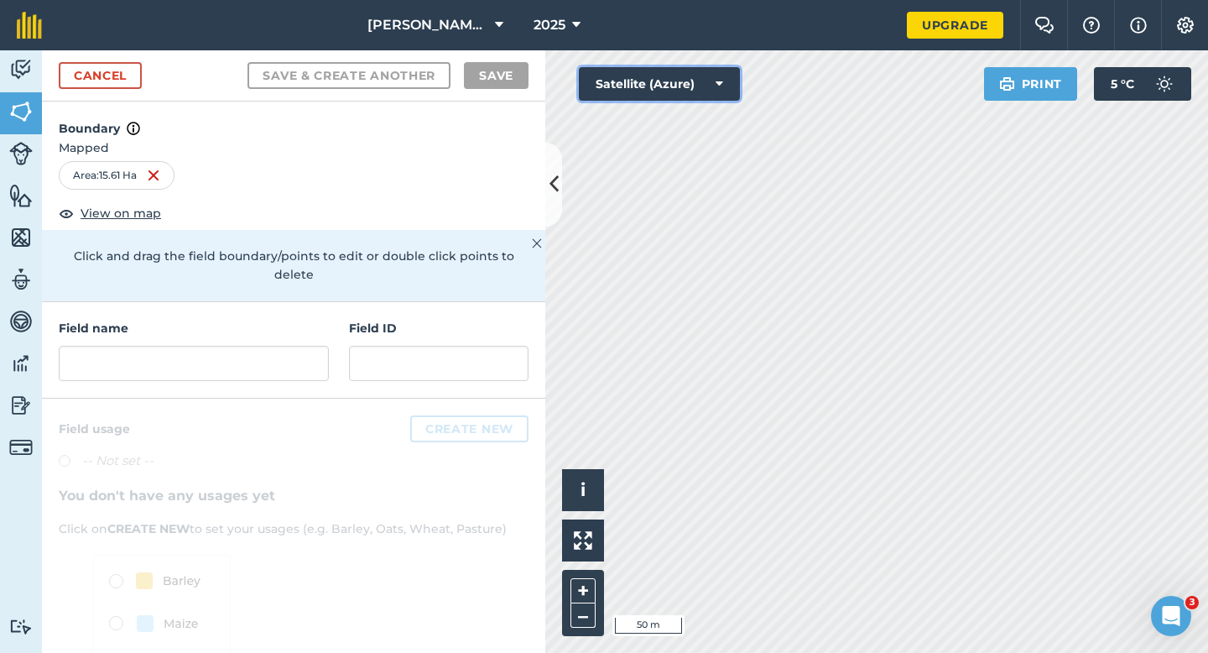
click at [769, 506] on div "Click to start drawing i © 2025 TomTom, Microsoft 50 m + – Satellite (Azure) Pr…" at bounding box center [876, 351] width 663 height 602
click at [441, 351] on input "text" at bounding box center [439, 363] width 180 height 35
click at [288, 362] on div "Field name Field ID" at bounding box center [293, 350] width 503 height 96
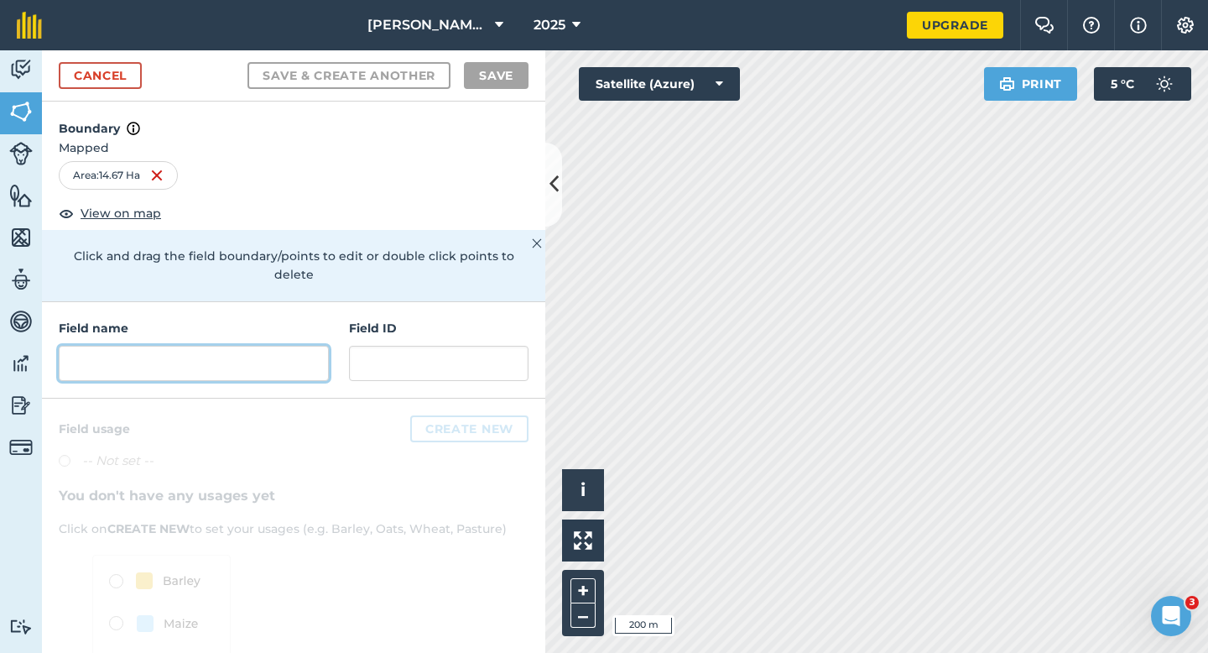
click at [288, 347] on input "text" at bounding box center [194, 363] width 270 height 35
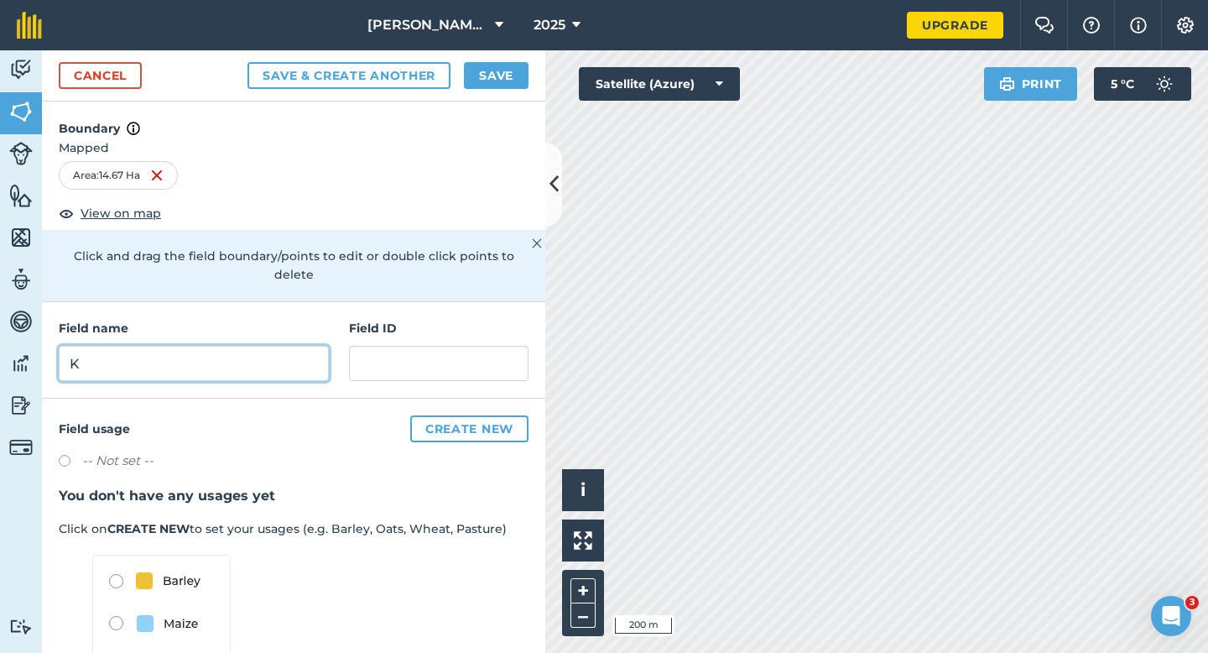
type input "K"
click at [474, 81] on button "Save" at bounding box center [496, 75] width 65 height 27
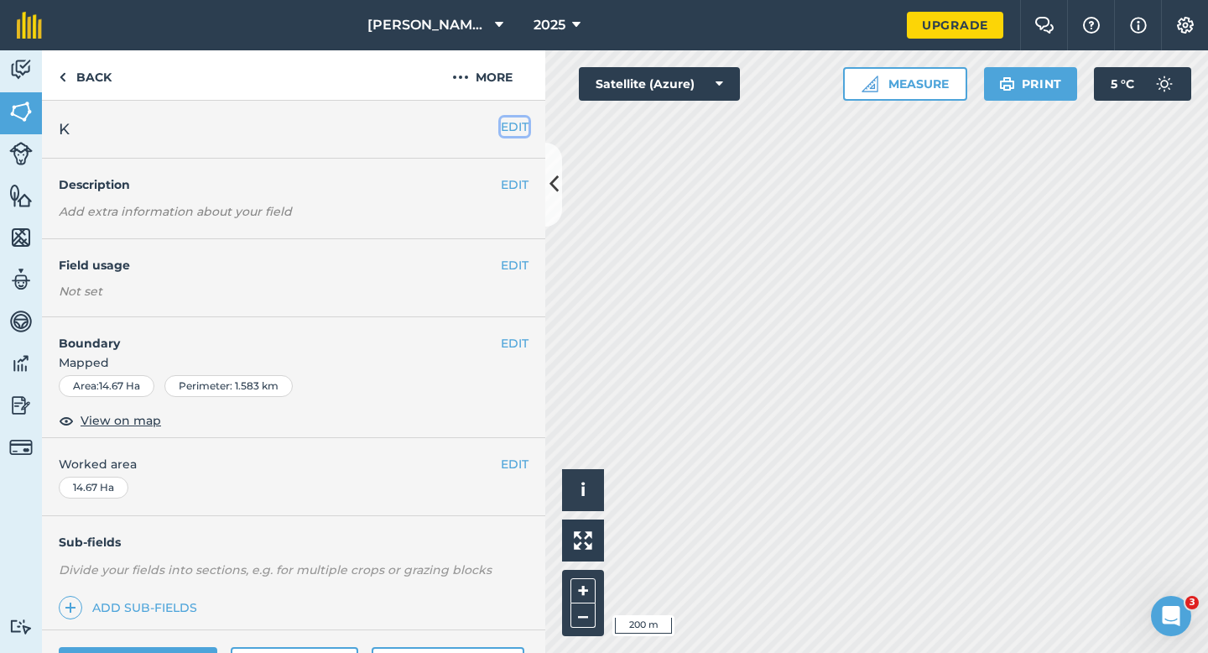
click at [520, 123] on button "EDIT" at bounding box center [515, 126] width 28 height 18
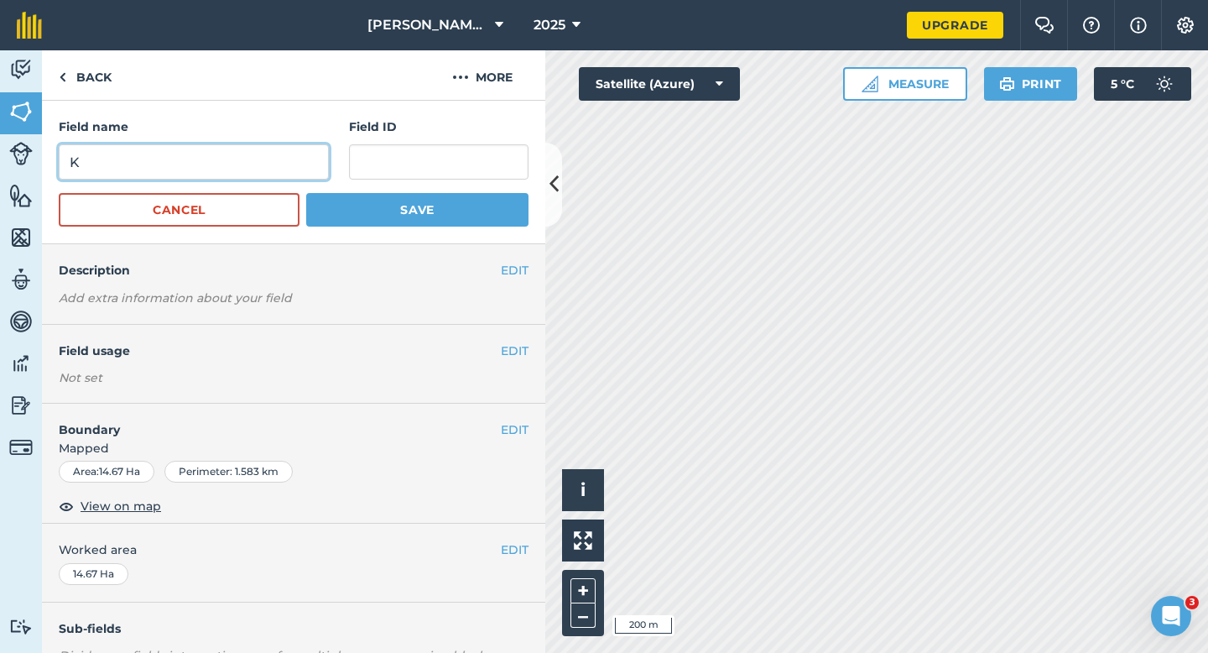
click at [258, 159] on input "K" at bounding box center [194, 161] width 270 height 35
type input "J"
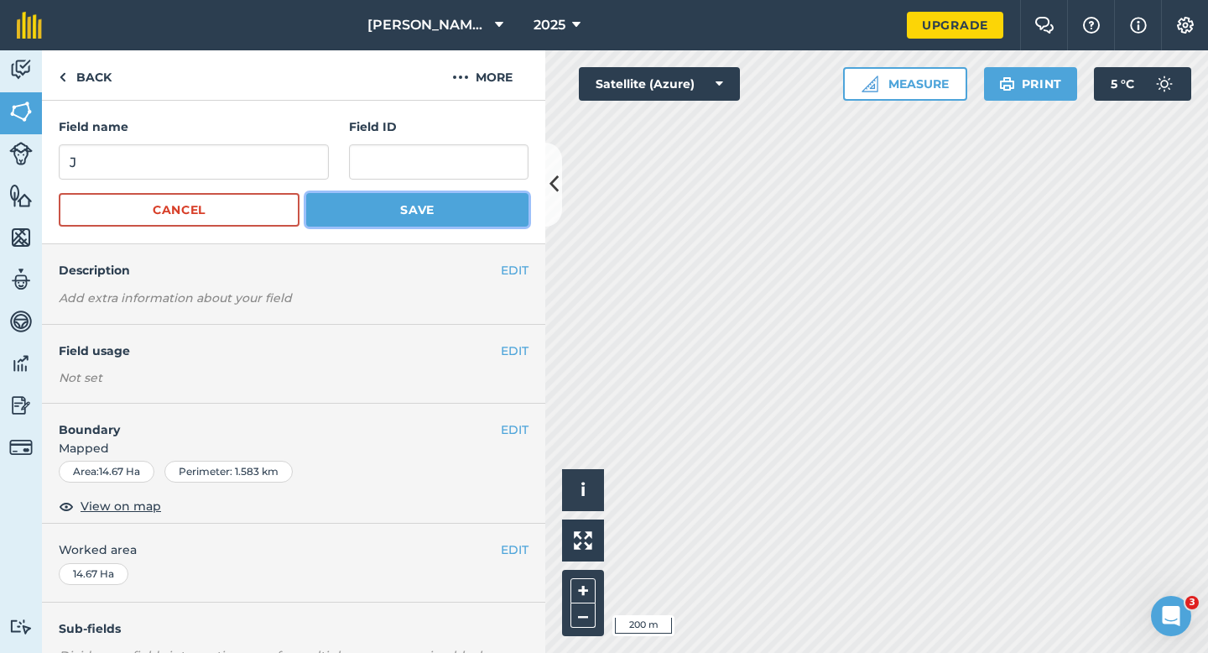
click at [430, 213] on button "Save" at bounding box center [417, 210] width 222 height 34
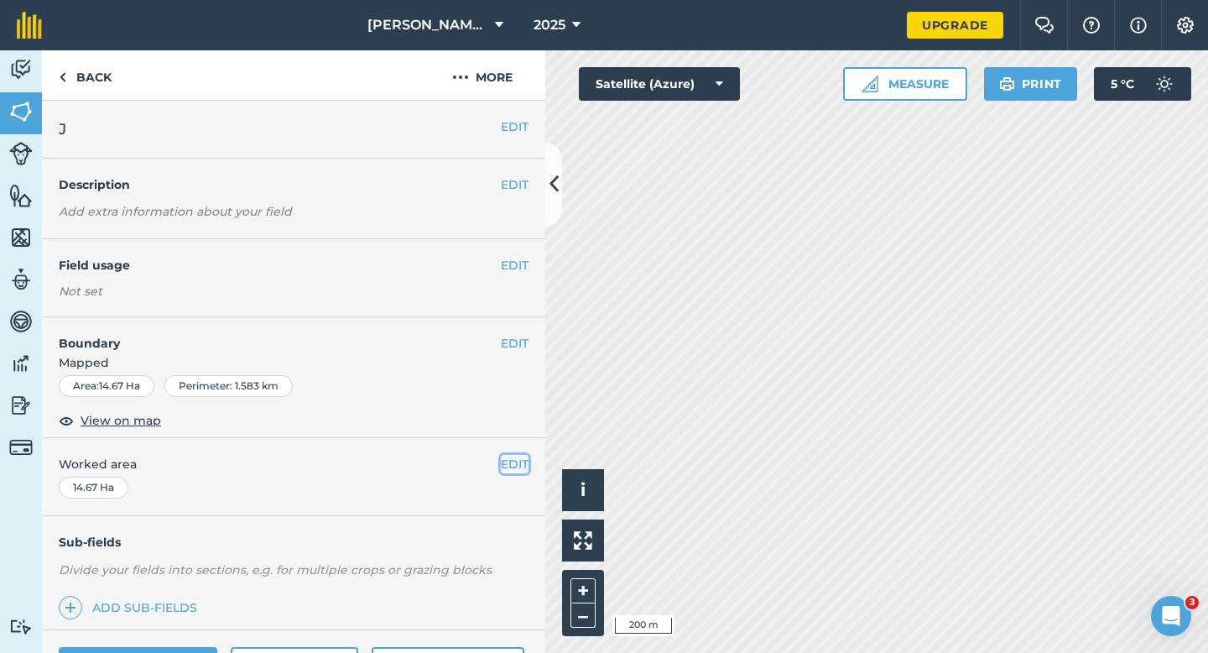
click at [504, 468] on button "EDIT" at bounding box center [515, 464] width 28 height 18
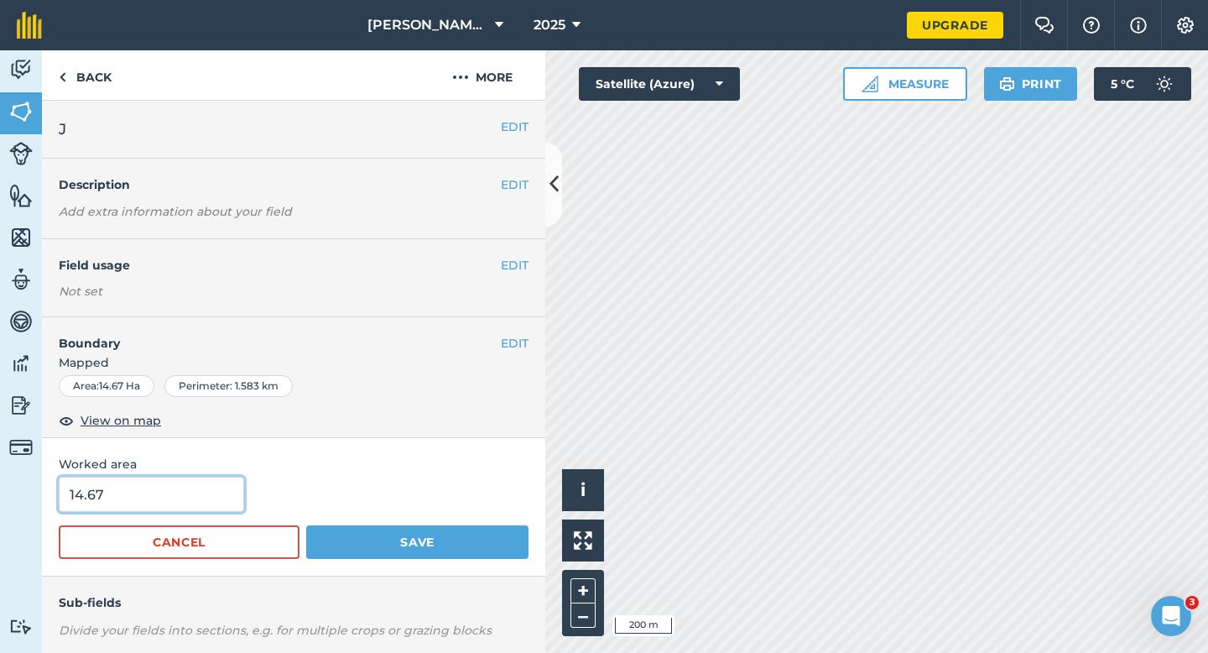
click at [193, 499] on input "14.67" at bounding box center [151, 494] width 185 height 35
type input "14.7"
click at [306, 525] on button "Save" at bounding box center [417, 542] width 222 height 34
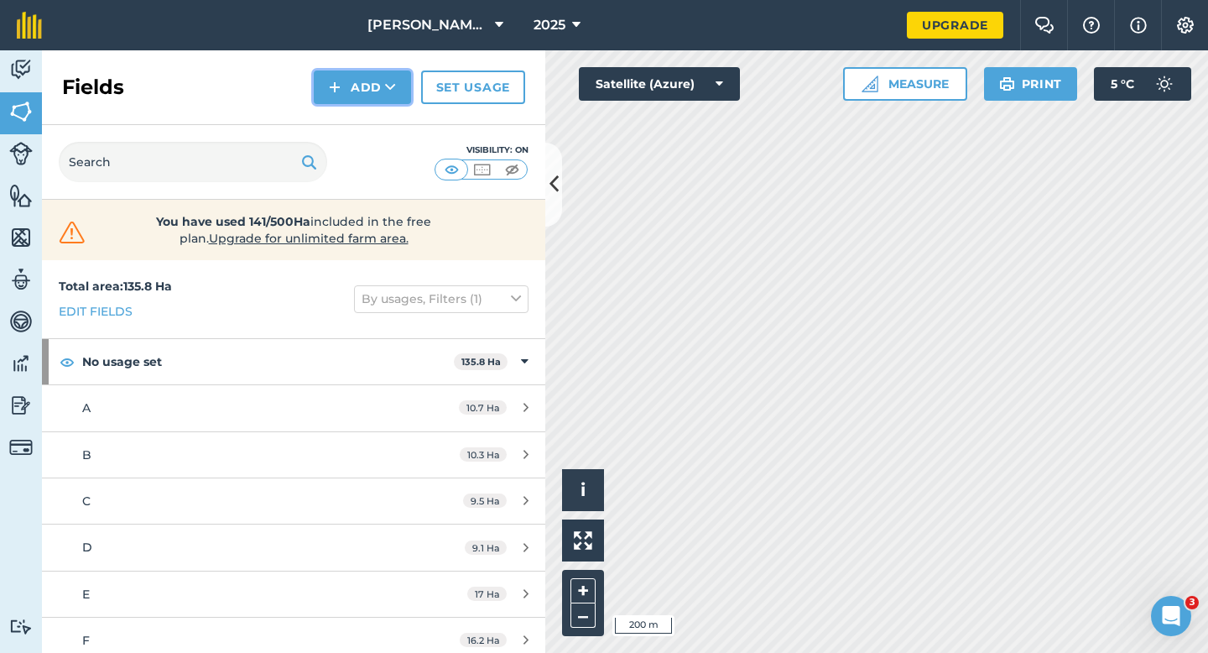
click at [368, 103] on button "Add" at bounding box center [362, 87] width 97 height 34
click at [368, 117] on link "Draw" at bounding box center [362, 125] width 92 height 37
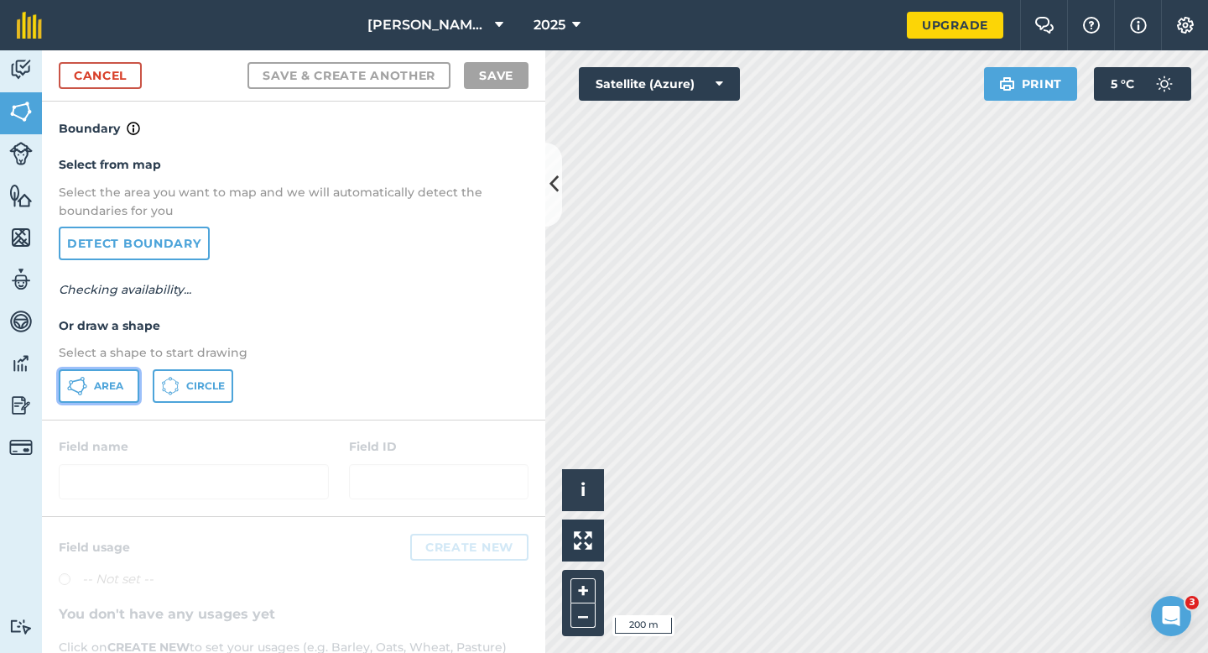
click at [124, 376] on button "Area" at bounding box center [99, 386] width 81 height 34
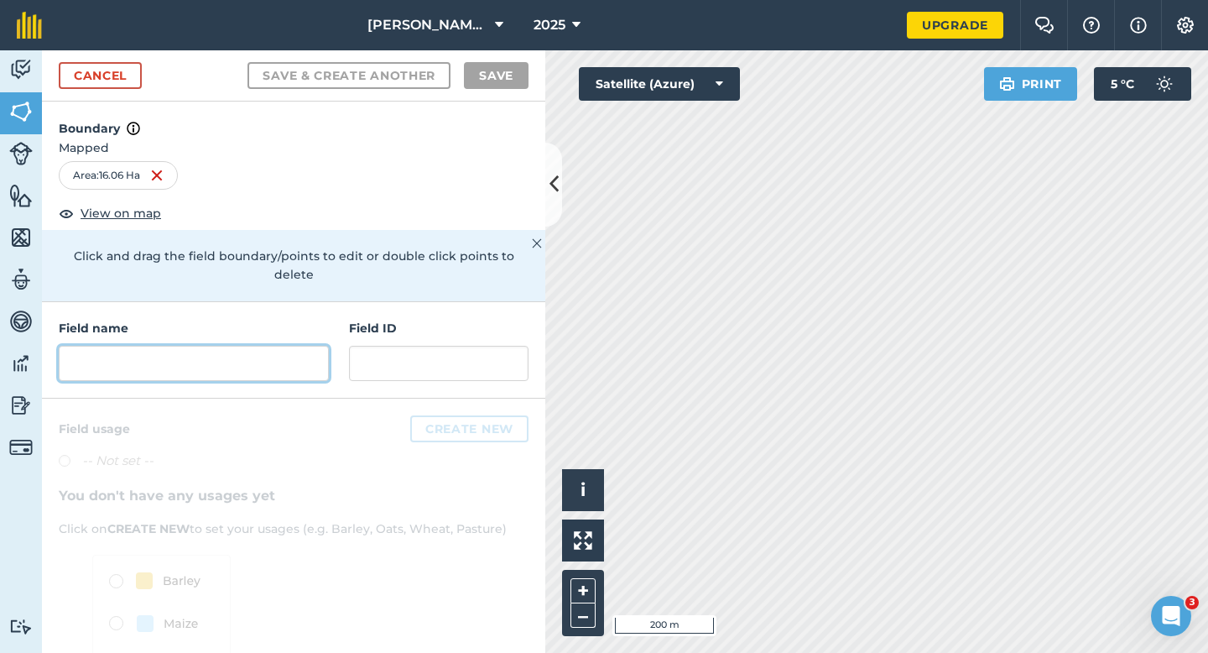
click at [288, 348] on input "text" at bounding box center [194, 363] width 270 height 35
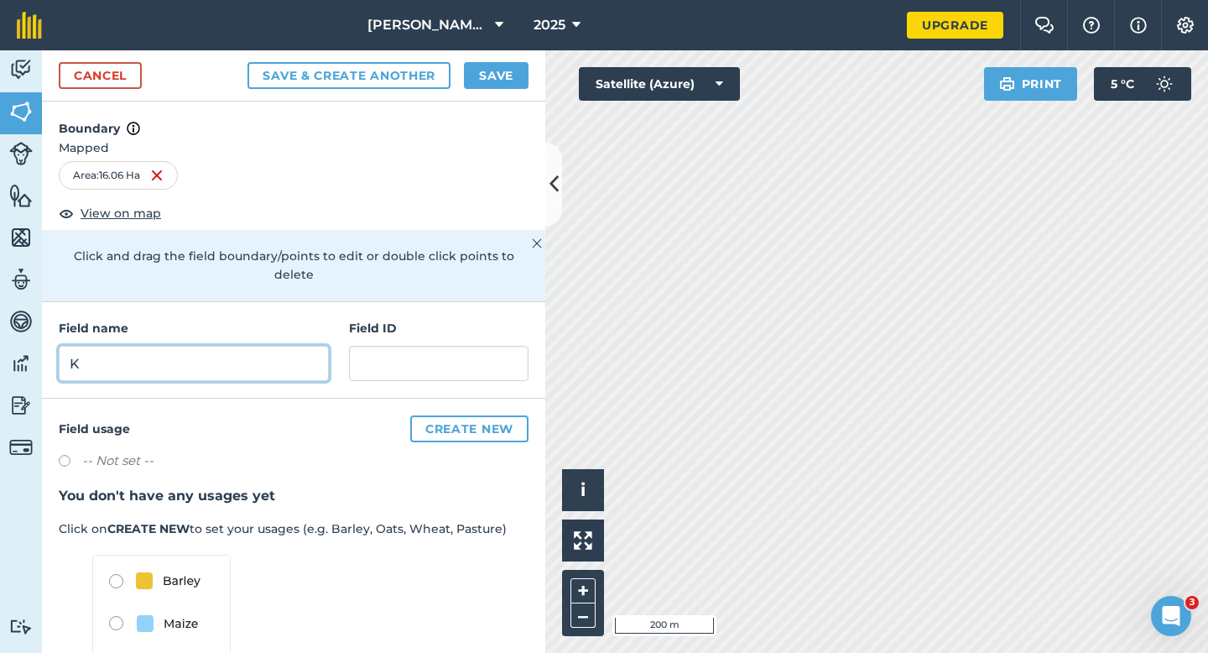
type input "K"
click at [497, 91] on div "Cancel Save & Create Another Save" at bounding box center [293, 75] width 503 height 51
click at [497, 85] on button "Save" at bounding box center [496, 75] width 65 height 27
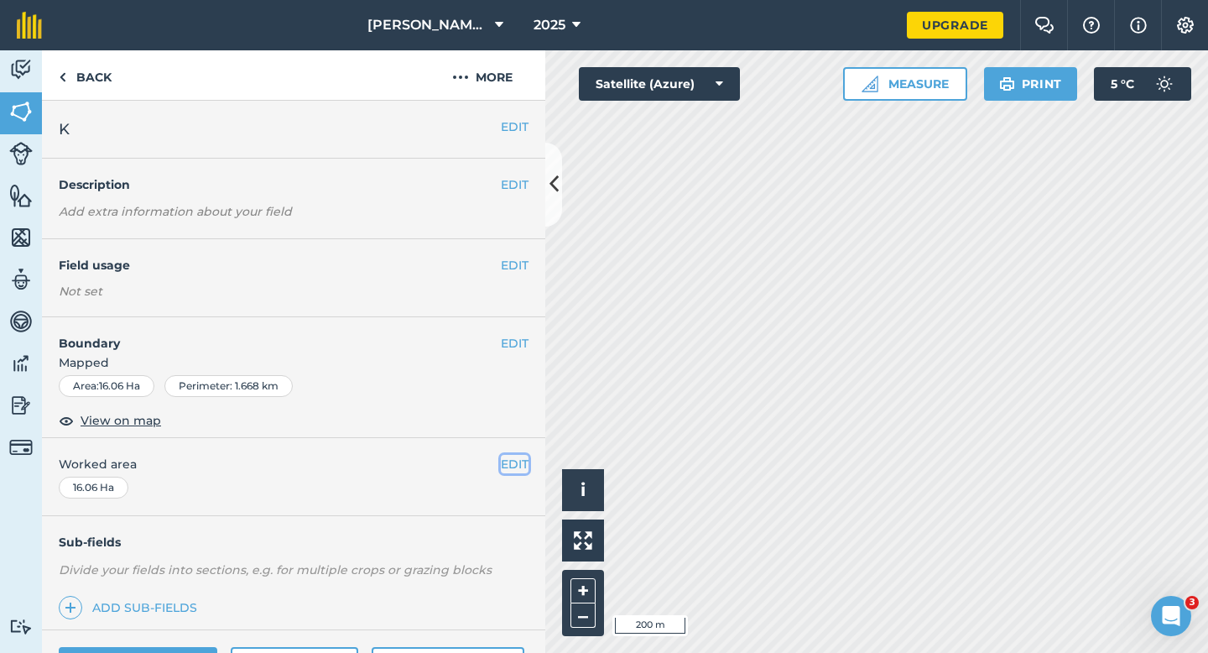
click at [519, 458] on button "EDIT" at bounding box center [515, 464] width 28 height 18
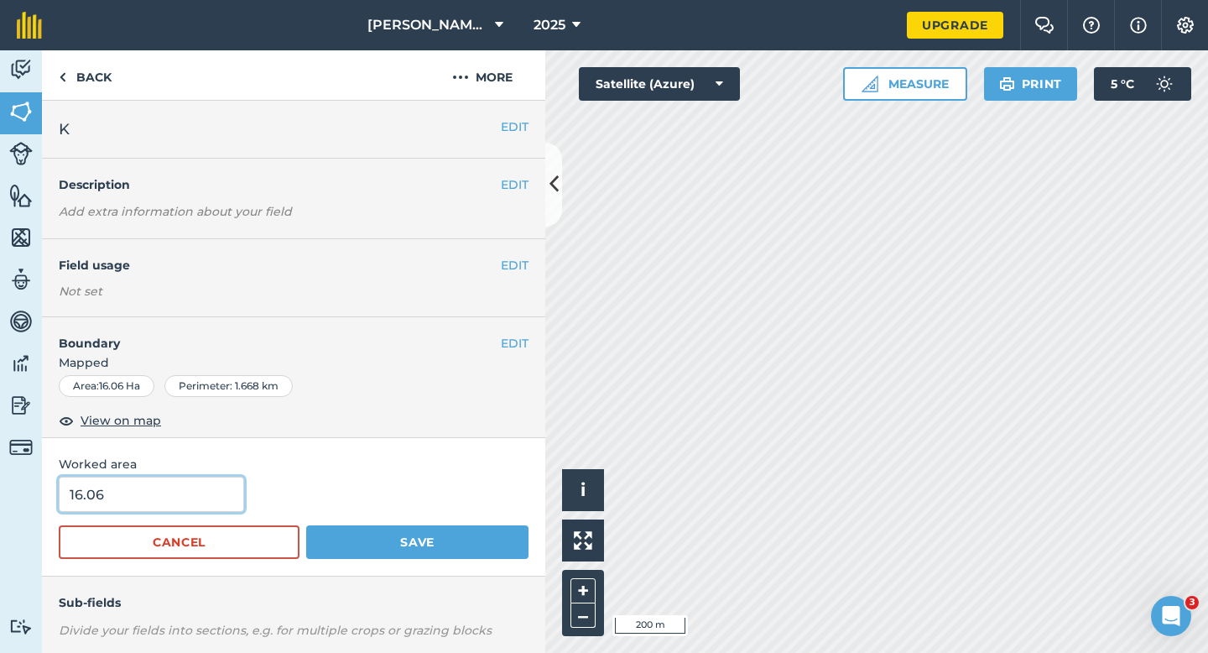
click at [157, 488] on input "16.06" at bounding box center [151, 494] width 185 height 35
type input "16"
click at [306, 525] on button "Save" at bounding box center [417, 542] width 222 height 34
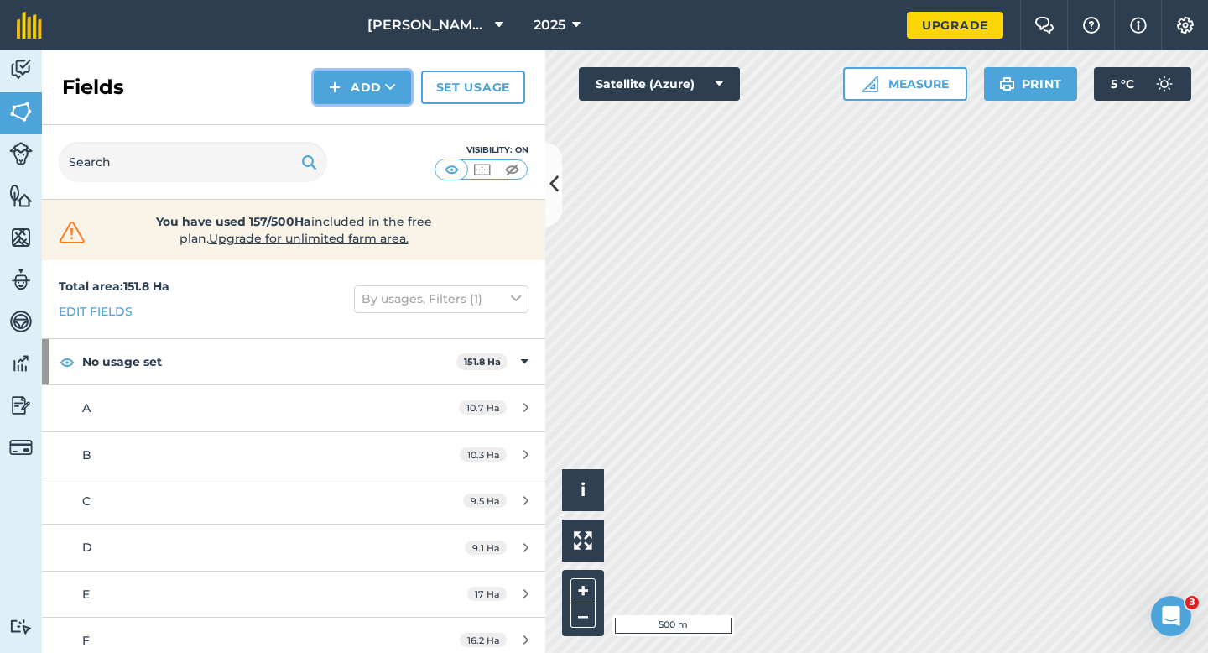
click at [326, 93] on button "Add" at bounding box center [362, 87] width 97 height 34
click at [334, 122] on link "Draw" at bounding box center [362, 125] width 92 height 37
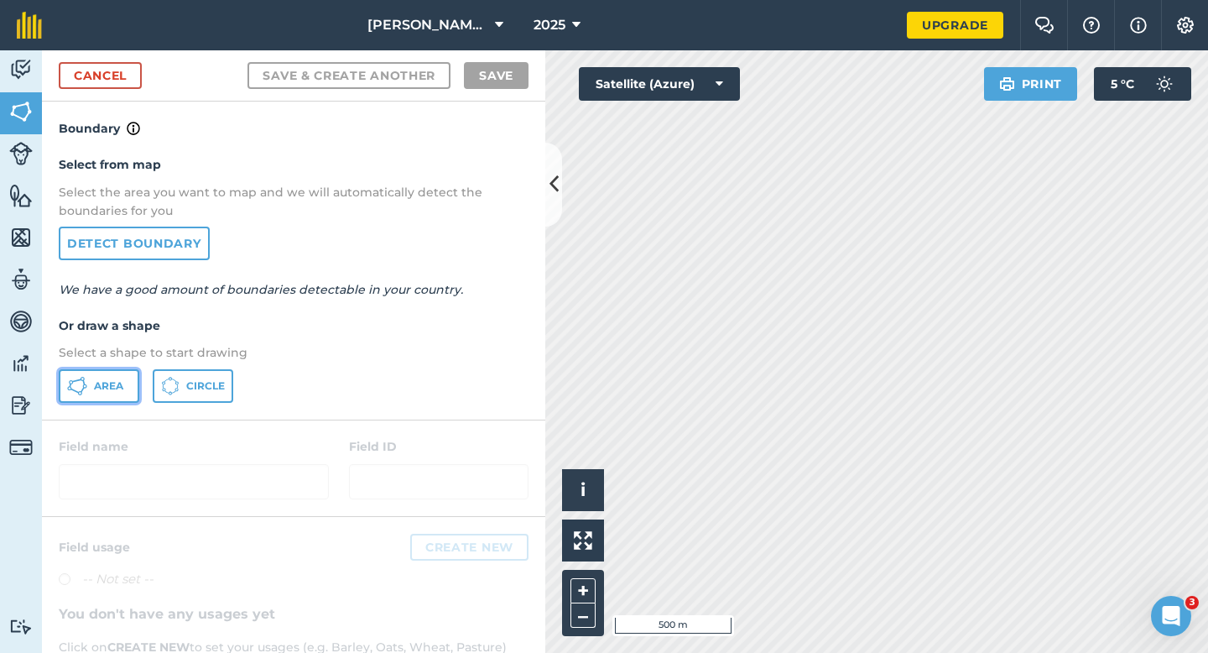
click at [111, 393] on button "Area" at bounding box center [99, 386] width 81 height 34
click at [670, 44] on div "[PERSON_NAME] & Sons 2025 Upgrade Farm Chat Help Info Settings Map printing is …" at bounding box center [604, 326] width 1208 height 653
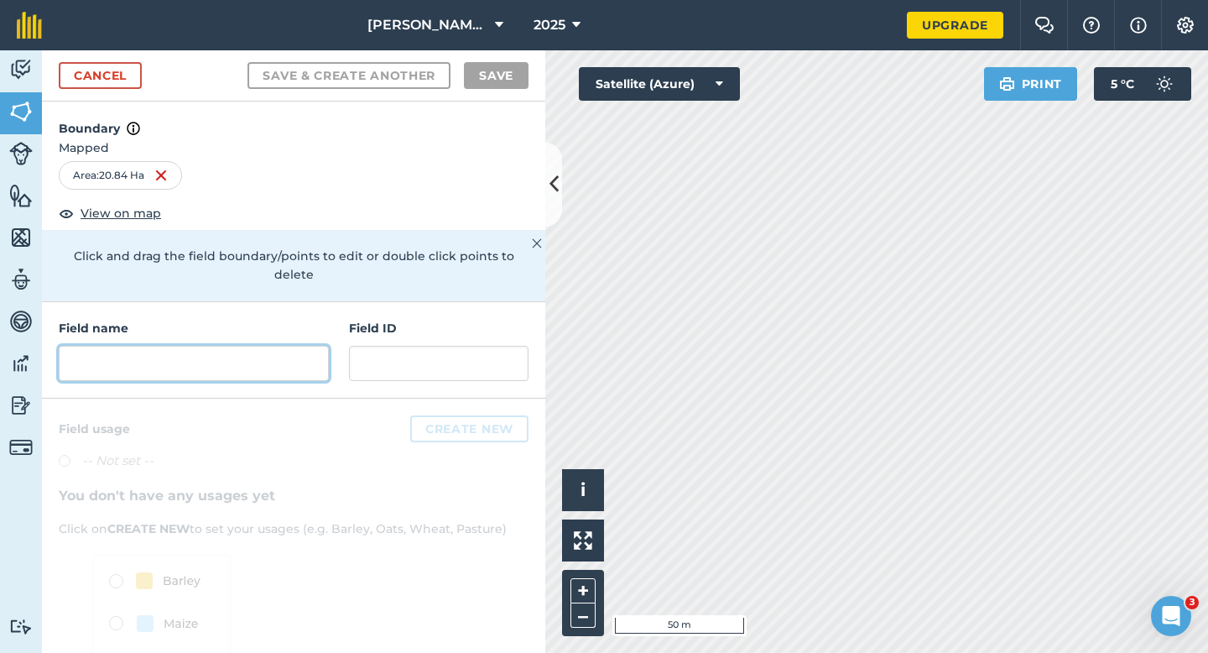
click at [209, 346] on input "text" at bounding box center [194, 363] width 270 height 35
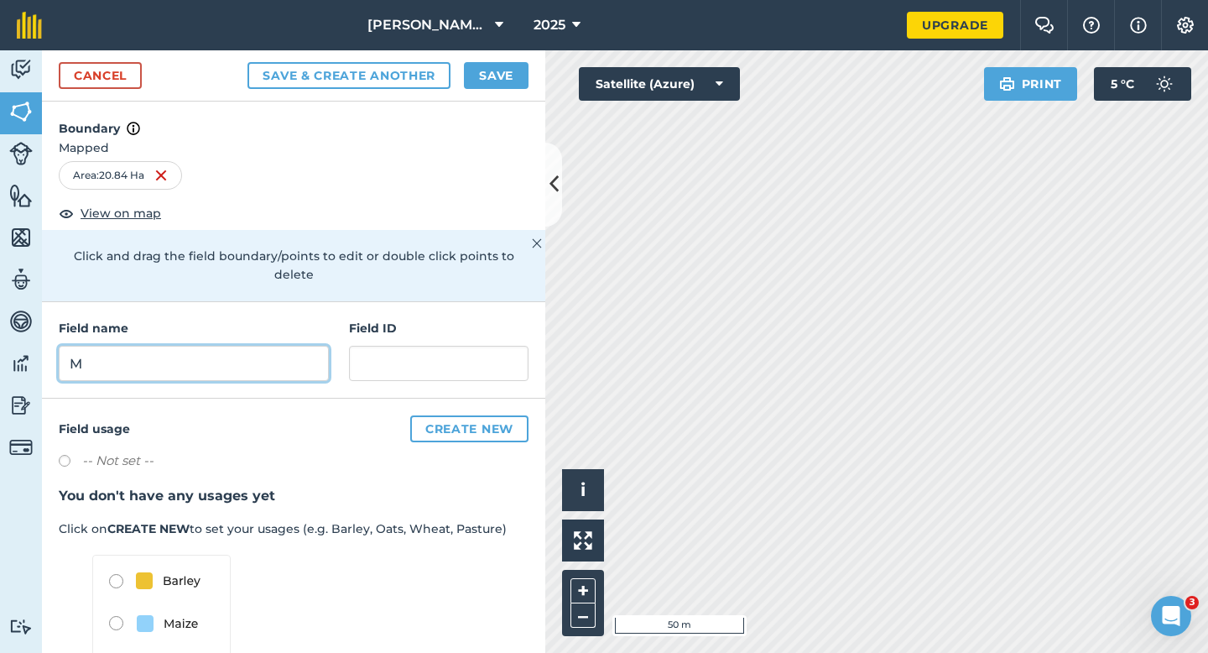
type input "M"
click at [492, 65] on button "Save" at bounding box center [496, 75] width 65 height 27
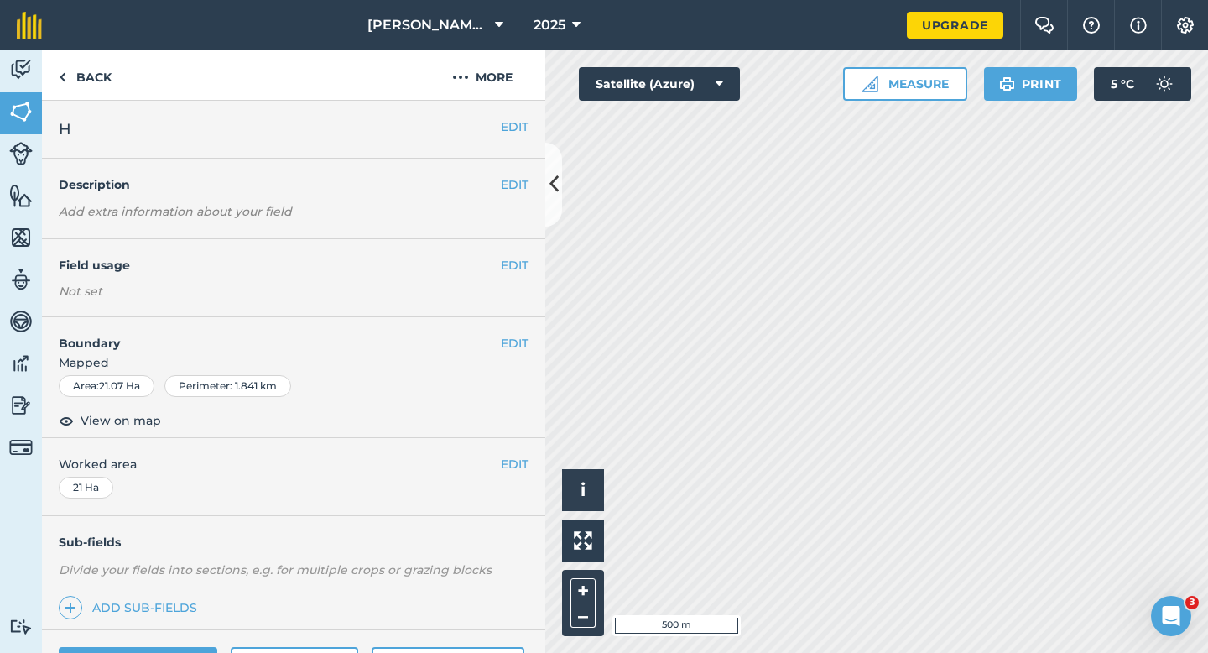
click at [519, 474] on div "EDIT Worked area 21 Ha" at bounding box center [293, 477] width 503 height 78
click at [501, 474] on div "EDIT Worked area 21 Ha" at bounding box center [293, 477] width 503 height 78
click at [505, 465] on button "EDIT" at bounding box center [515, 464] width 28 height 18
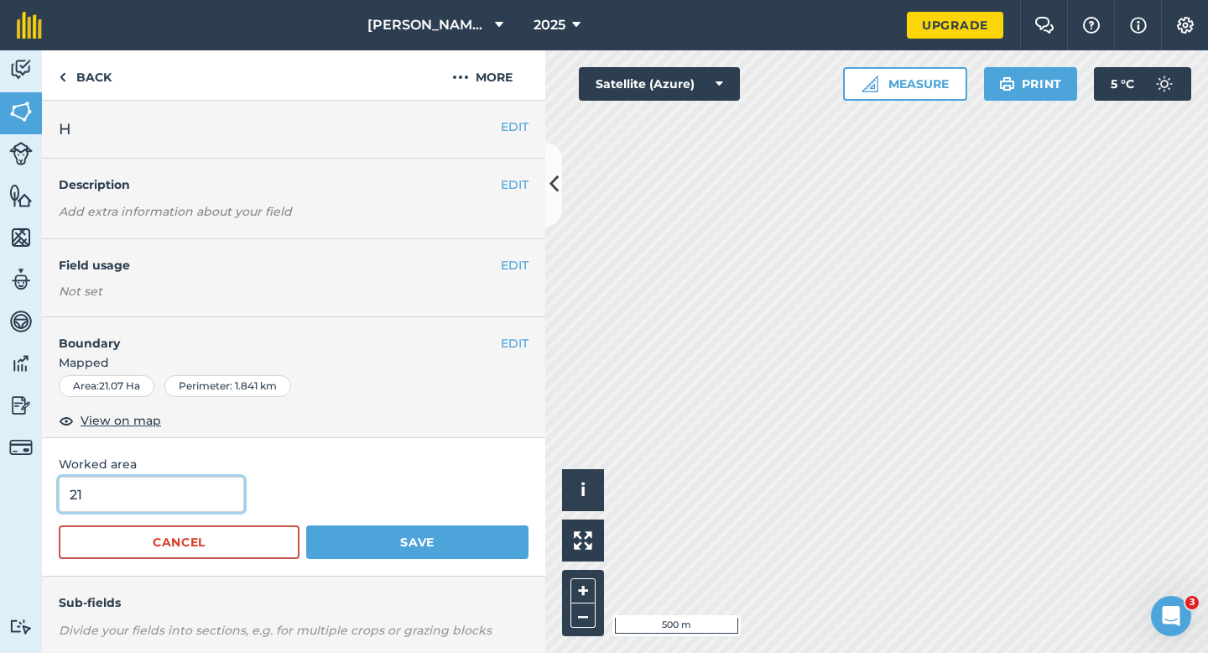
click at [160, 487] on input "21" at bounding box center [151, 494] width 185 height 35
type input "19"
click at [306, 525] on button "Save" at bounding box center [417, 542] width 222 height 34
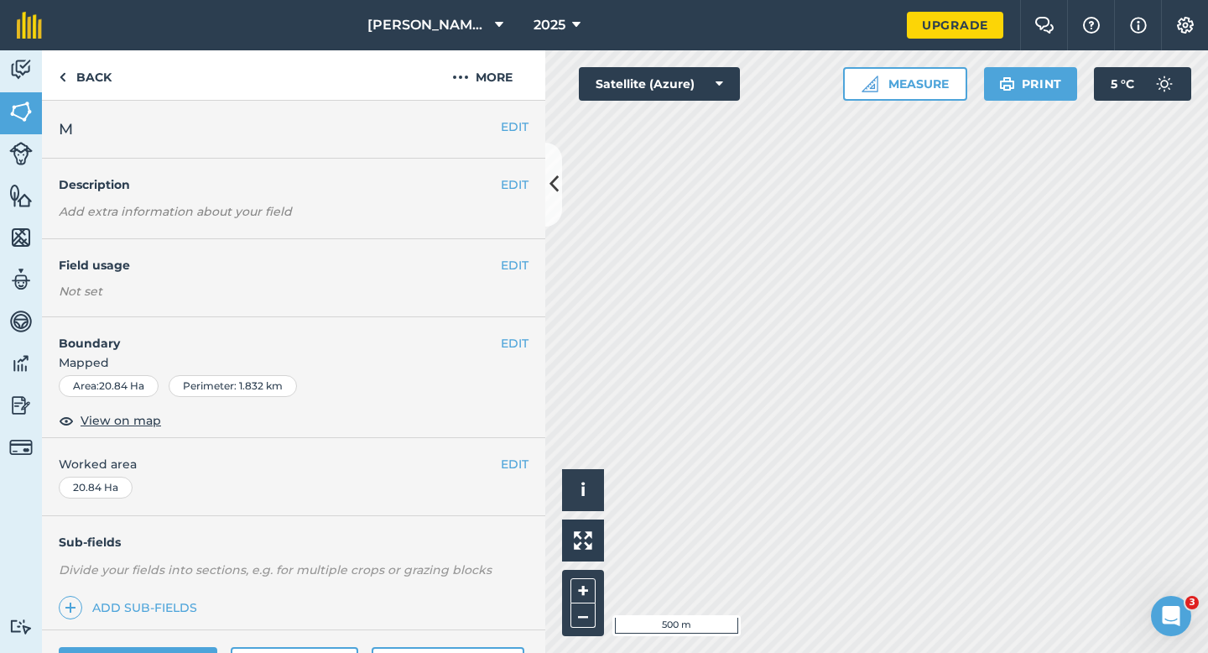
click at [514, 453] on div "EDIT Worked area 20.84 Ha" at bounding box center [293, 477] width 503 height 78
click at [514, 461] on button "EDIT" at bounding box center [515, 464] width 28 height 18
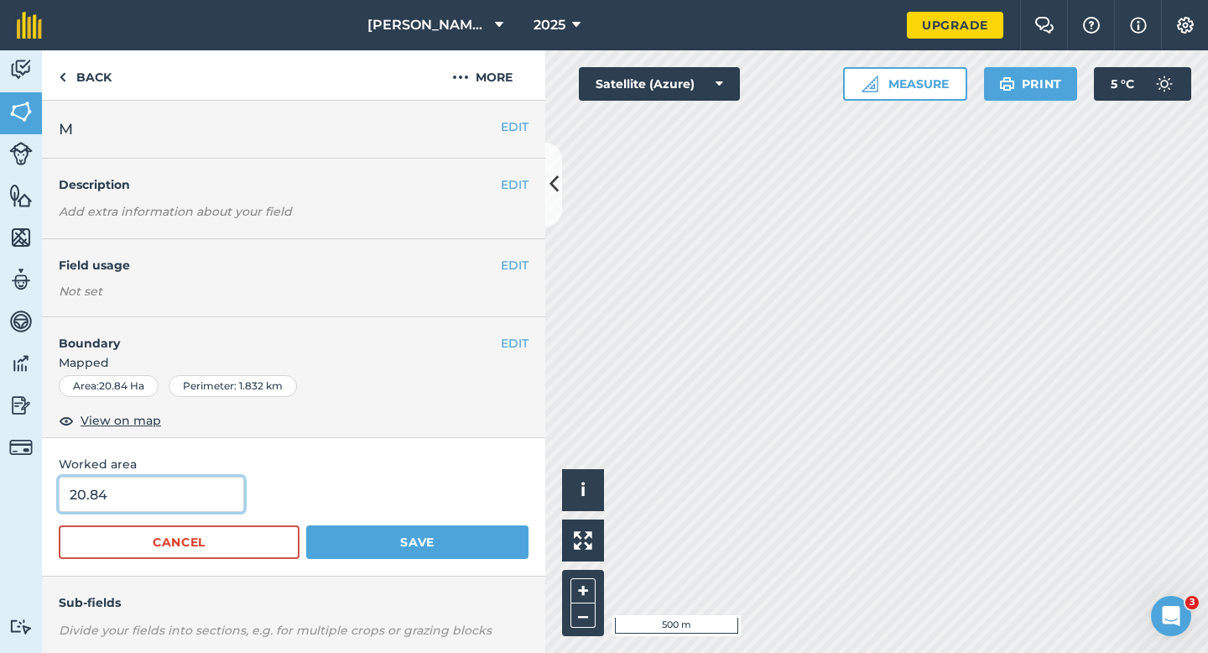
click at [199, 497] on input "20.84" at bounding box center [151, 494] width 185 height 35
type input "18.8"
click at [306, 525] on button "Save" at bounding box center [417, 542] width 222 height 34
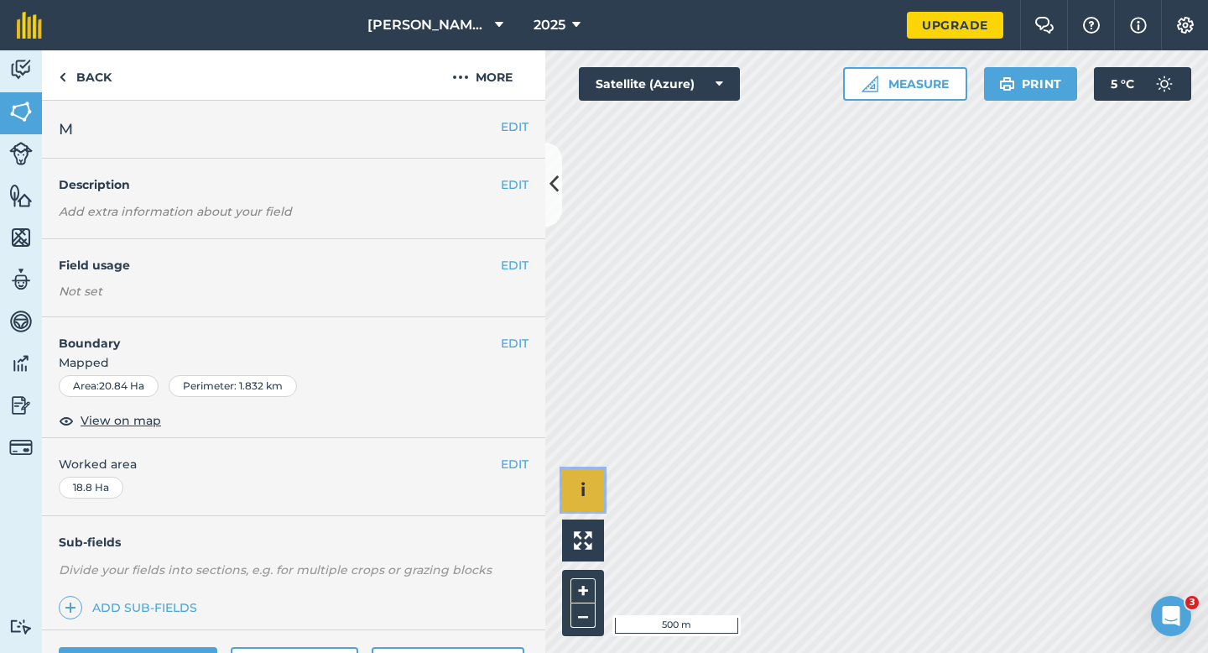
click at [584, 497] on span "i" at bounding box center [583, 489] width 5 height 21
click at [582, 480] on span "›" at bounding box center [584, 490] width 6 height 21
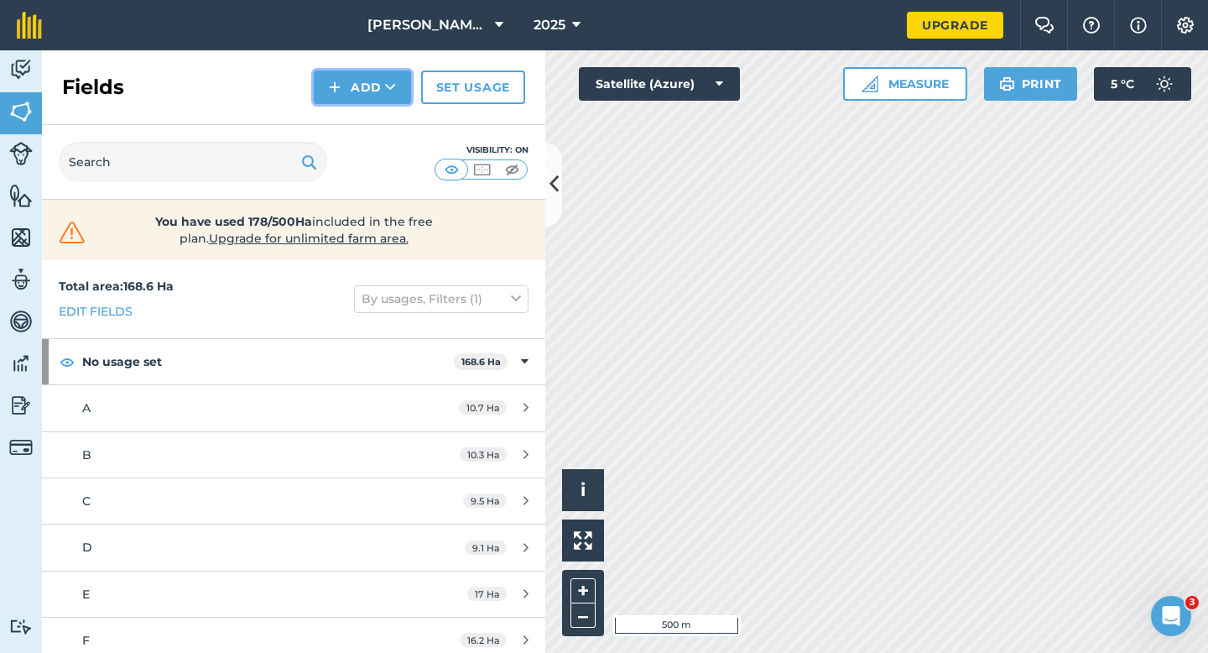
click at [336, 96] on img at bounding box center [335, 87] width 12 height 20
click at [336, 112] on link "Draw" at bounding box center [362, 125] width 92 height 37
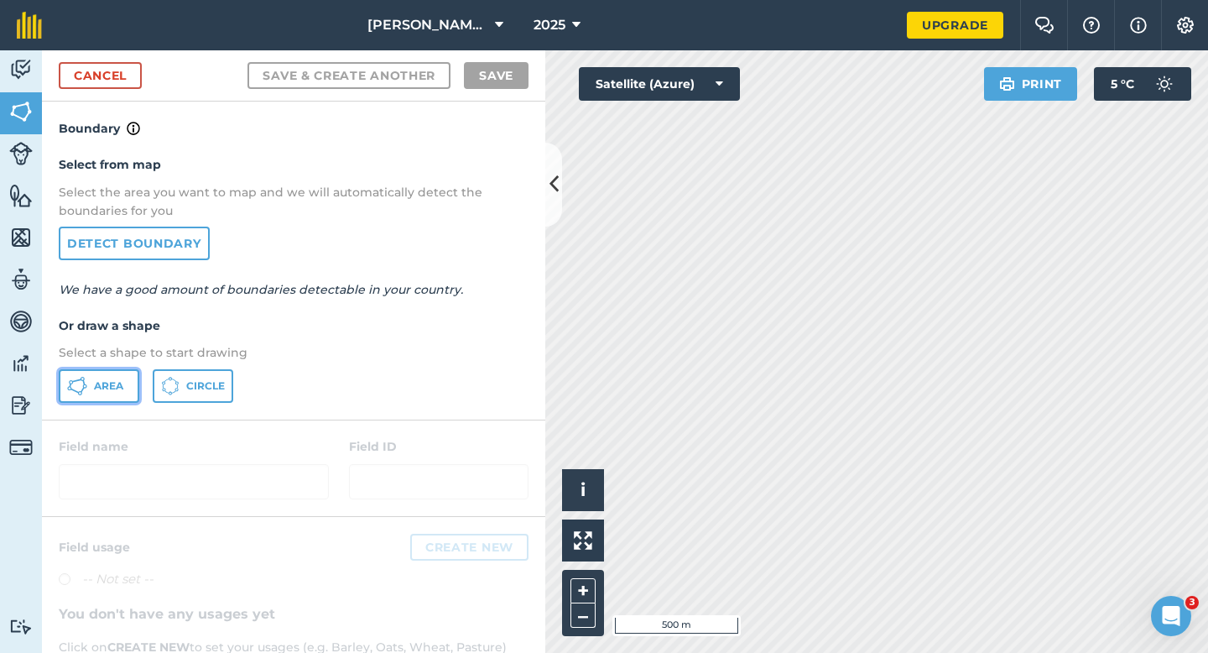
click at [96, 393] on button "Area" at bounding box center [99, 386] width 81 height 34
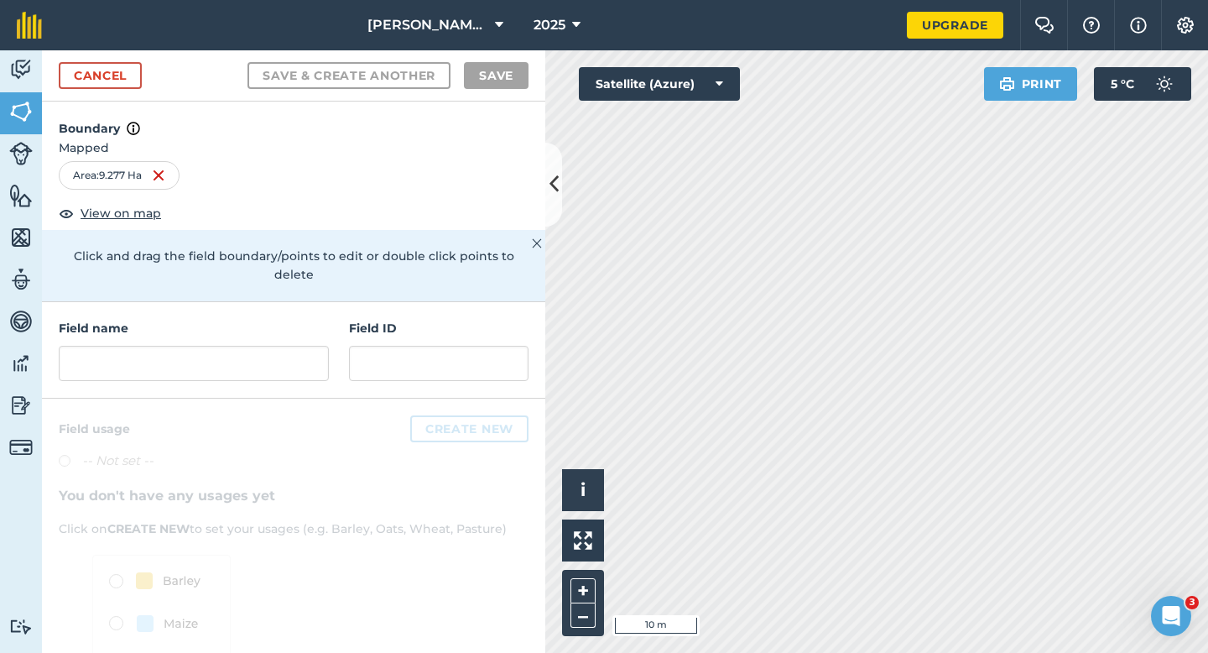
click at [330, 334] on div "Field name Field ID" at bounding box center [293, 350] width 503 height 96
click at [315, 346] on input "text" at bounding box center [194, 363] width 270 height 35
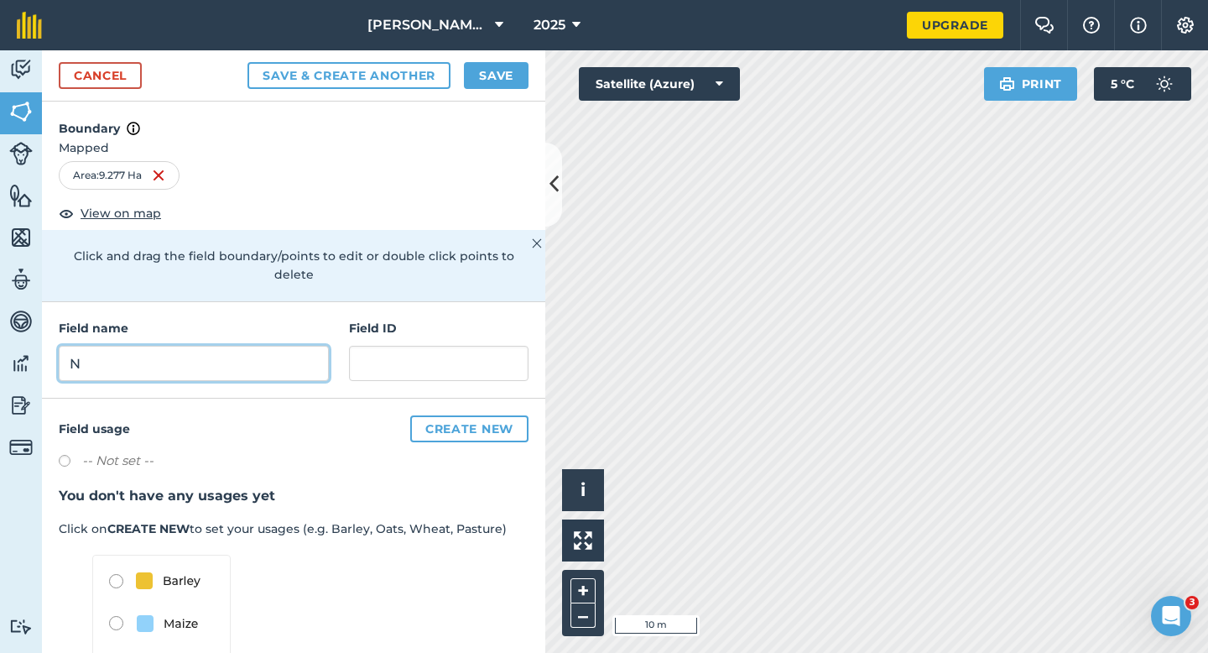
type input "N"
click at [478, 85] on button "Save" at bounding box center [496, 75] width 65 height 27
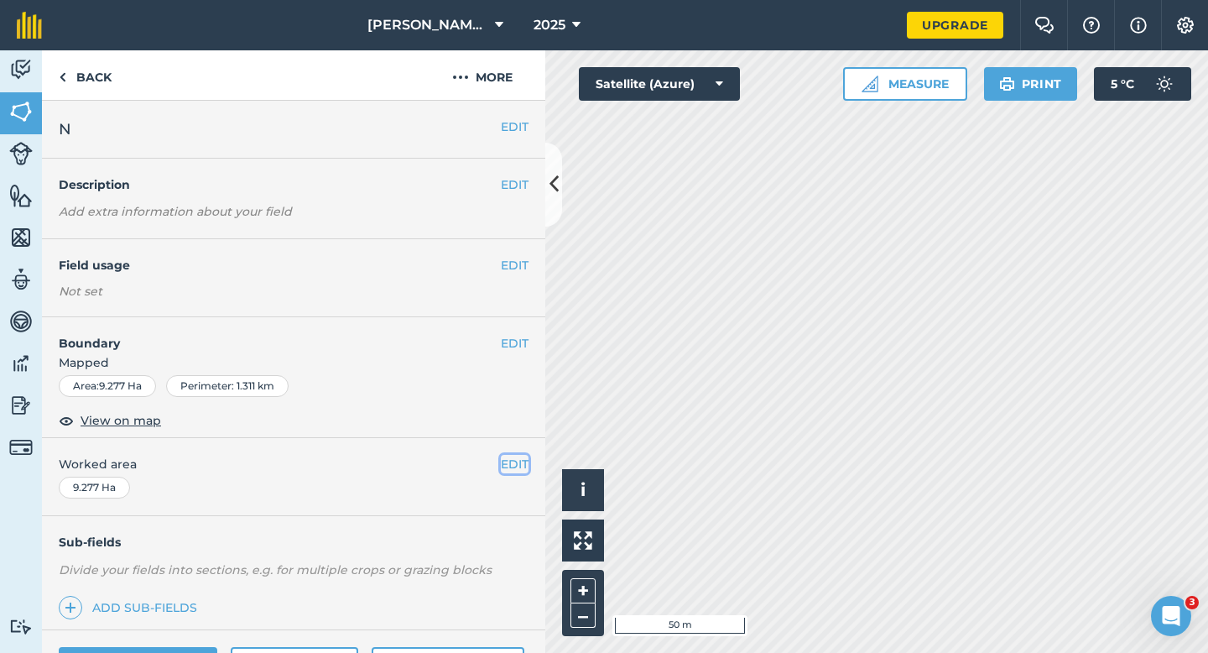
click at [501, 472] on button "EDIT" at bounding box center [515, 464] width 28 height 18
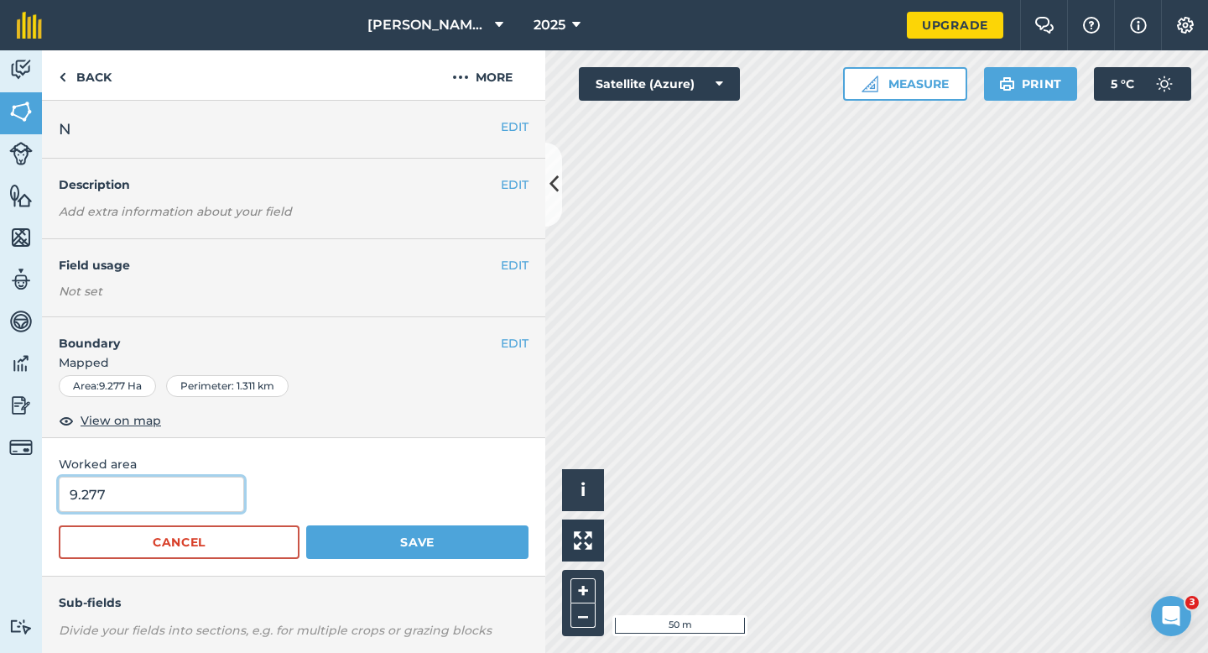
click at [218, 507] on input "9.277" at bounding box center [151, 494] width 185 height 35
type input "9.3"
click at [306, 525] on button "Save" at bounding box center [417, 542] width 222 height 34
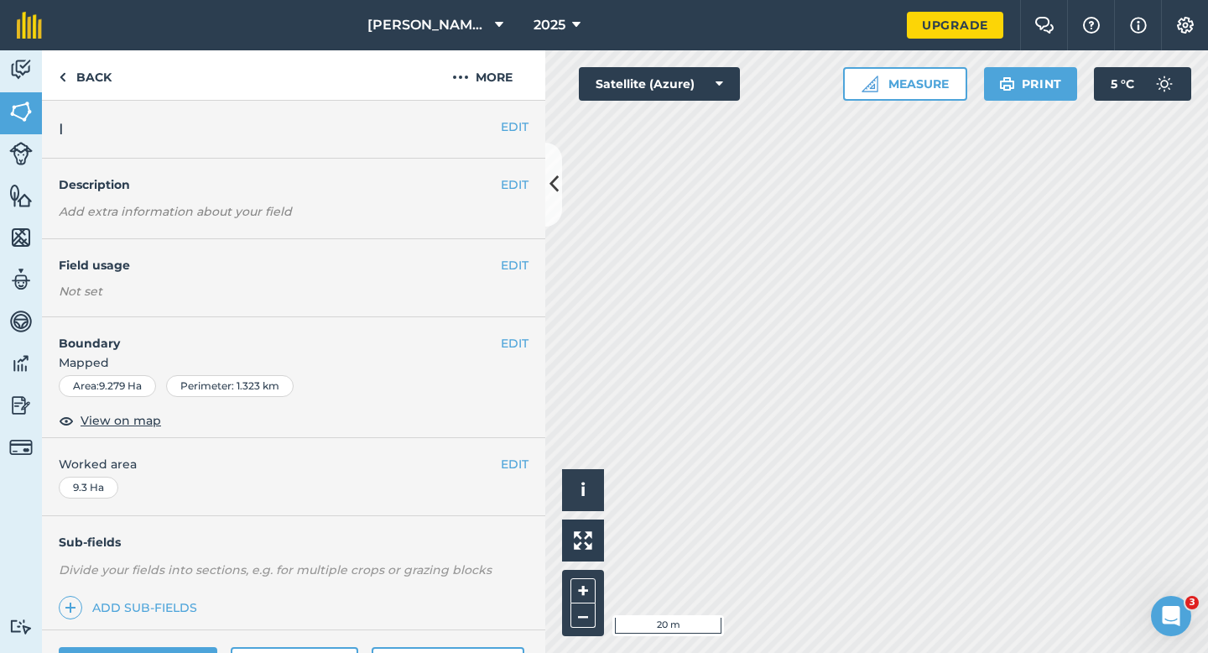
click at [509, 355] on span "Mapped" at bounding box center [293, 362] width 503 height 18
click at [512, 349] on button "EDIT" at bounding box center [515, 343] width 28 height 18
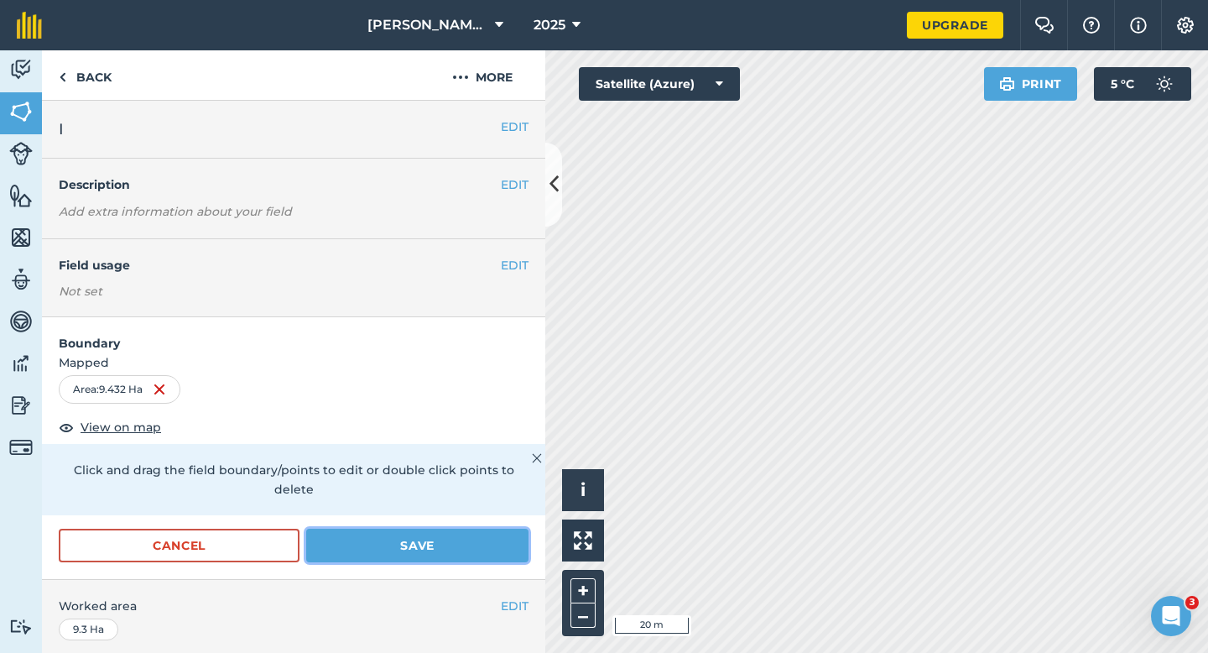
click at [510, 529] on button "Save" at bounding box center [417, 546] width 222 height 34
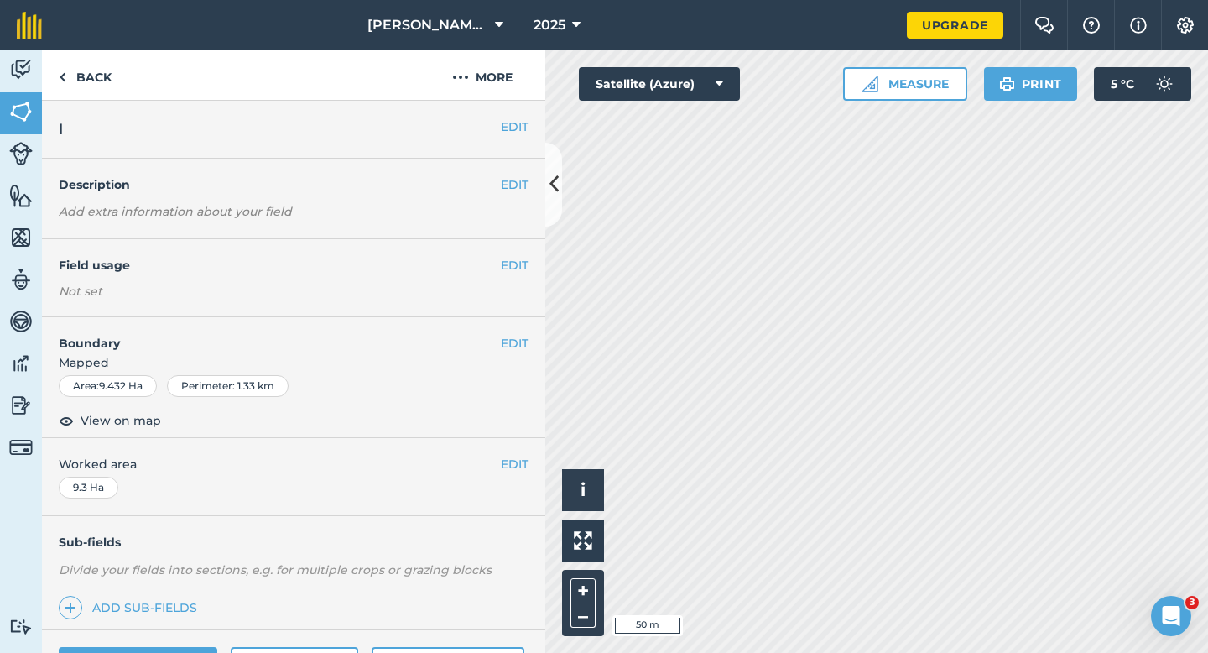
click at [517, 482] on div "EDIT Worked area 9.3 Ha" at bounding box center [293, 477] width 503 height 78
click at [517, 461] on button "EDIT" at bounding box center [515, 464] width 28 height 18
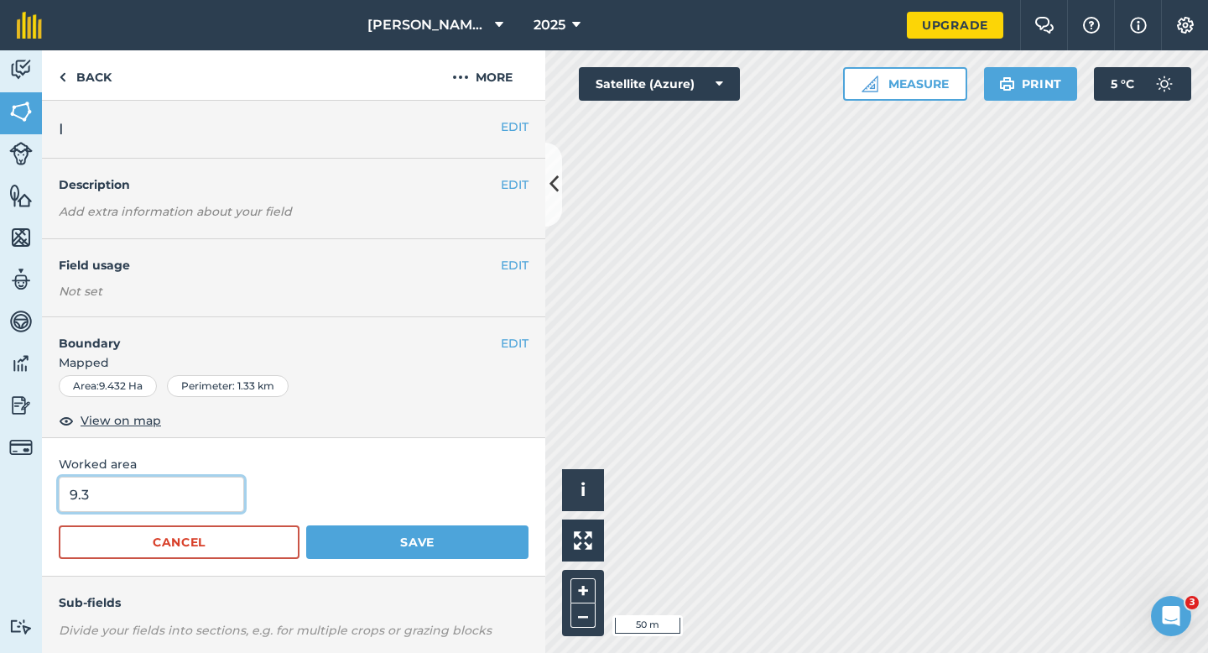
click at [178, 493] on input "9.3" at bounding box center [151, 494] width 185 height 35
type input "9.4"
click at [306, 525] on button "Save" at bounding box center [417, 542] width 222 height 34
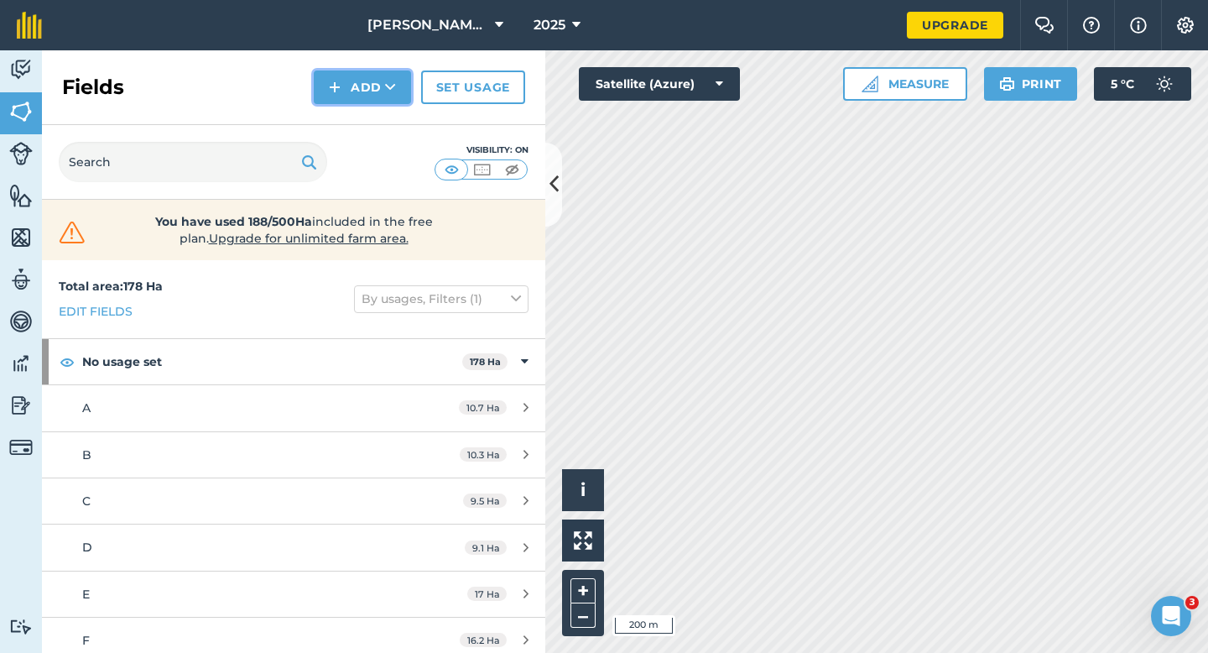
click at [358, 80] on button "Add" at bounding box center [362, 87] width 97 height 34
click at [358, 127] on link "Draw" at bounding box center [362, 125] width 92 height 37
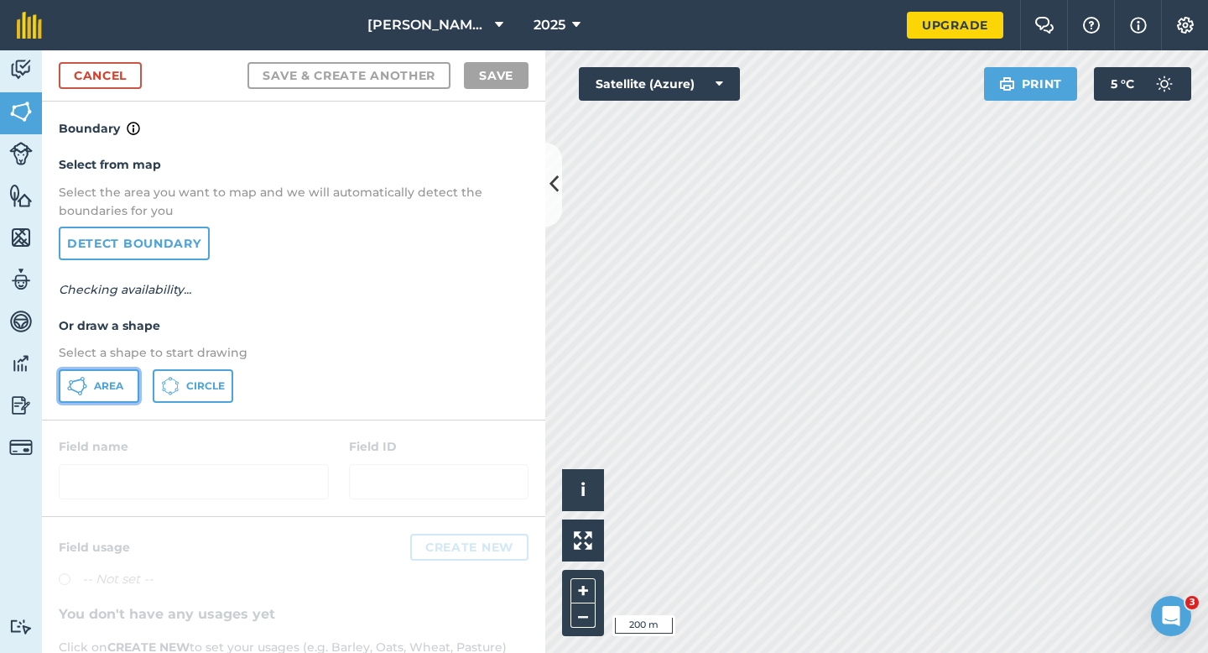
click at [105, 382] on span "Area" at bounding box center [108, 385] width 29 height 13
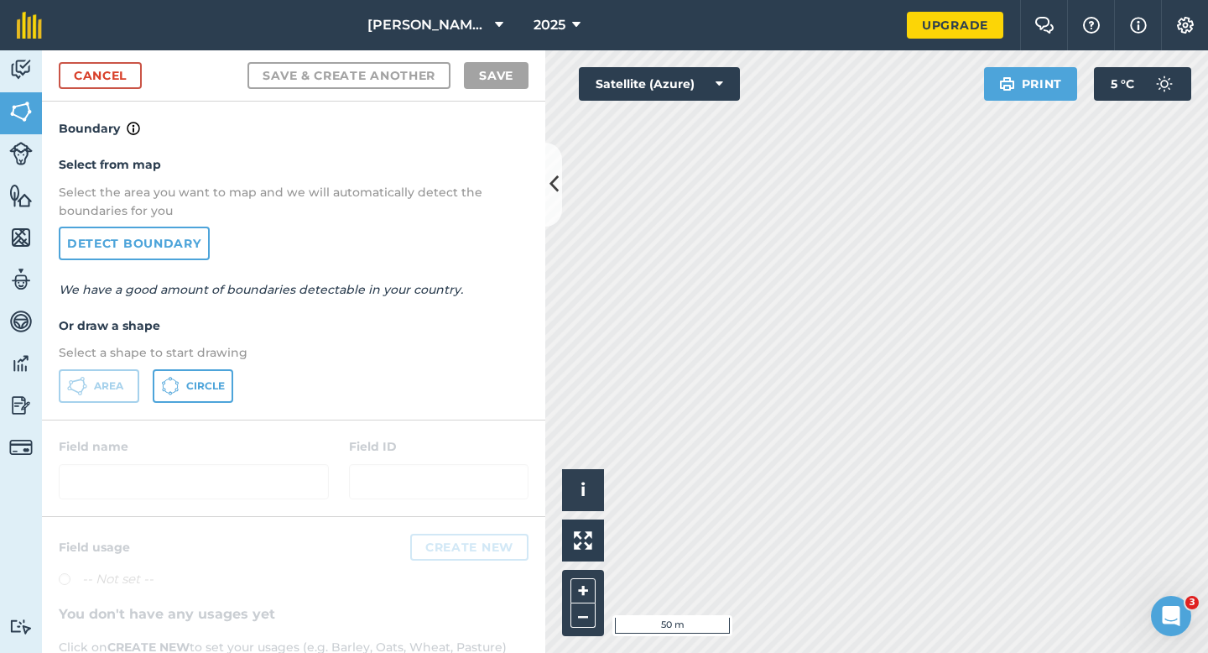
click at [764, 26] on div "[PERSON_NAME] & Sons 2025 Upgrade Farm Chat Help Info Settings Map printing is …" at bounding box center [604, 326] width 1208 height 653
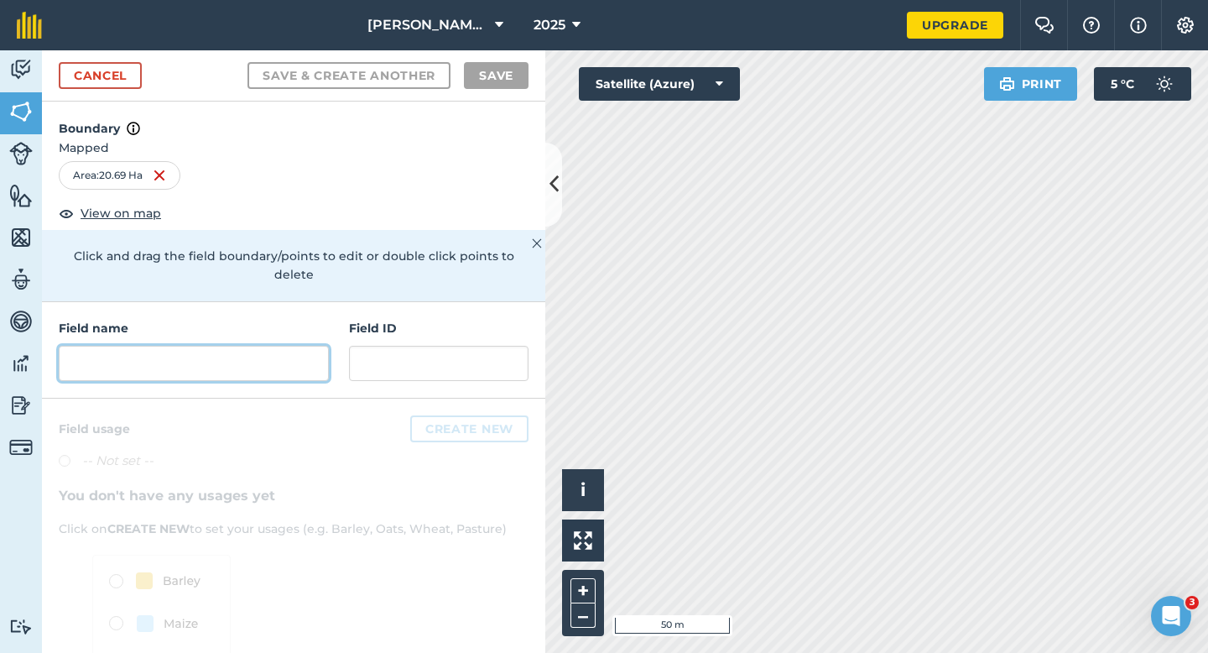
click at [292, 353] on input "text" at bounding box center [194, 363] width 270 height 35
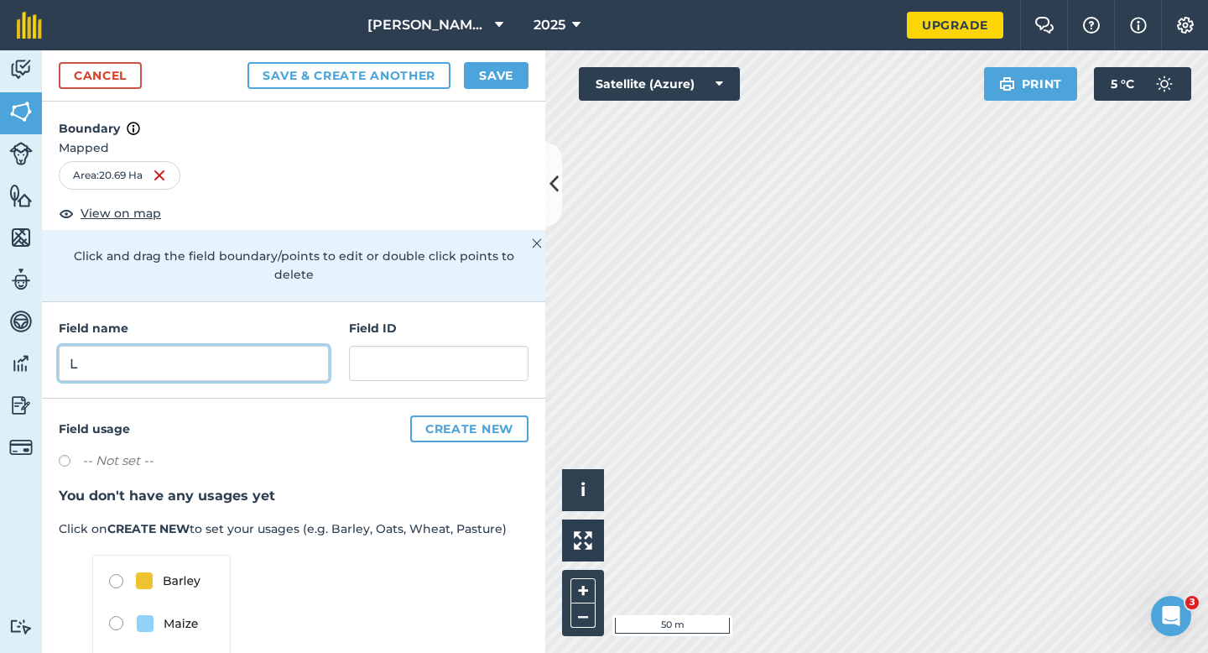
type input "L"
click at [490, 73] on button "Save" at bounding box center [496, 75] width 65 height 27
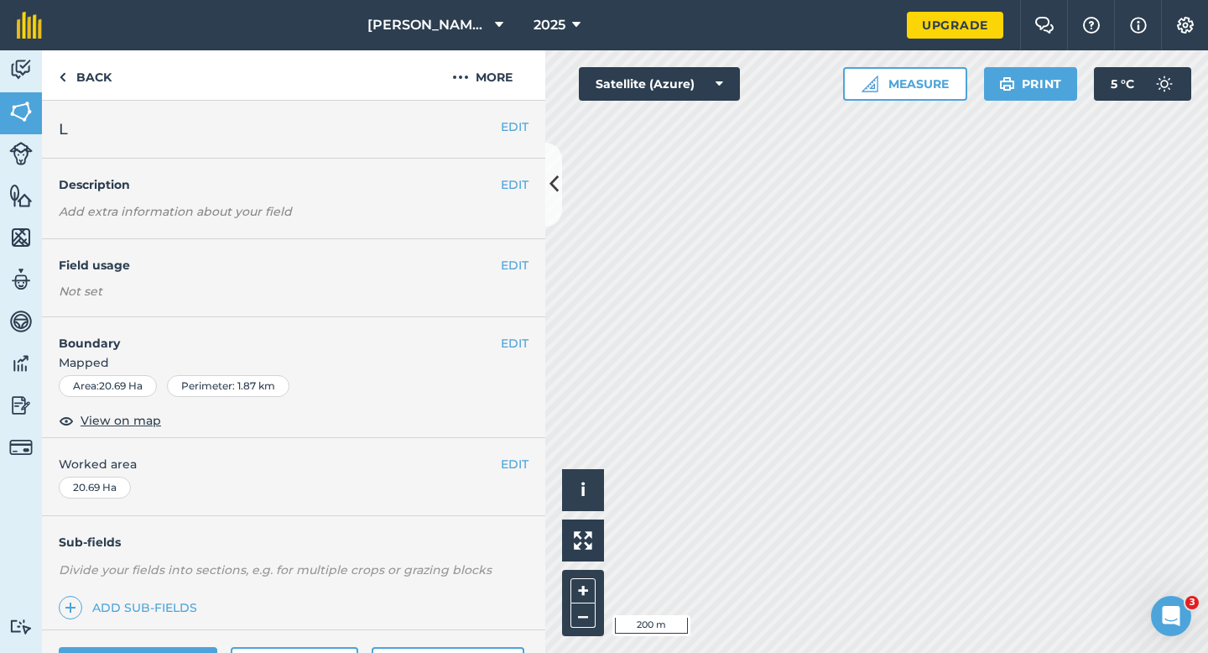
click at [507, 454] on div "EDIT Worked area 20.69 Ha" at bounding box center [293, 477] width 503 height 78
click at [508, 464] on button "EDIT" at bounding box center [515, 464] width 28 height 18
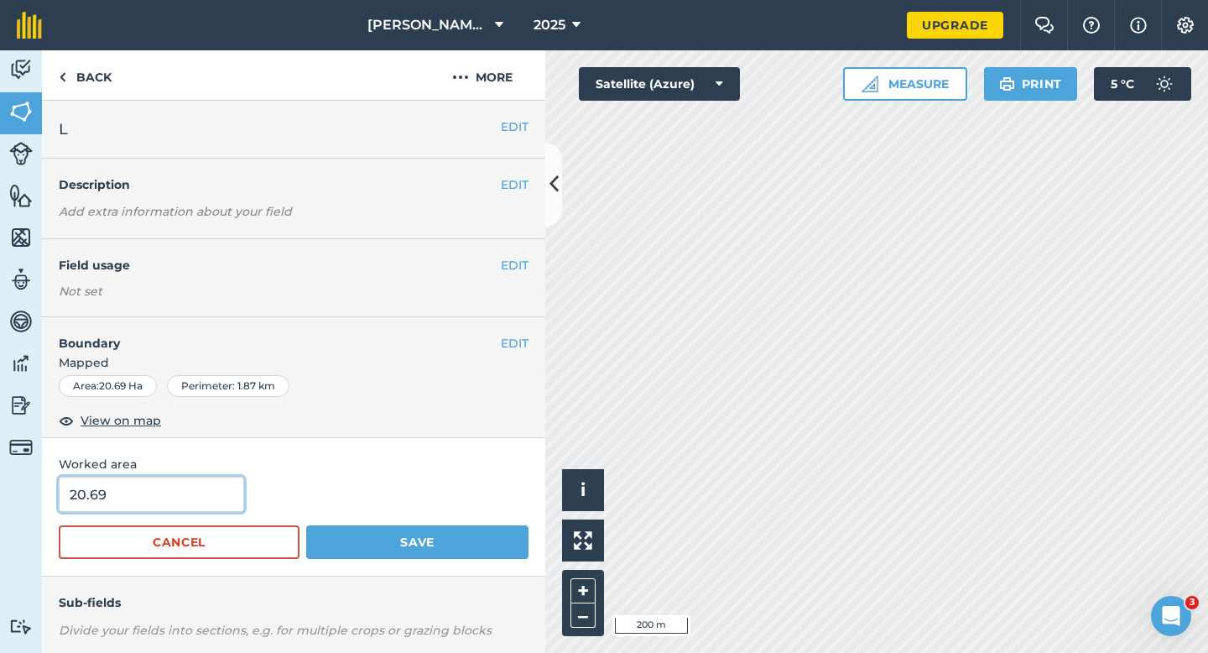
click at [205, 490] on input "20.69" at bounding box center [151, 494] width 185 height 35
type input "18.6"
click at [306, 525] on button "Save" at bounding box center [417, 542] width 222 height 34
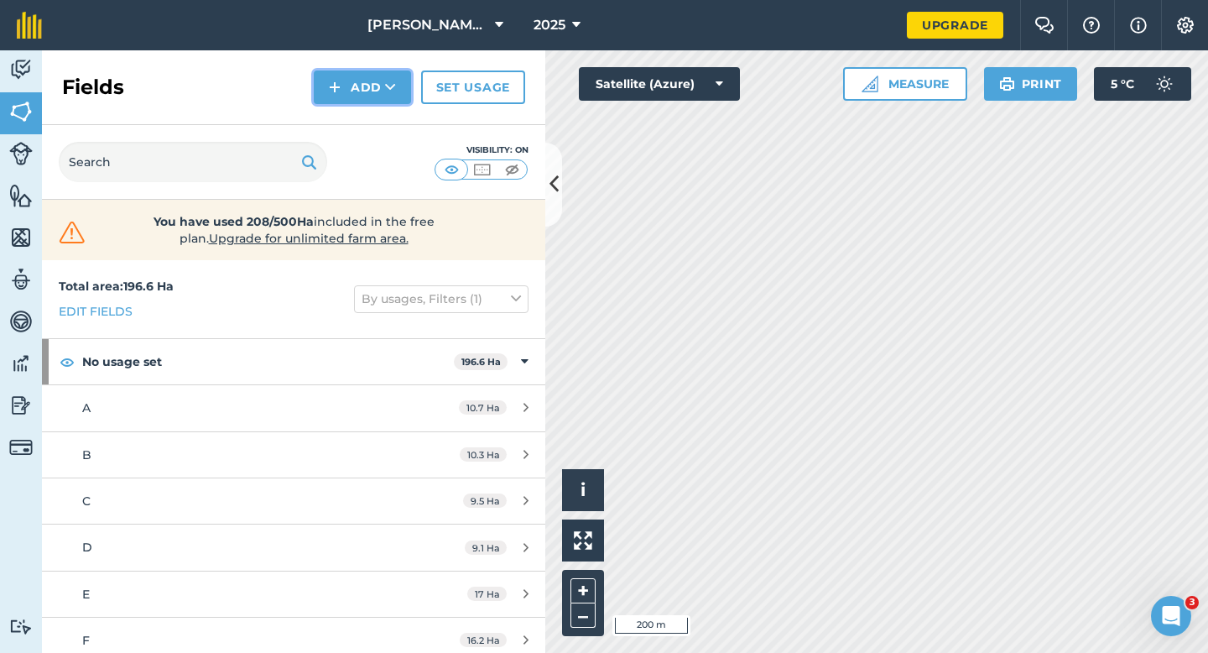
click at [352, 95] on button "Add" at bounding box center [362, 87] width 97 height 34
click at [352, 112] on link "Draw" at bounding box center [362, 125] width 92 height 37
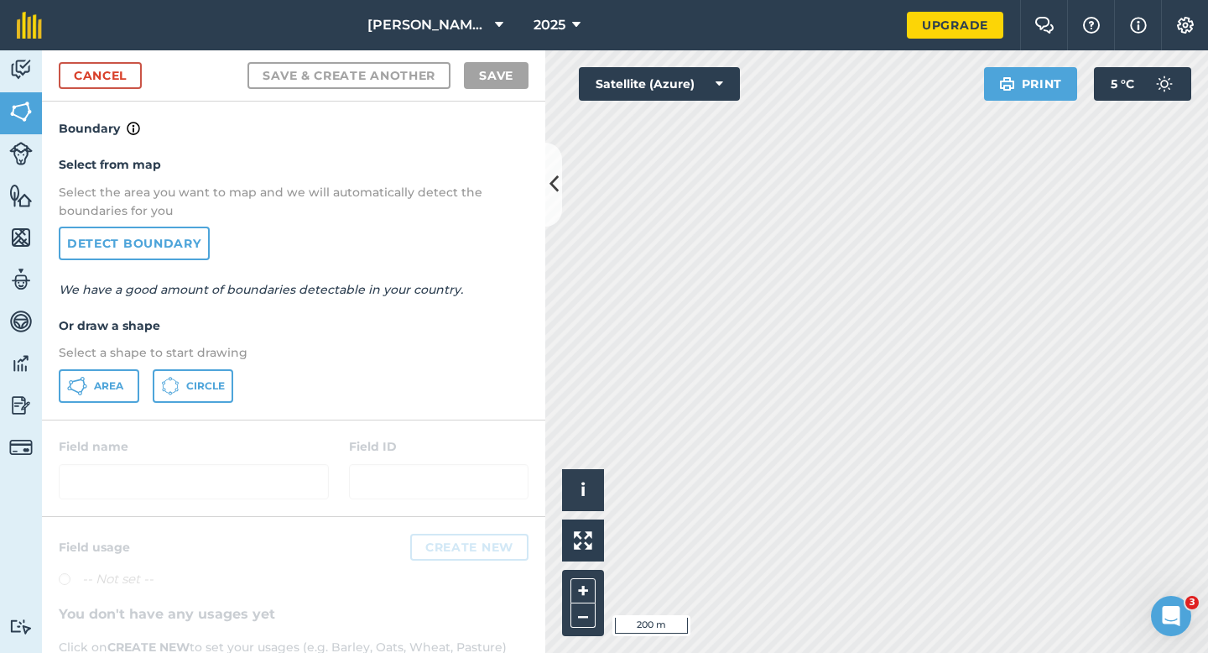
click at [141, 389] on div "Area Circle" at bounding box center [294, 386] width 470 height 34
click at [107, 389] on span "Area" at bounding box center [108, 385] width 29 height 13
click at [69, 76] on link "Cancel" at bounding box center [100, 75] width 83 height 27
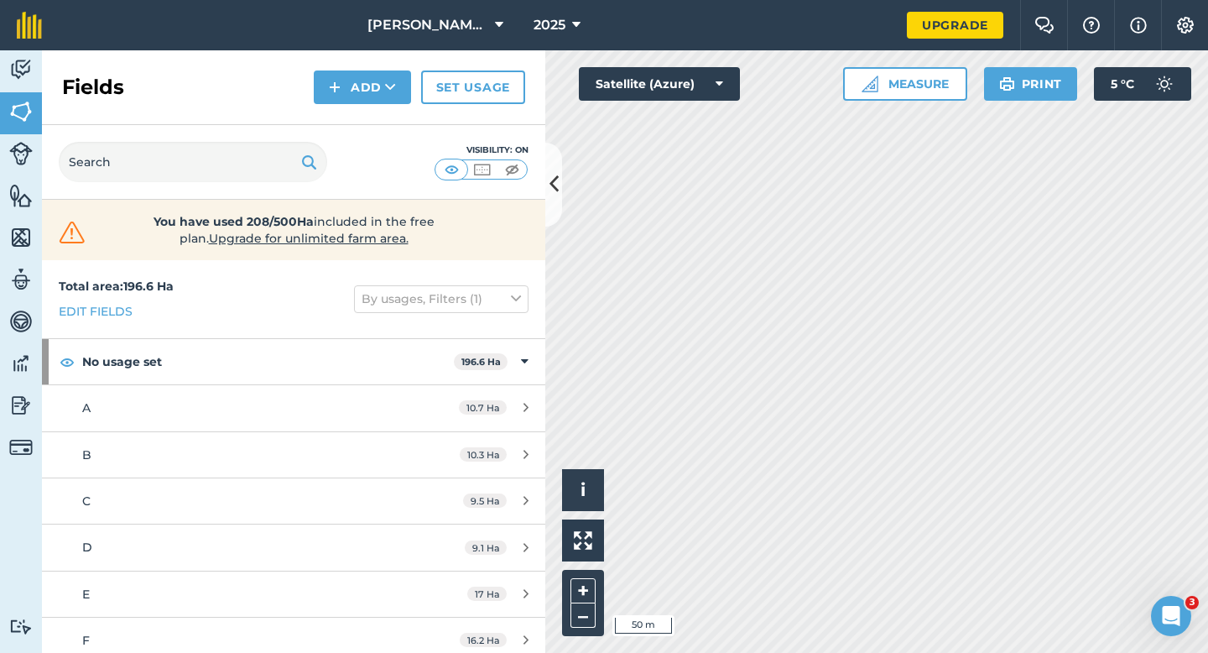
click at [370, 110] on div "Fields Add Set usage" at bounding box center [293, 87] width 503 height 75
click at [363, 93] on button "Add" at bounding box center [362, 87] width 97 height 34
click at [370, 121] on link "Draw" at bounding box center [362, 125] width 92 height 37
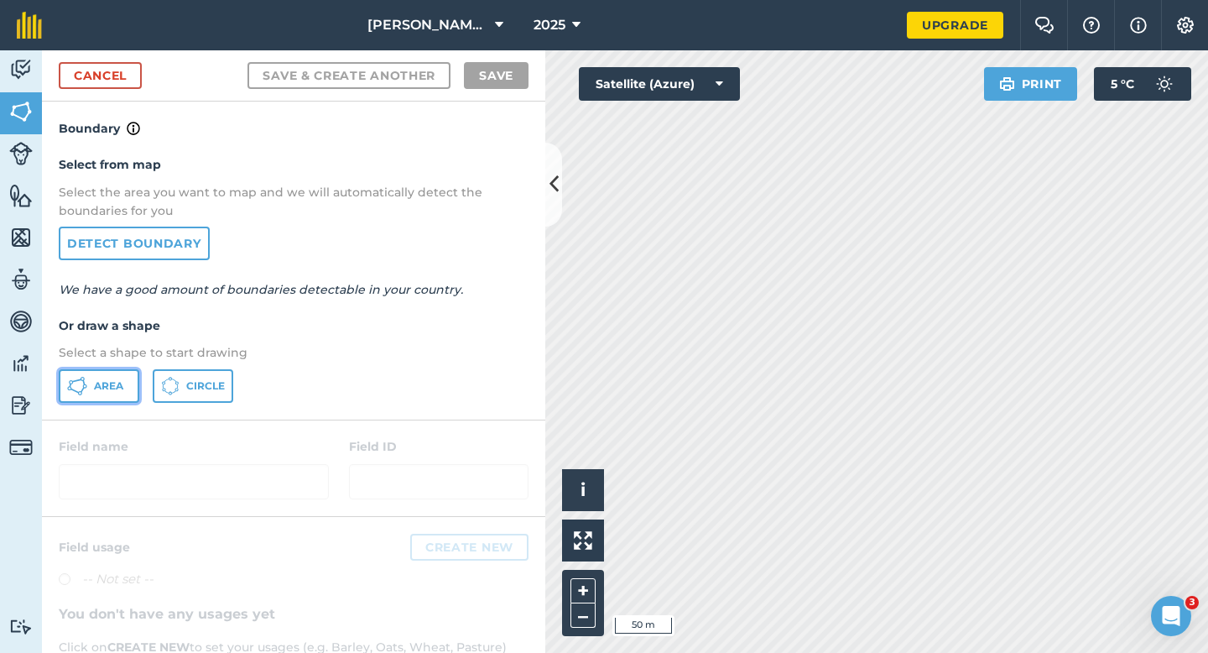
click at [133, 400] on button "Area" at bounding box center [99, 386] width 81 height 34
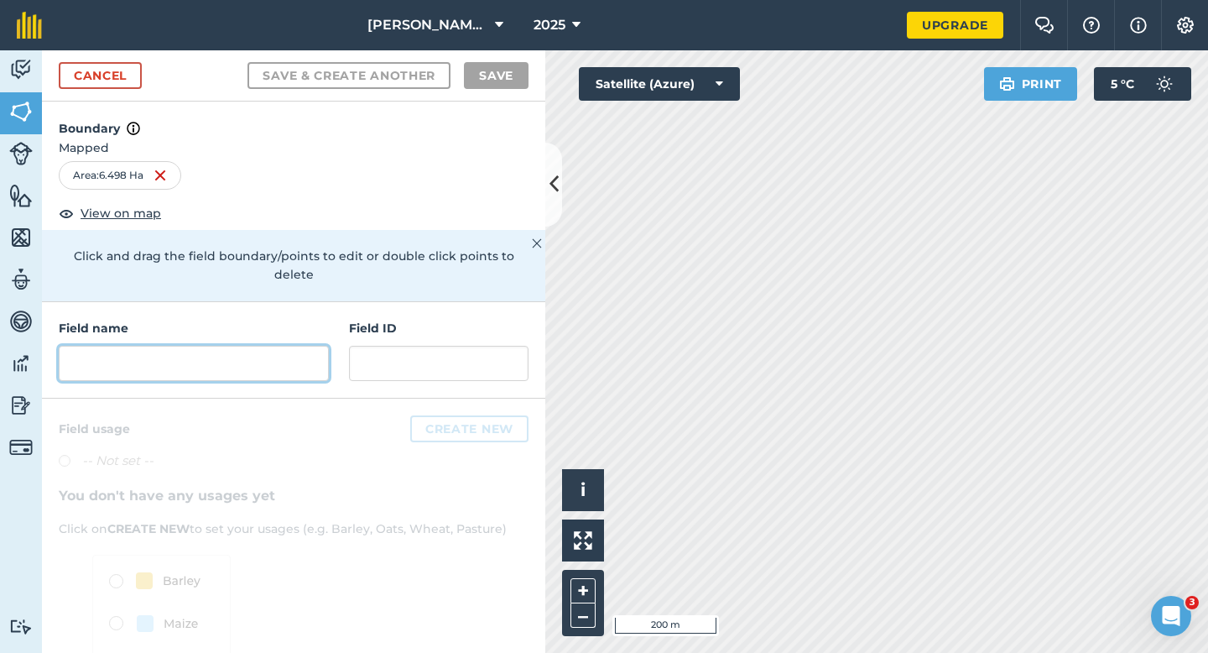
click at [198, 346] on input "text" at bounding box center [194, 363] width 270 height 35
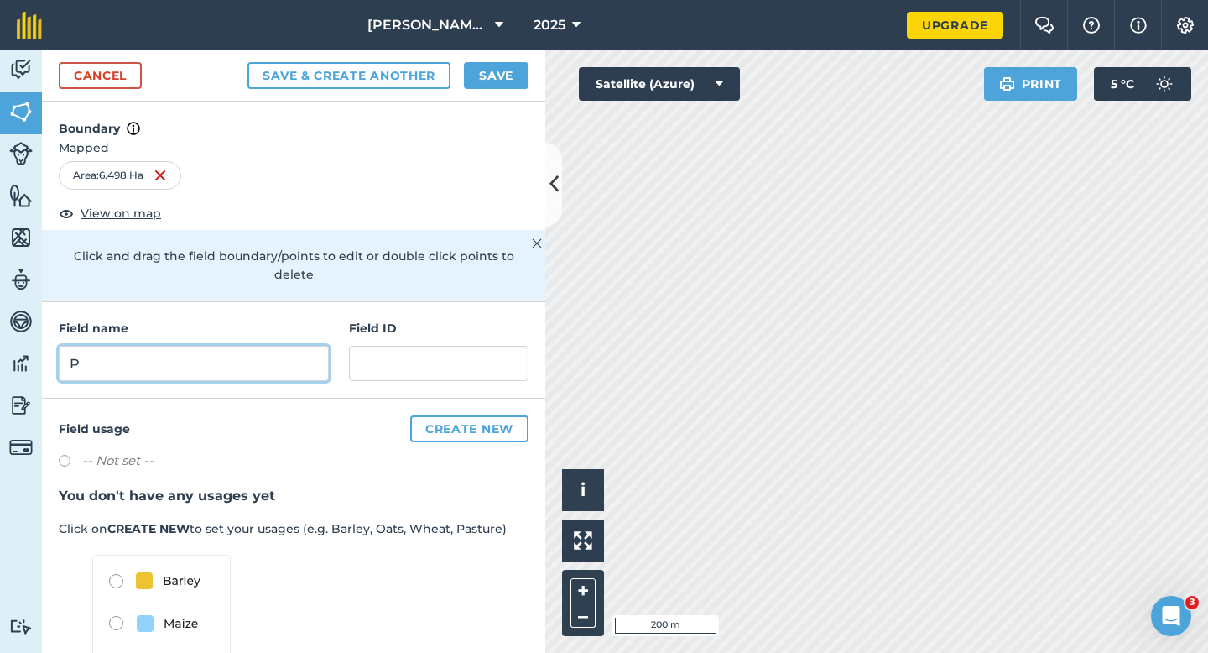
type input "P"
click at [467, 72] on button "Save" at bounding box center [496, 75] width 65 height 27
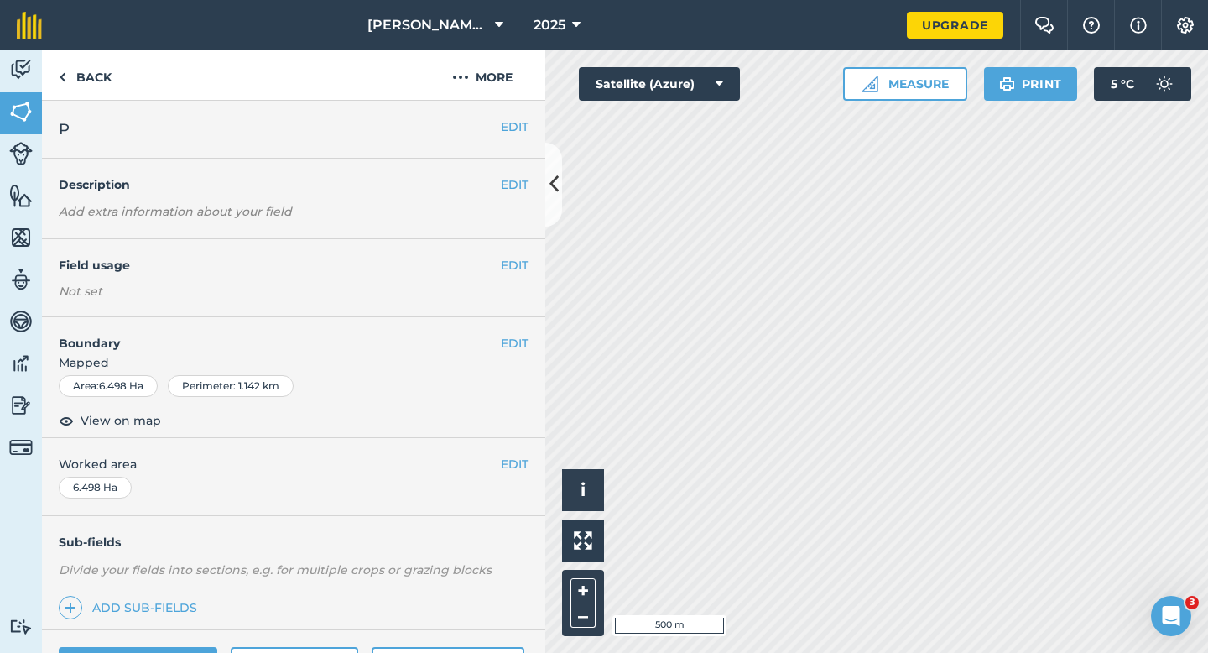
click at [527, 451] on div "EDIT Worked area 6.498 Ha" at bounding box center [293, 477] width 503 height 78
click at [526, 460] on button "EDIT" at bounding box center [515, 464] width 28 height 18
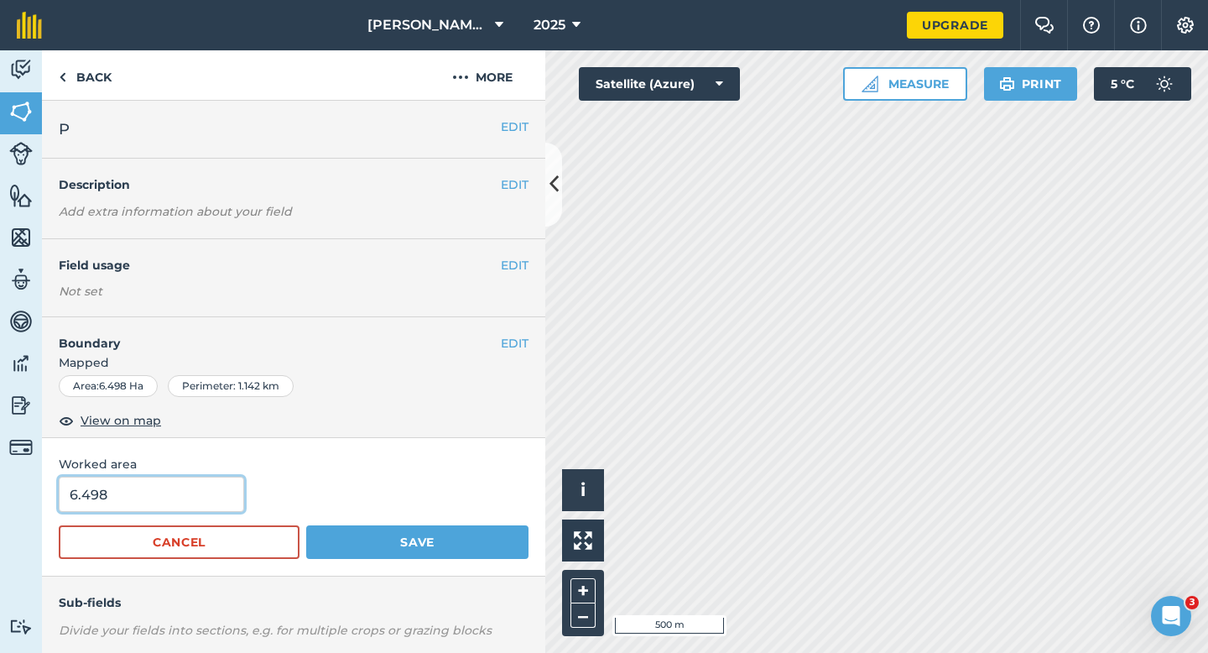
click at [205, 487] on input "6.498" at bounding box center [151, 494] width 185 height 35
type input "7"
click at [306, 525] on button "Save" at bounding box center [417, 542] width 222 height 34
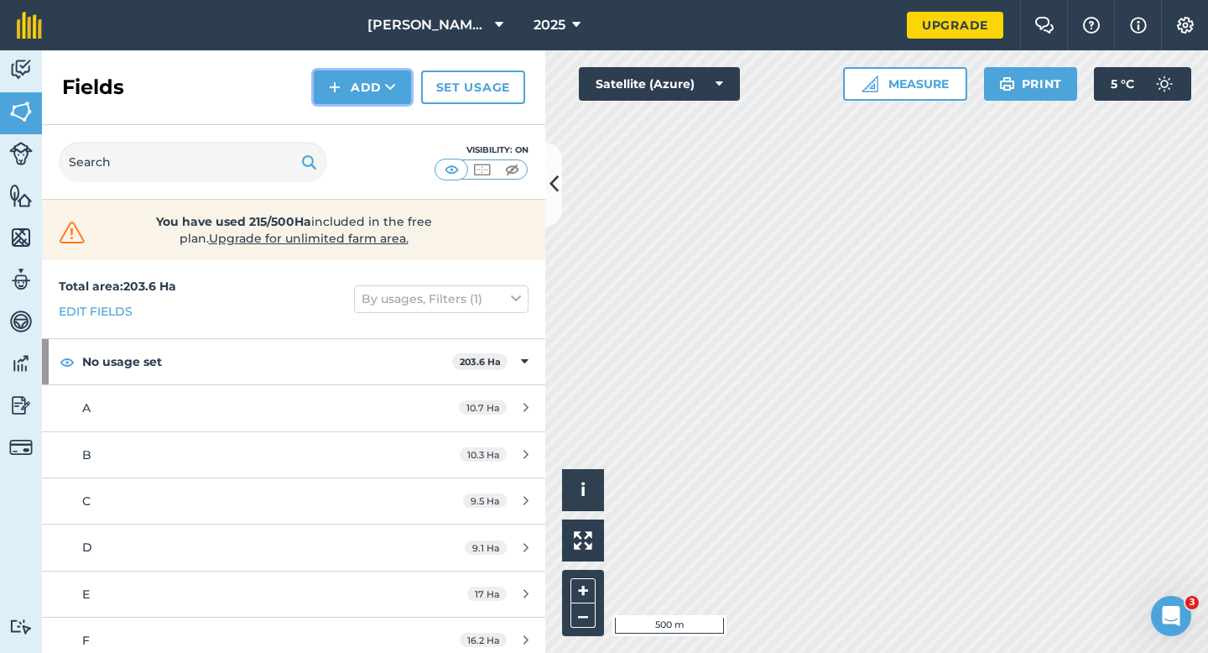
click at [352, 91] on button "Add" at bounding box center [362, 87] width 97 height 34
click at [352, 118] on link "Draw" at bounding box center [362, 125] width 92 height 37
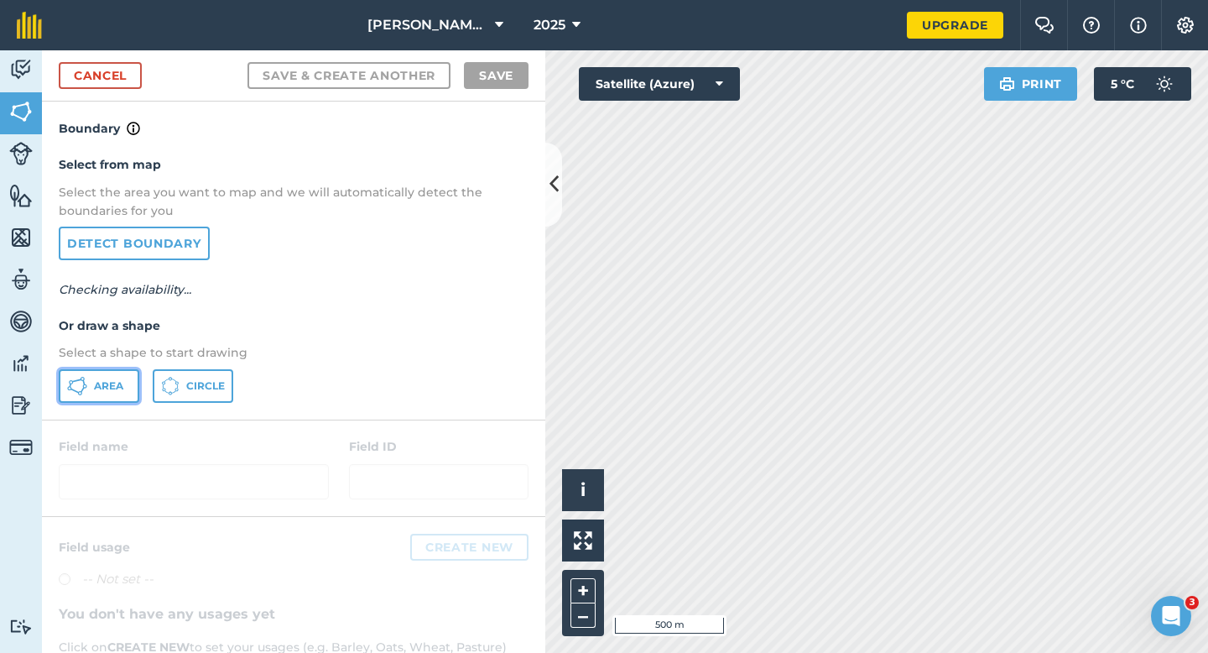
click at [128, 381] on button "Area" at bounding box center [99, 386] width 81 height 34
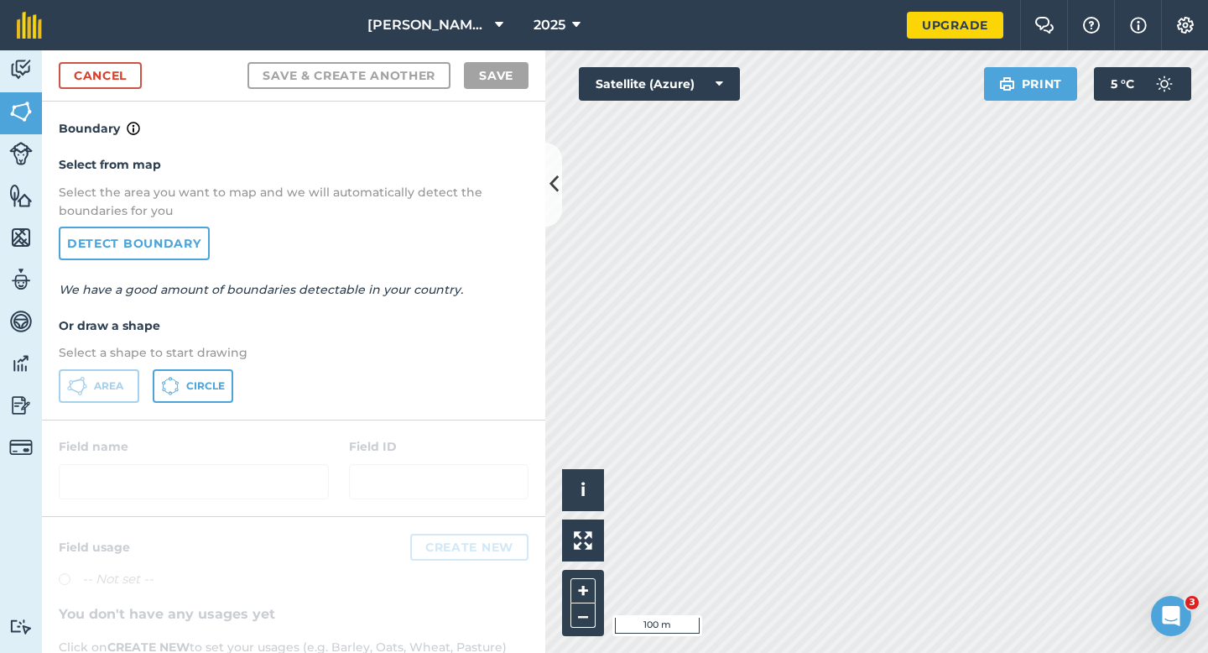
click at [114, 90] on div "Cancel Save & Create Another Save" at bounding box center [293, 75] width 503 height 51
click at [123, 80] on link "Cancel" at bounding box center [100, 75] width 83 height 27
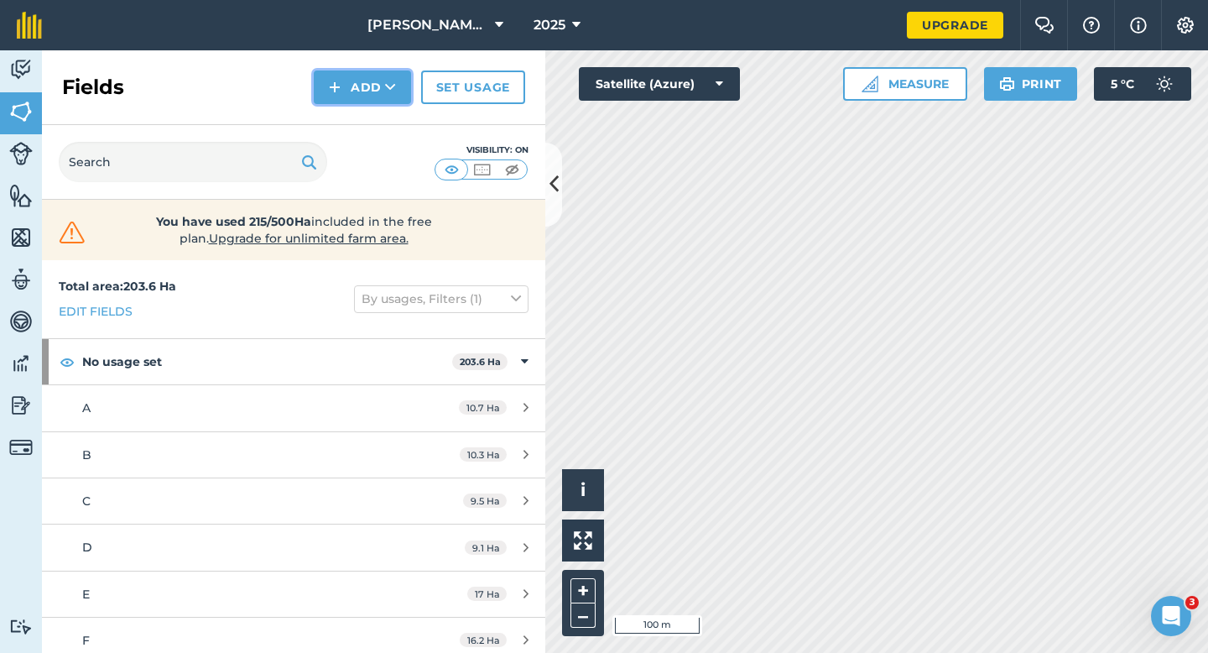
click at [357, 83] on button "Add" at bounding box center [362, 87] width 97 height 34
click at [357, 112] on link "Draw" at bounding box center [362, 125] width 92 height 37
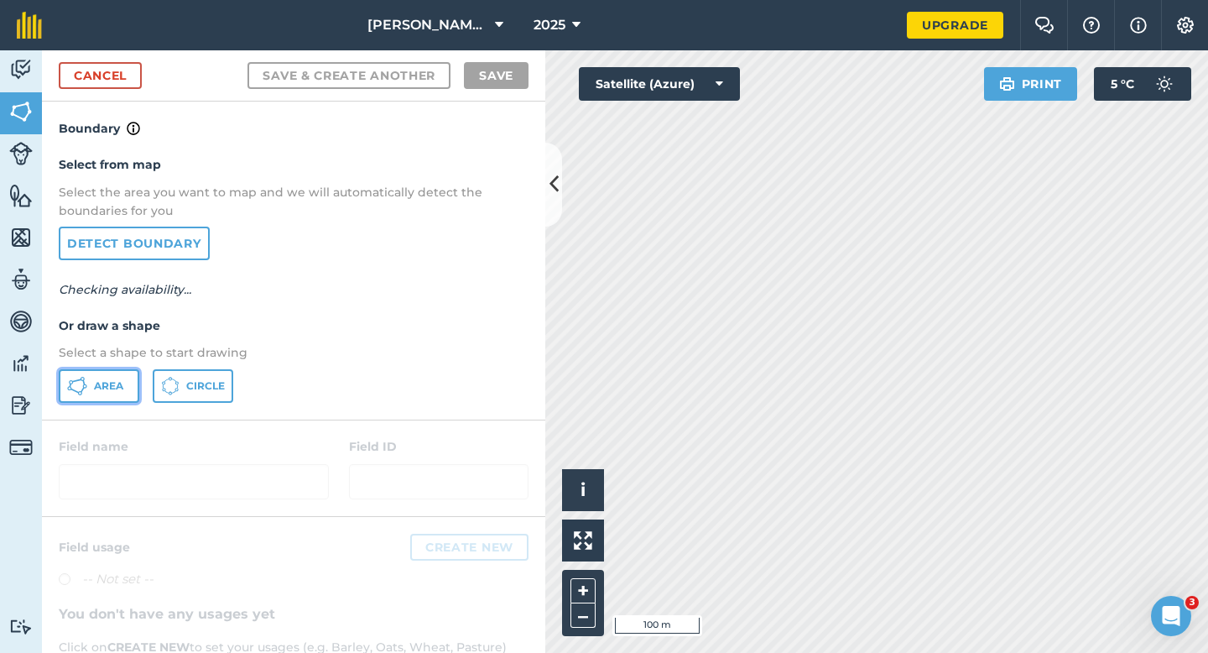
click at [138, 394] on button "Area" at bounding box center [99, 386] width 81 height 34
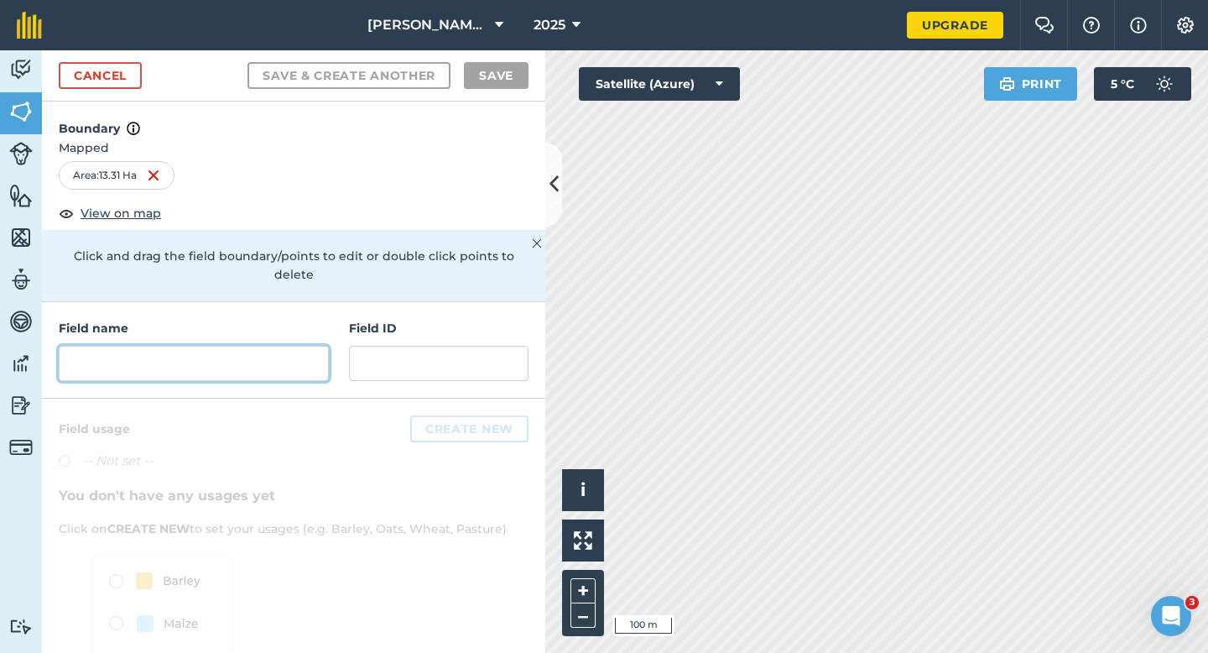
click at [318, 354] on input "text" at bounding box center [194, 363] width 270 height 35
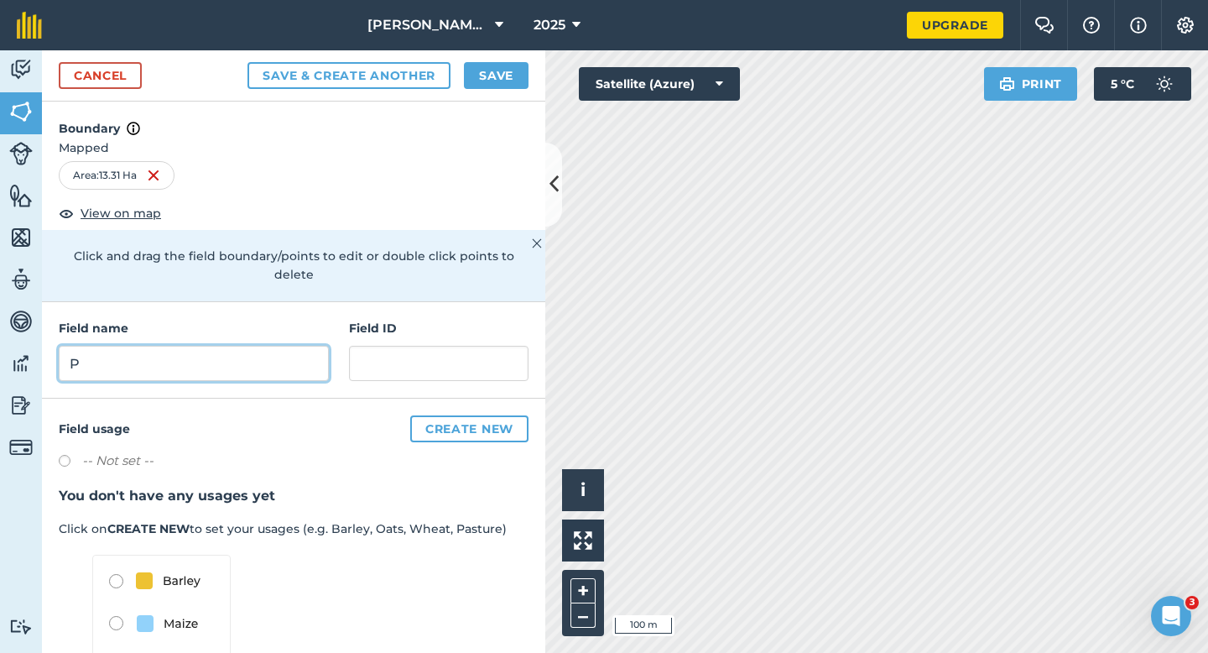
type input "P"
click at [505, 84] on button "Save" at bounding box center [496, 75] width 65 height 27
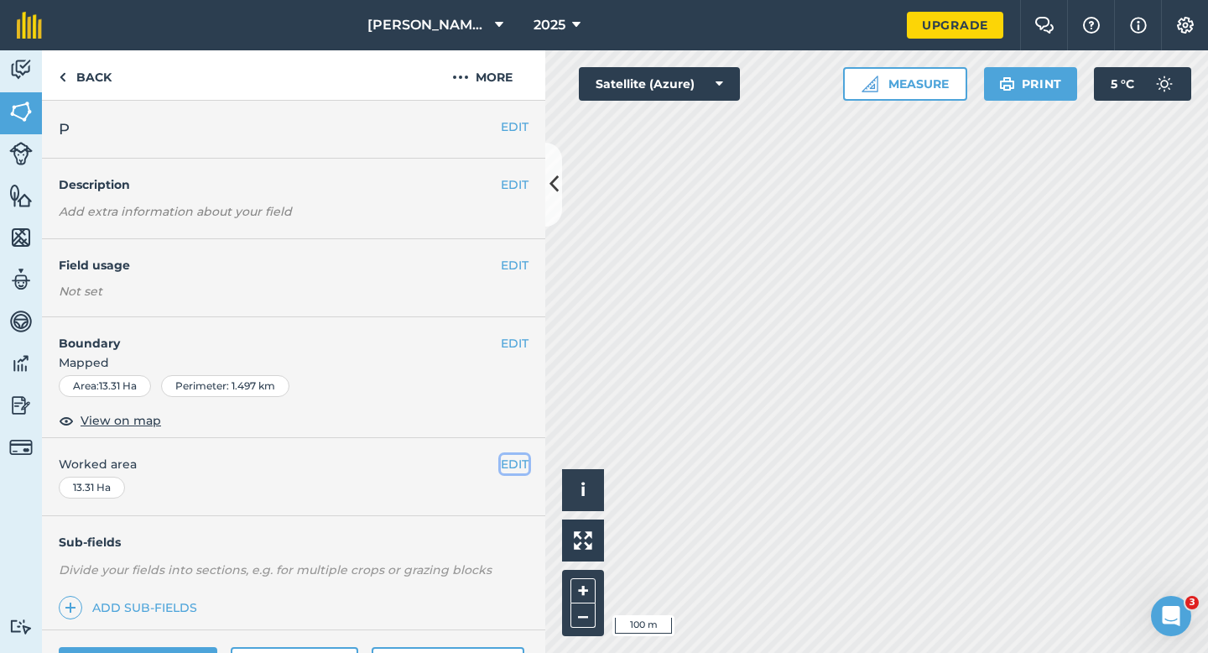
click at [516, 469] on button "EDIT" at bounding box center [515, 464] width 28 height 18
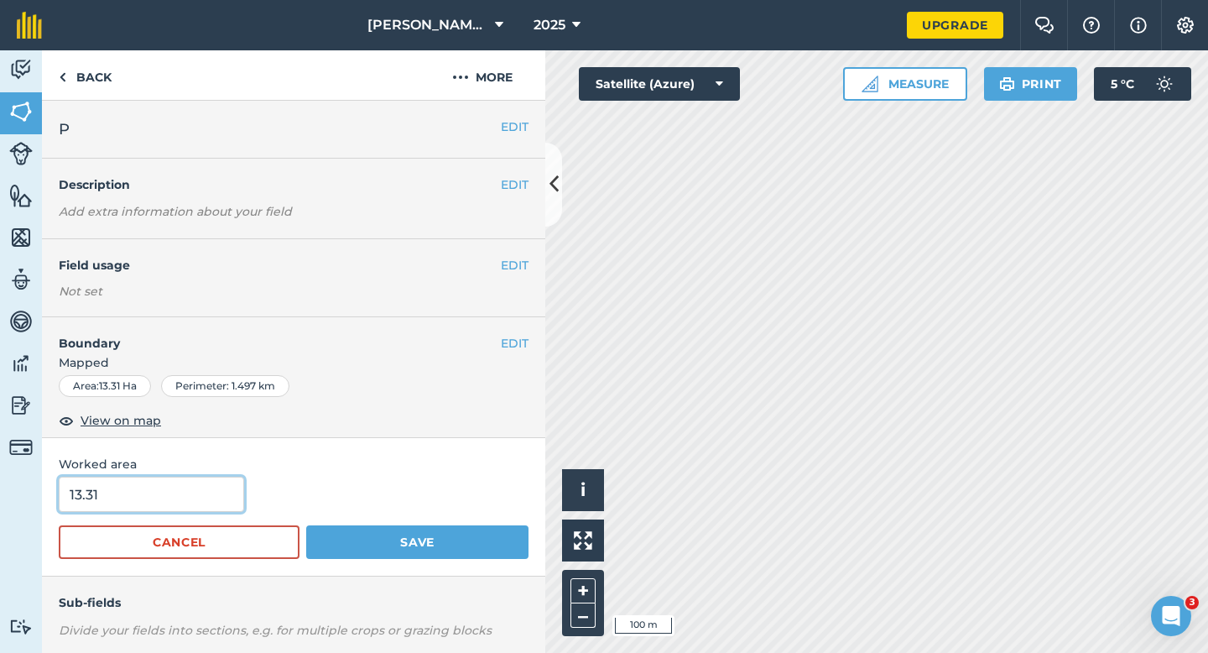
click at [140, 485] on input "13.31" at bounding box center [151, 494] width 185 height 35
click at [169, 494] on input "13.31" at bounding box center [151, 494] width 185 height 35
type input "13.3"
click at [306, 525] on button "Save" at bounding box center [417, 542] width 222 height 34
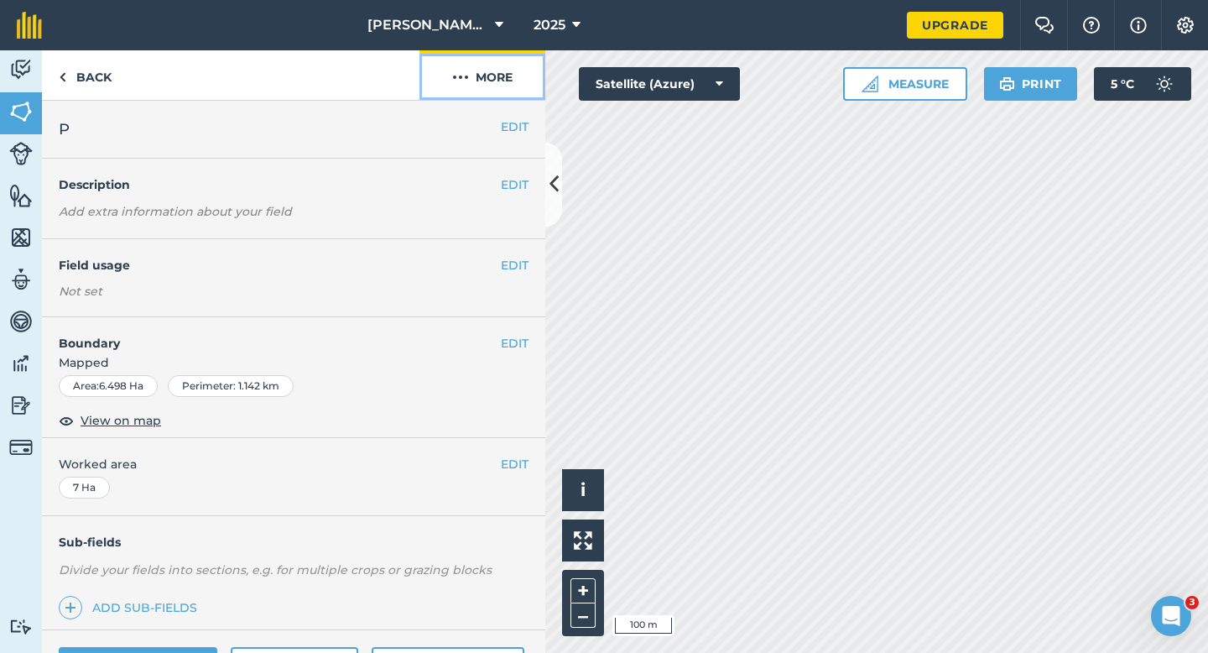
click at [477, 70] on button "More" at bounding box center [483, 75] width 126 height 50
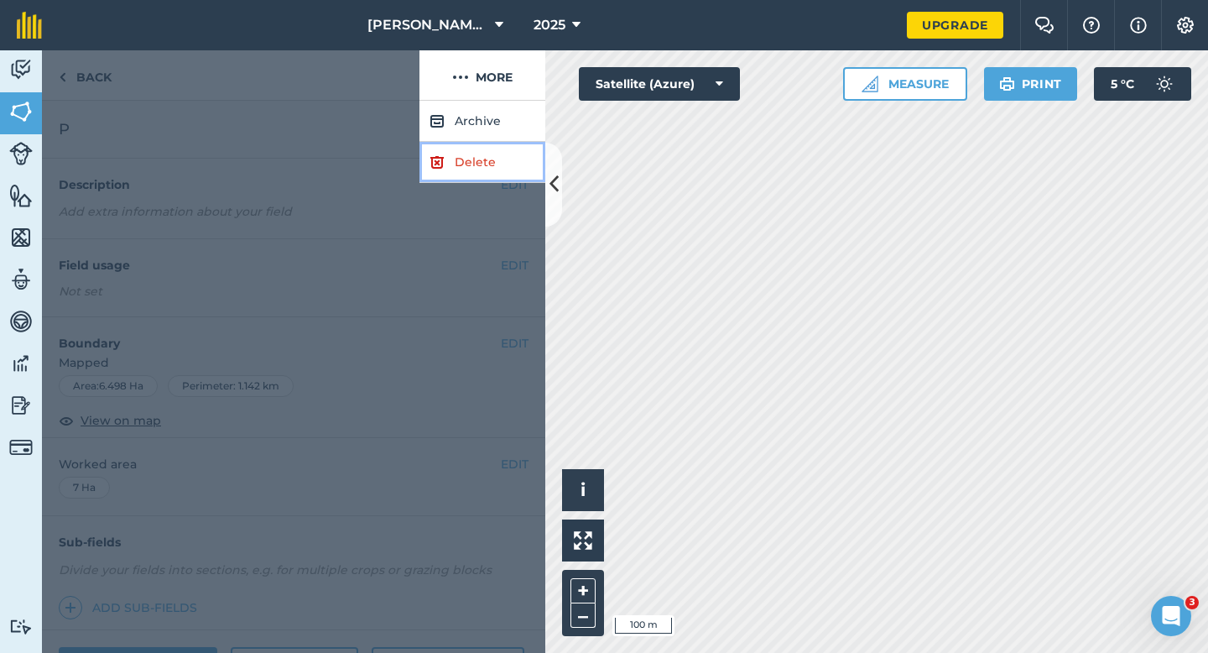
click at [477, 143] on link "Delete" at bounding box center [483, 162] width 126 height 41
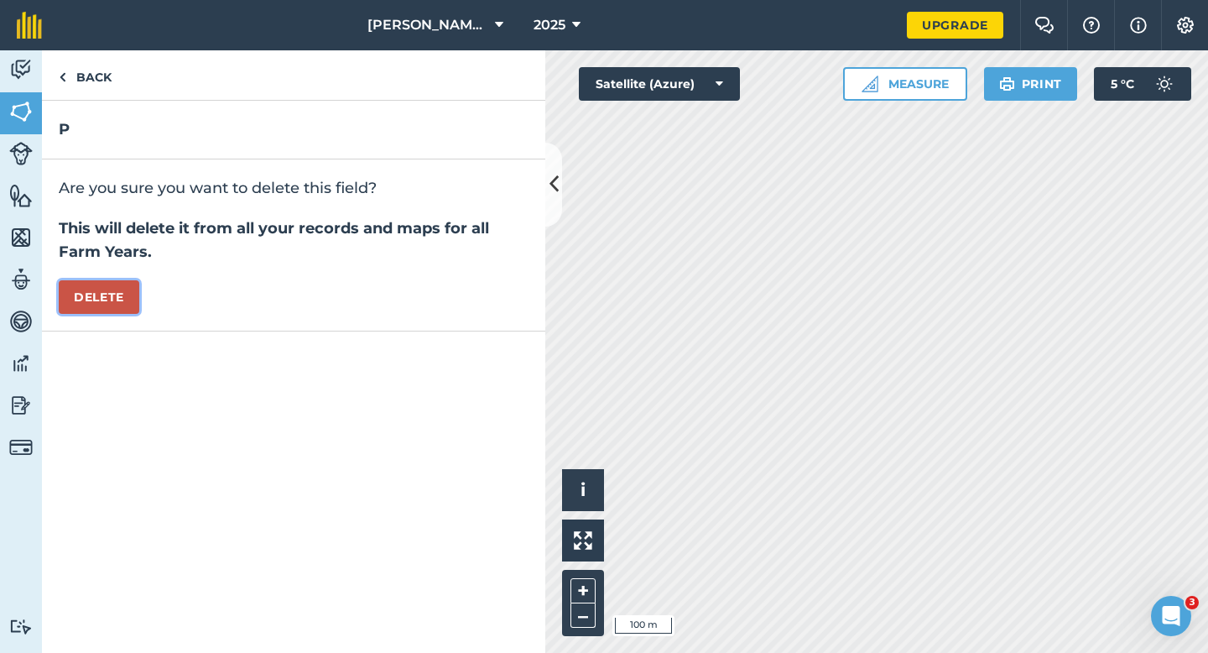
click at [123, 294] on button "Delete" at bounding box center [99, 297] width 81 height 34
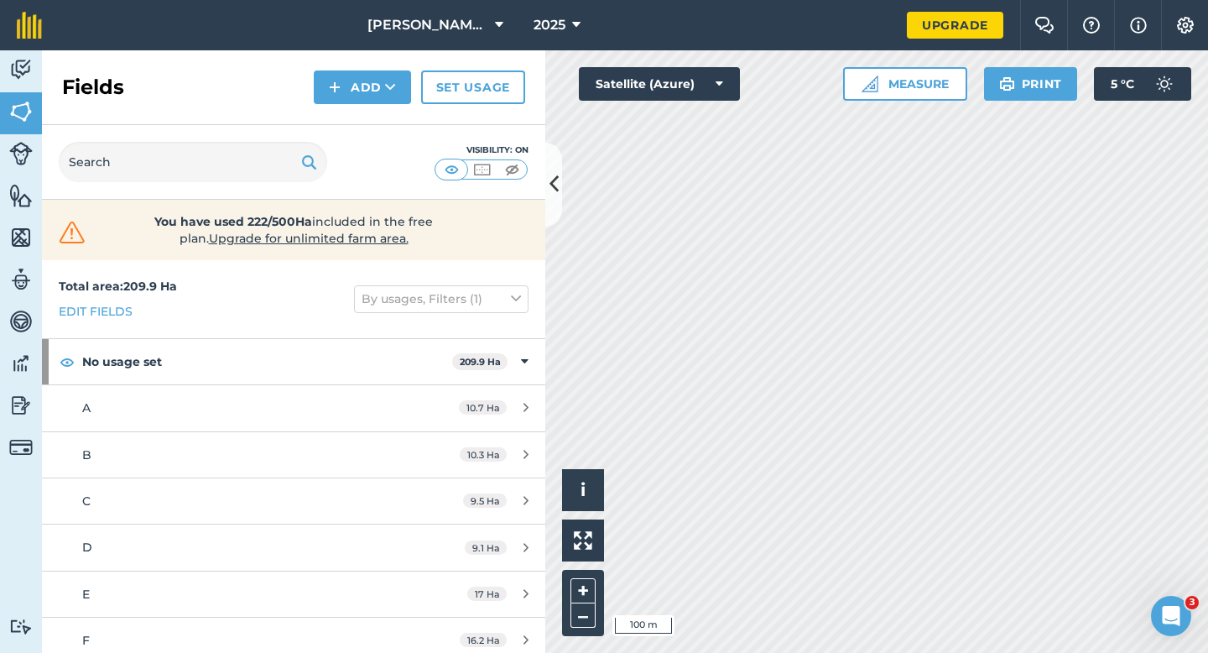
click at [334, 105] on div "Fields Add Set usage" at bounding box center [293, 87] width 503 height 75
click at [336, 123] on div "Fields Add Set usage" at bounding box center [293, 87] width 503 height 75
click at [336, 94] on img at bounding box center [335, 87] width 12 height 20
click at [336, 124] on link "Draw" at bounding box center [362, 125] width 92 height 37
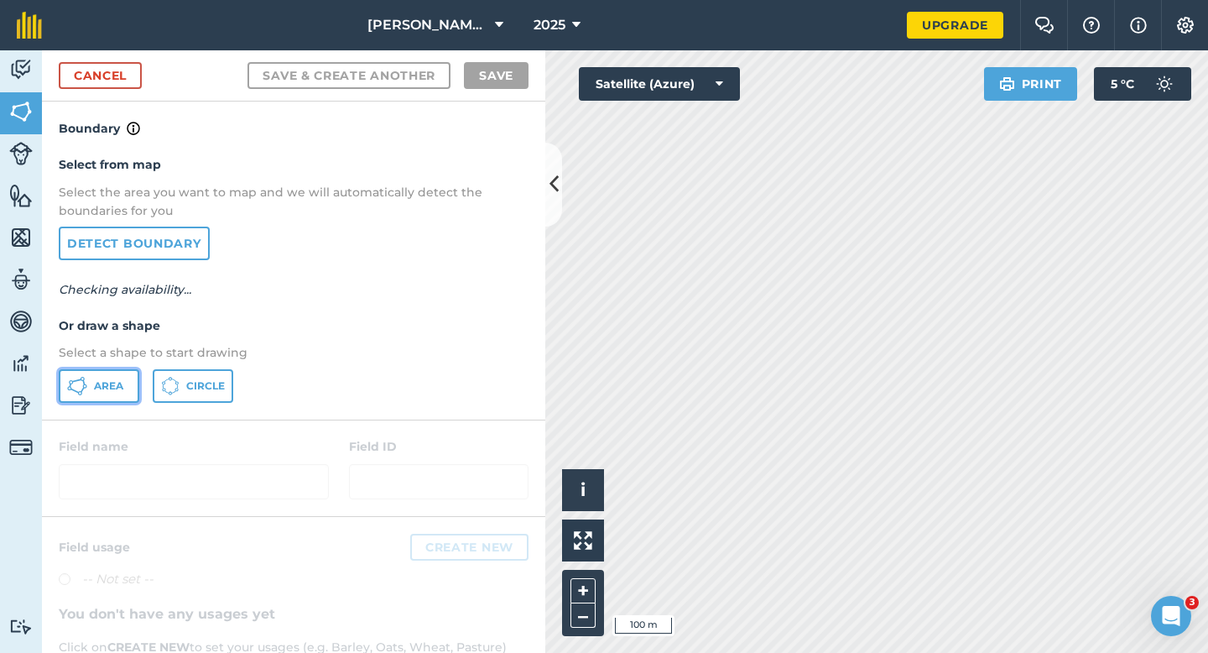
click at [101, 400] on button "Area" at bounding box center [99, 386] width 81 height 34
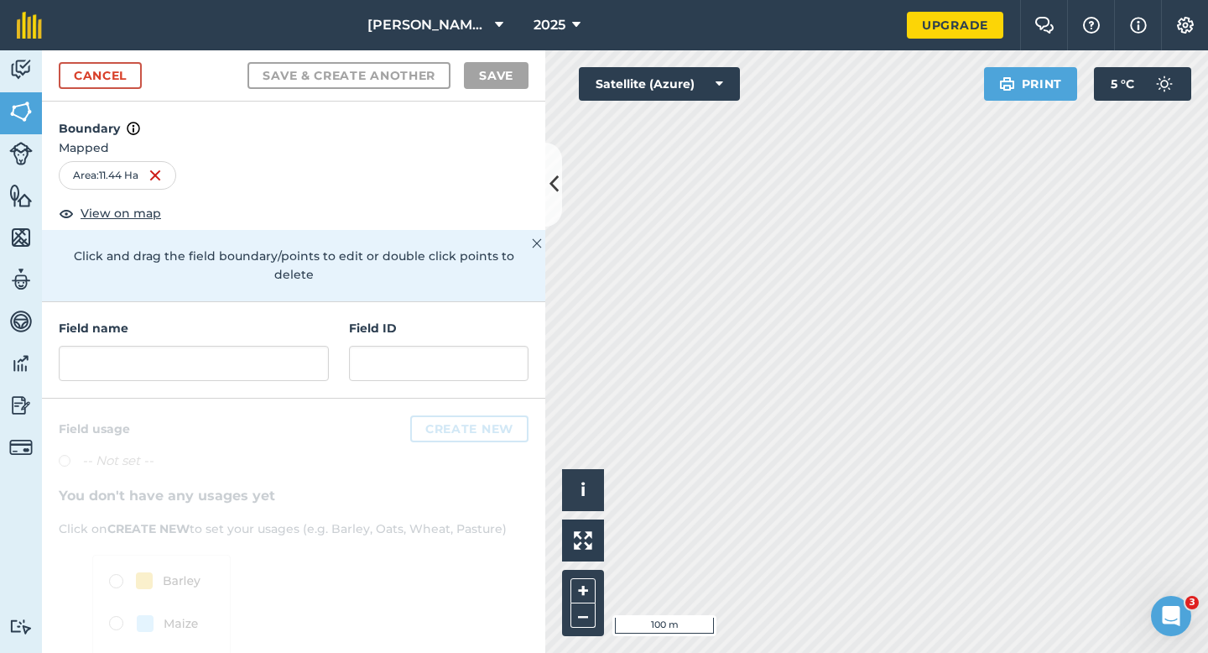
click at [336, 349] on div "Field name Field ID" at bounding box center [293, 350] width 503 height 96
click at [326, 349] on input "text" at bounding box center [194, 363] width 270 height 35
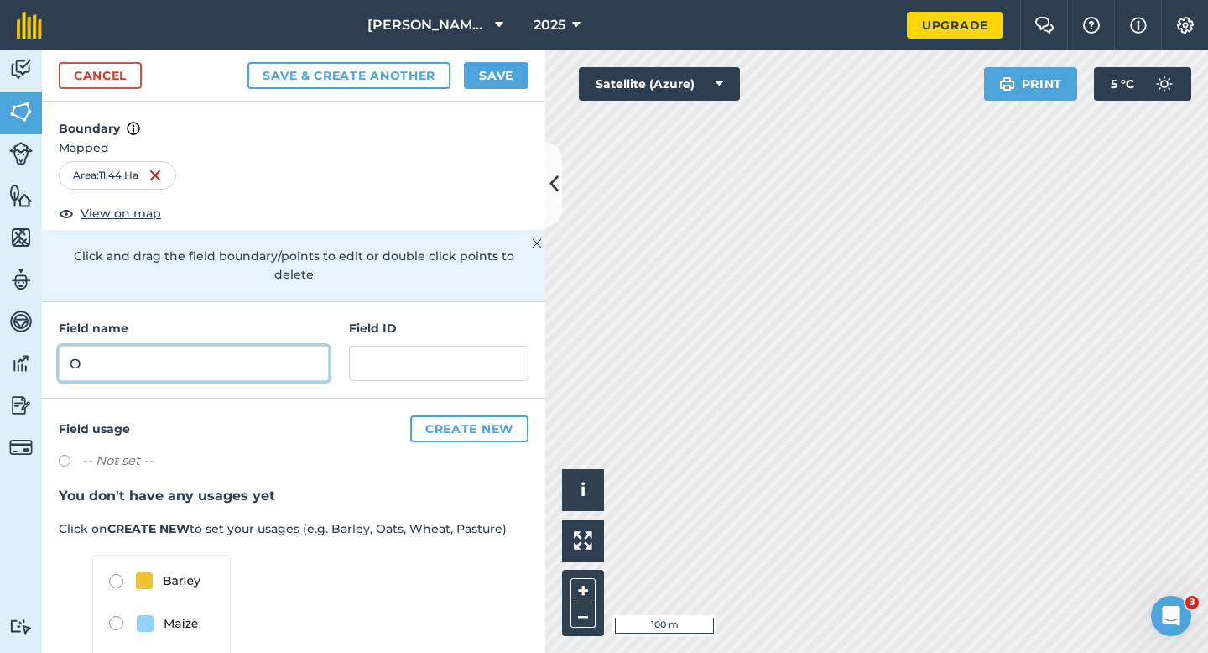
type input "O"
click at [473, 84] on button "Save" at bounding box center [496, 75] width 65 height 27
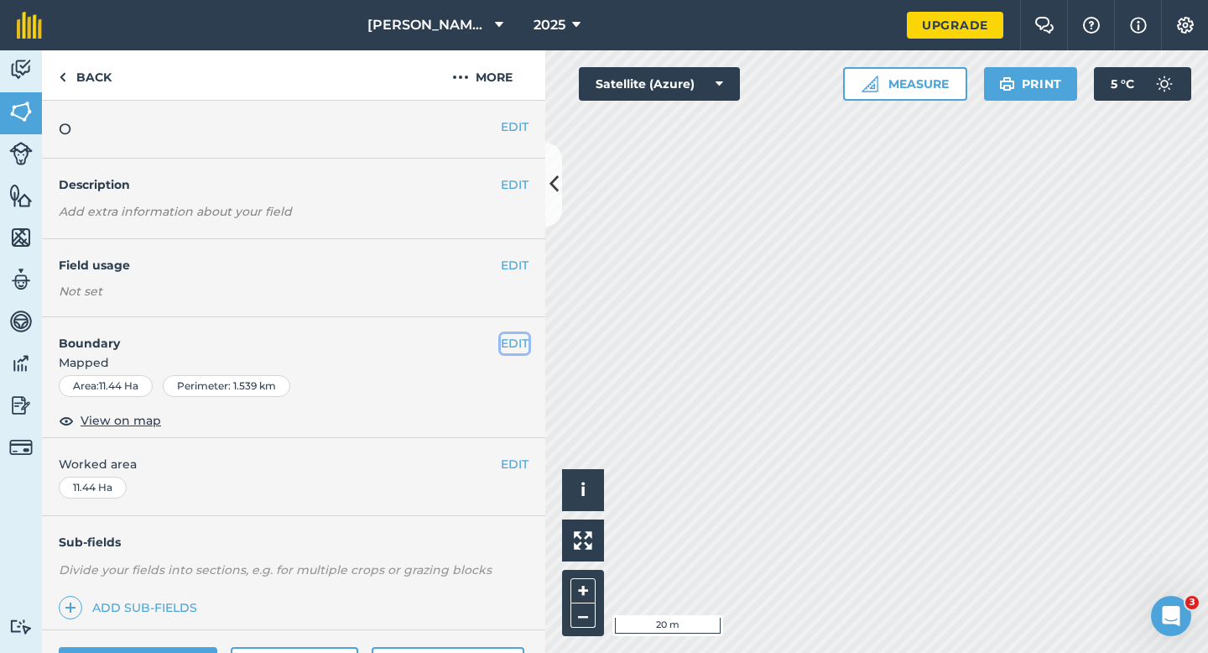
click at [505, 339] on button "EDIT" at bounding box center [515, 343] width 28 height 18
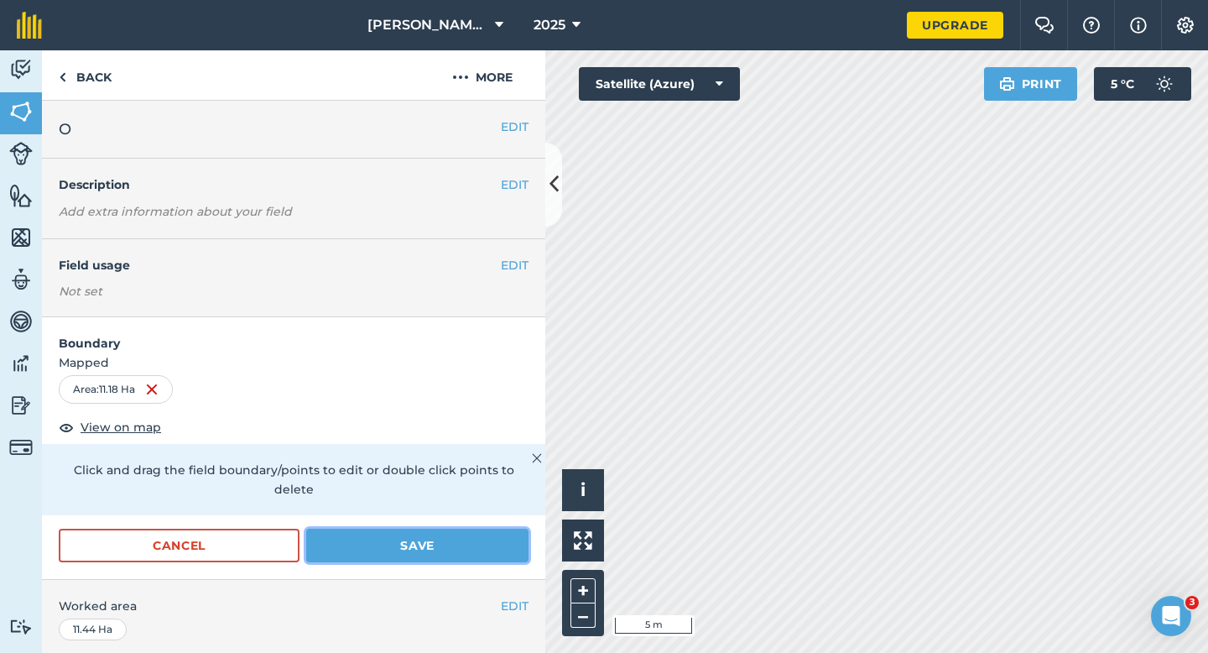
click at [519, 529] on button "Save" at bounding box center [417, 546] width 222 height 34
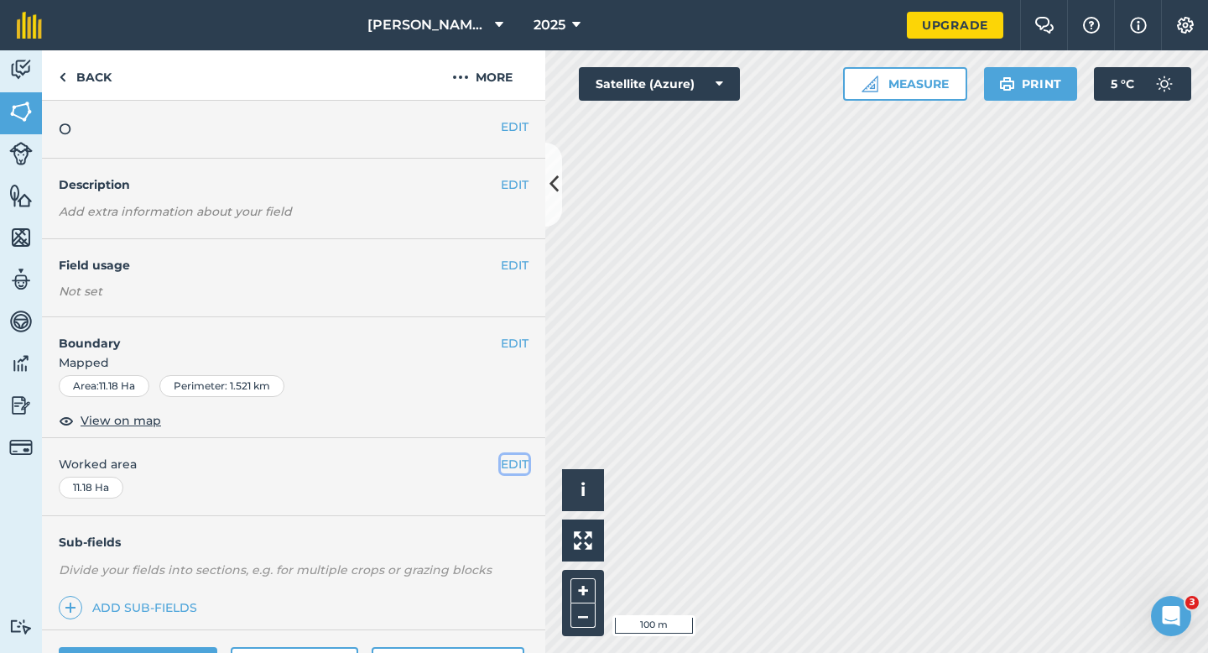
click at [518, 460] on button "EDIT" at bounding box center [515, 464] width 28 height 18
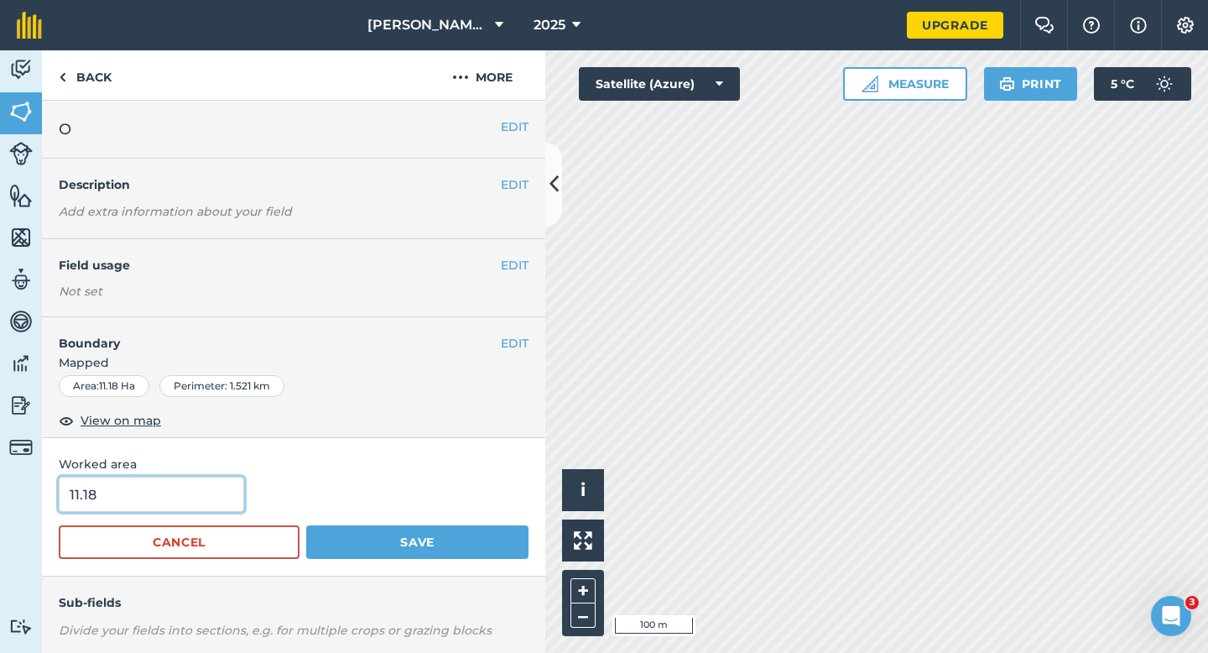
click at [191, 487] on input "11.18" at bounding box center [151, 494] width 185 height 35
type input "11.2"
click at [306, 525] on button "Save" at bounding box center [417, 542] width 222 height 34
